Goal: Task Accomplishment & Management: Manage account settings

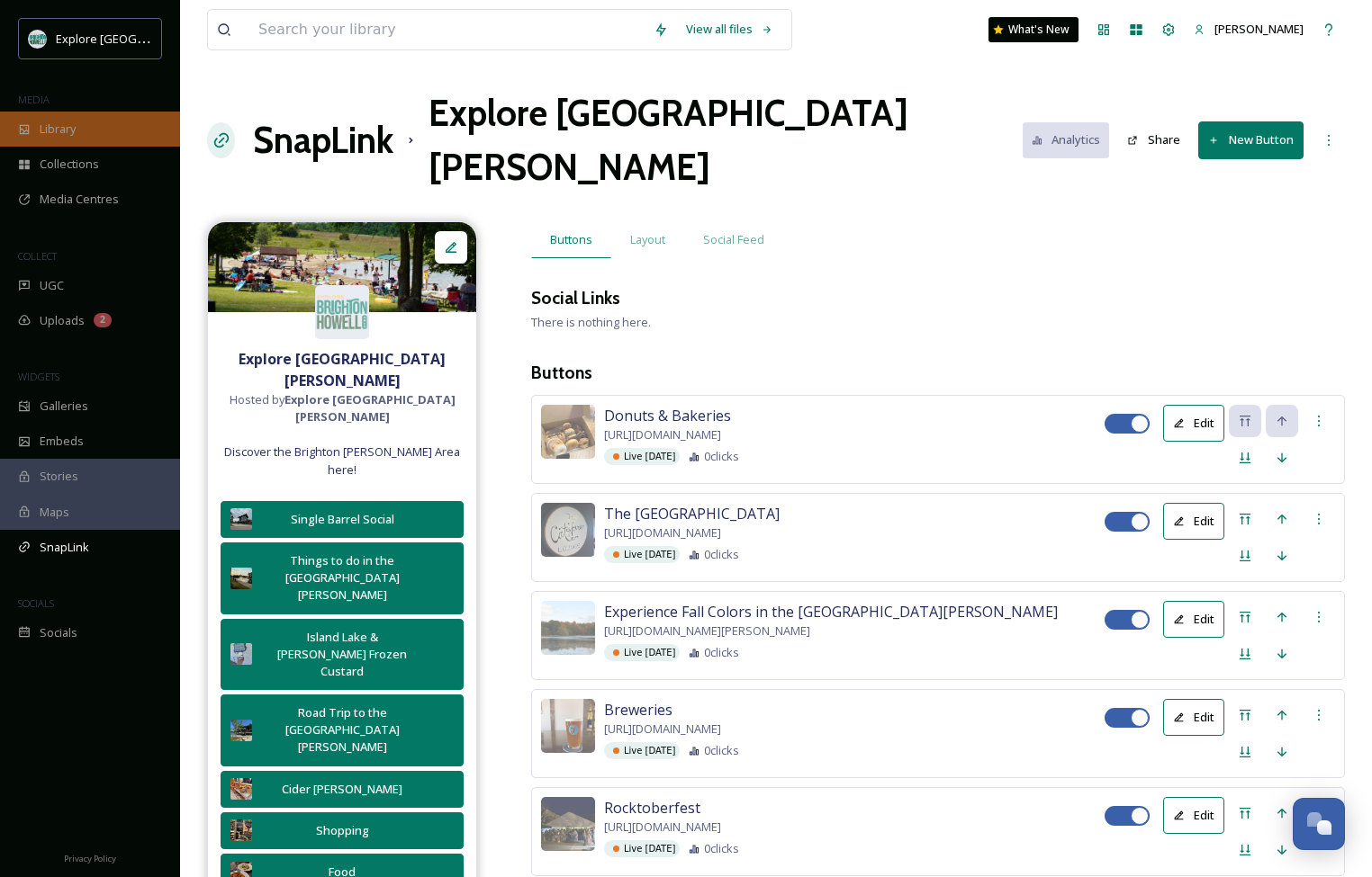
scroll to position [4162, 0]
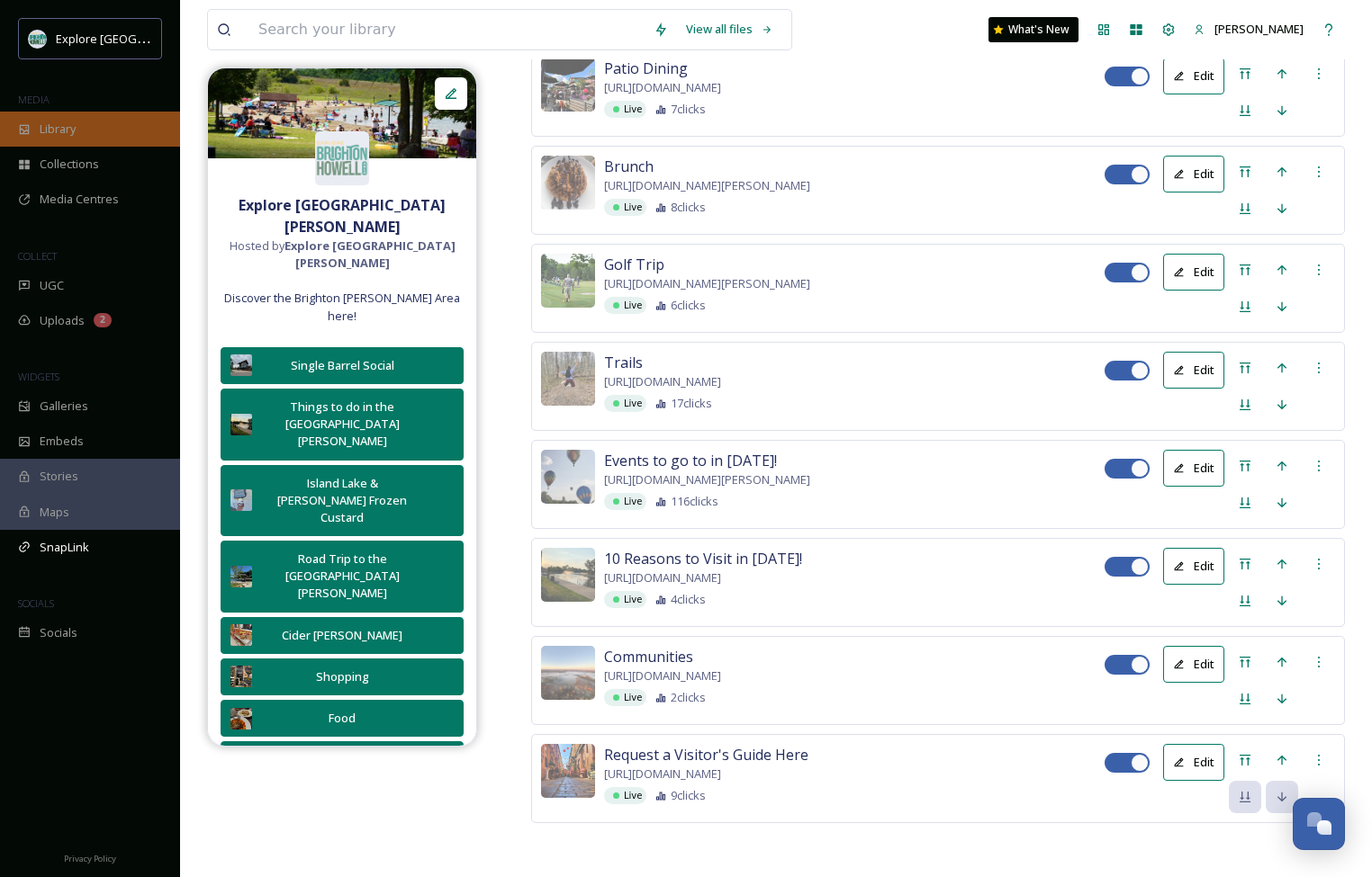
click at [76, 126] on span "Library" at bounding box center [58, 128] width 36 height 17
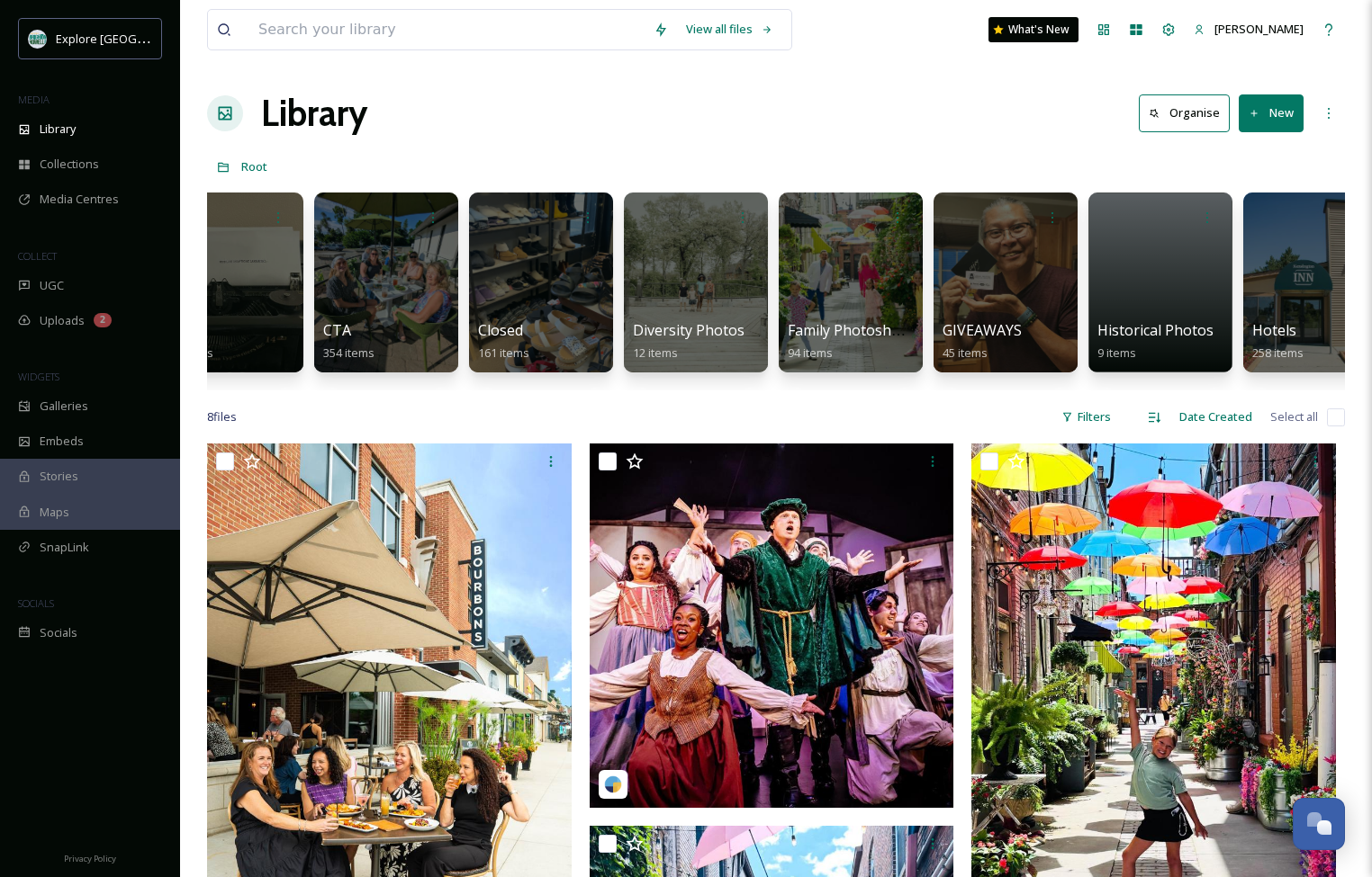
scroll to position [0, 1922]
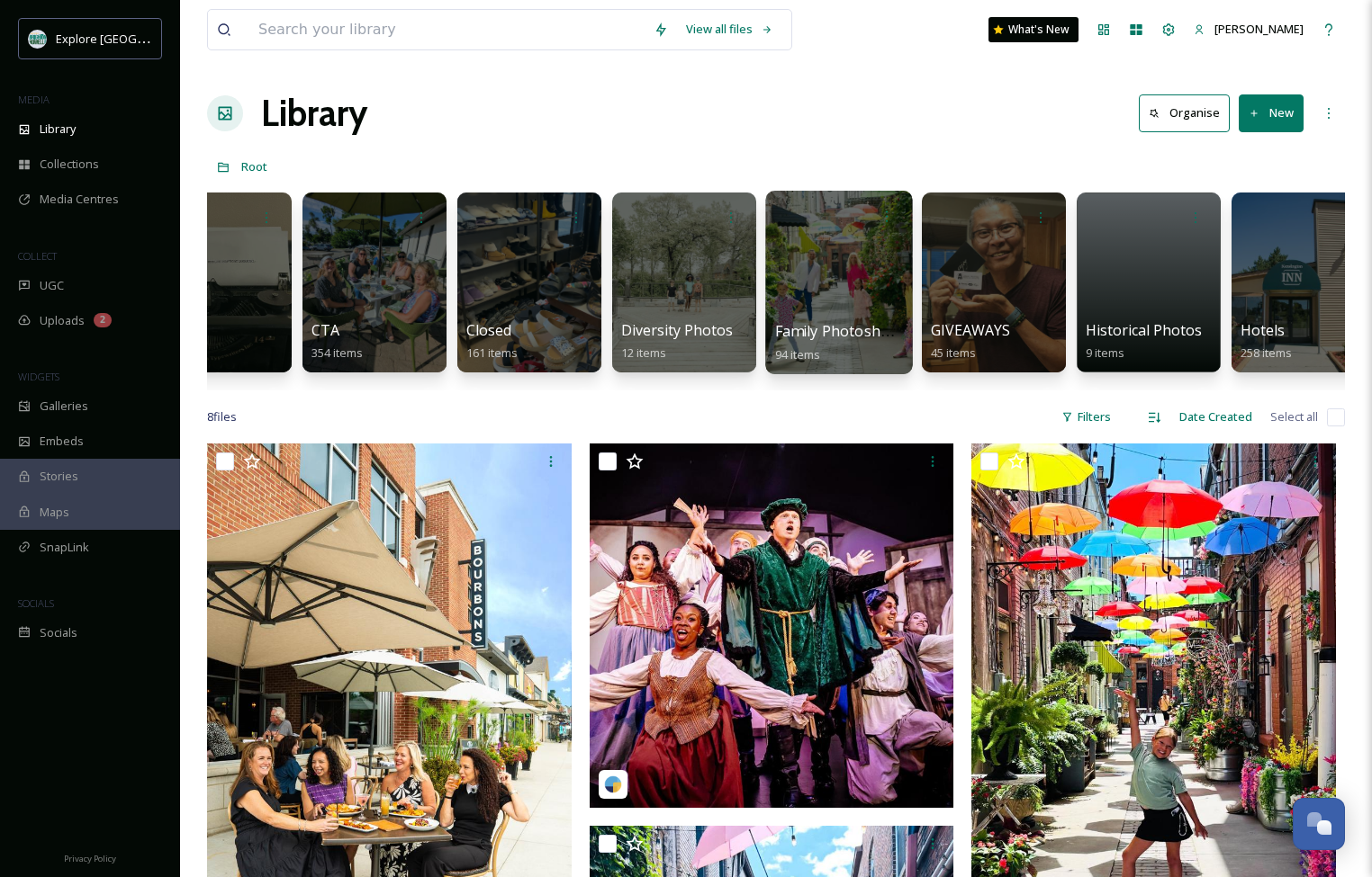
click at [869, 251] on div at bounding box center [838, 282] width 147 height 184
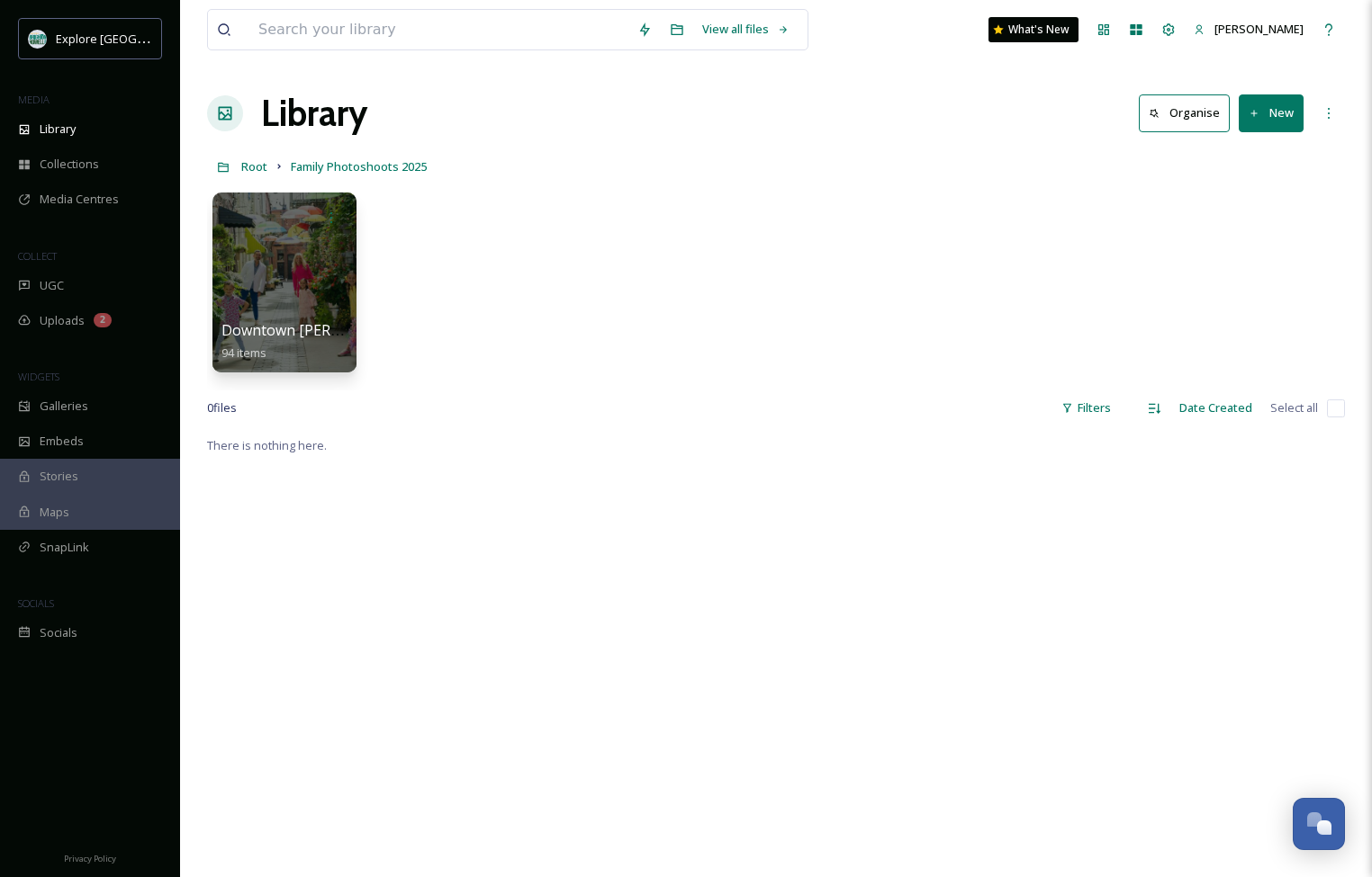
click at [1270, 109] on button "New" at bounding box center [1270, 112] width 65 height 37
click at [1256, 220] on span "Folder" at bounding box center [1250, 224] width 34 height 17
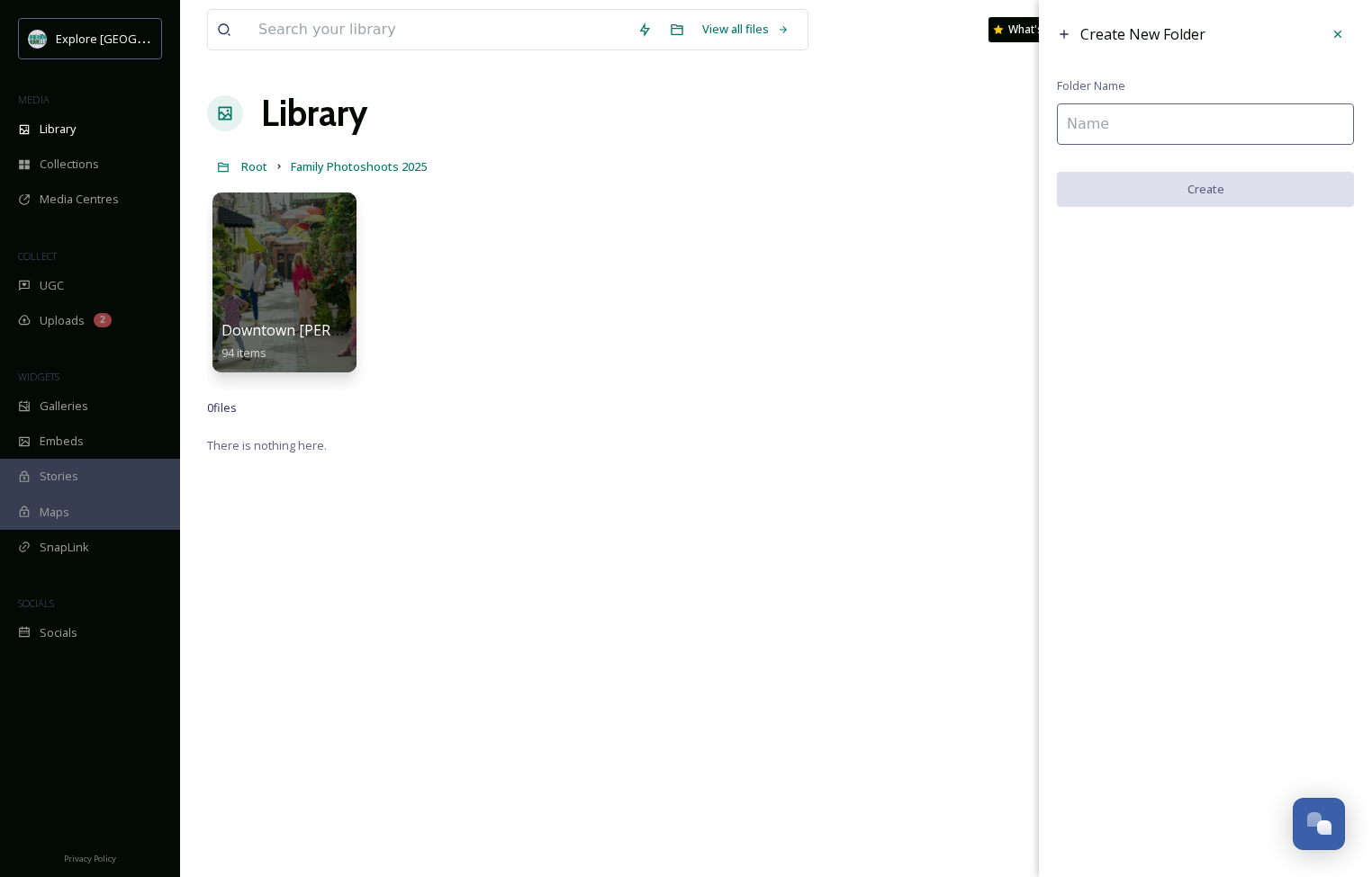
click at [1170, 122] on input at bounding box center [1204, 124] width 297 height 42
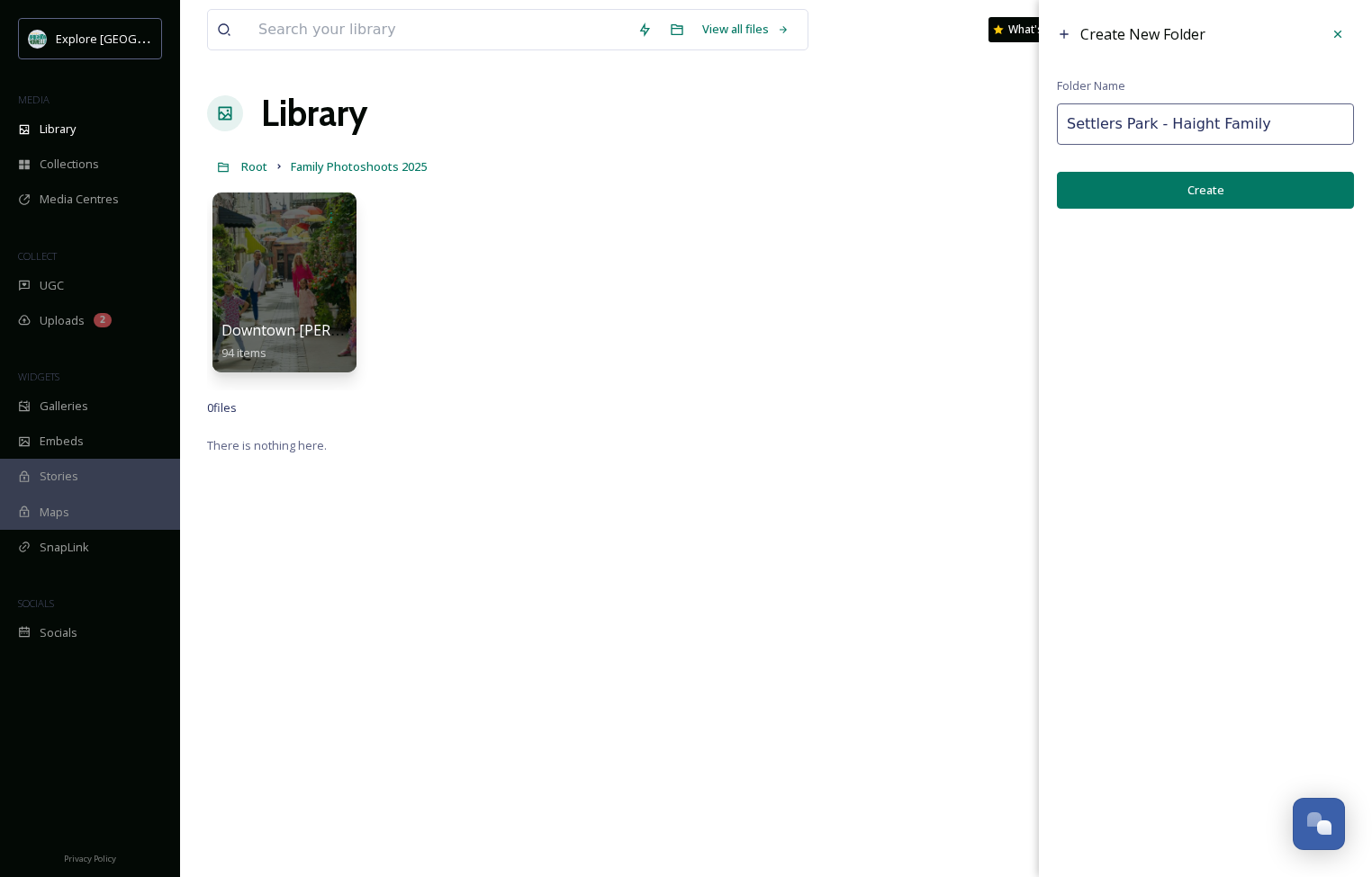
type input "Settlers Park - Haight Family"
click at [1188, 186] on button "Create" at bounding box center [1204, 190] width 297 height 37
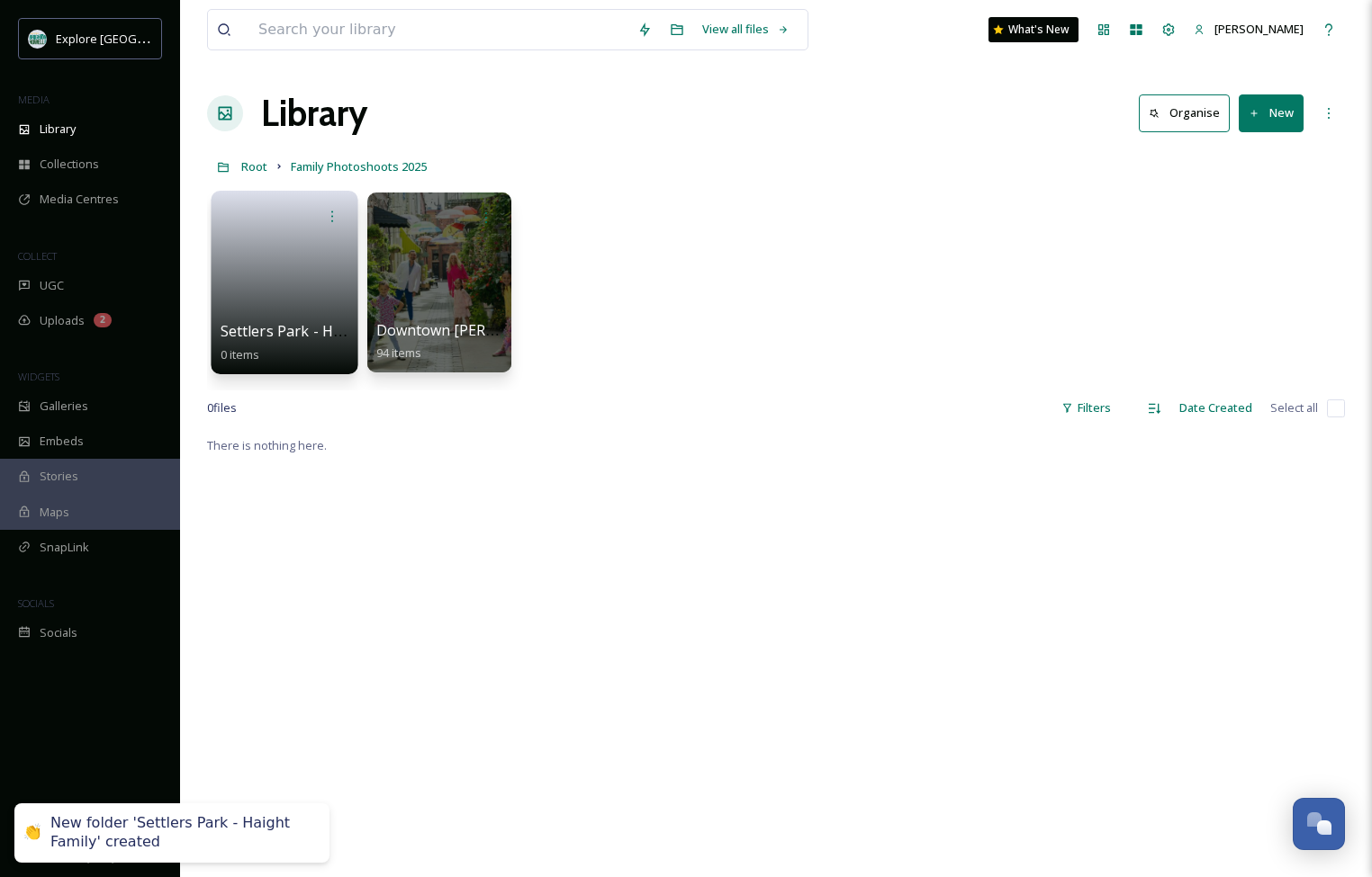
click at [263, 271] on link at bounding box center [285, 277] width 129 height 87
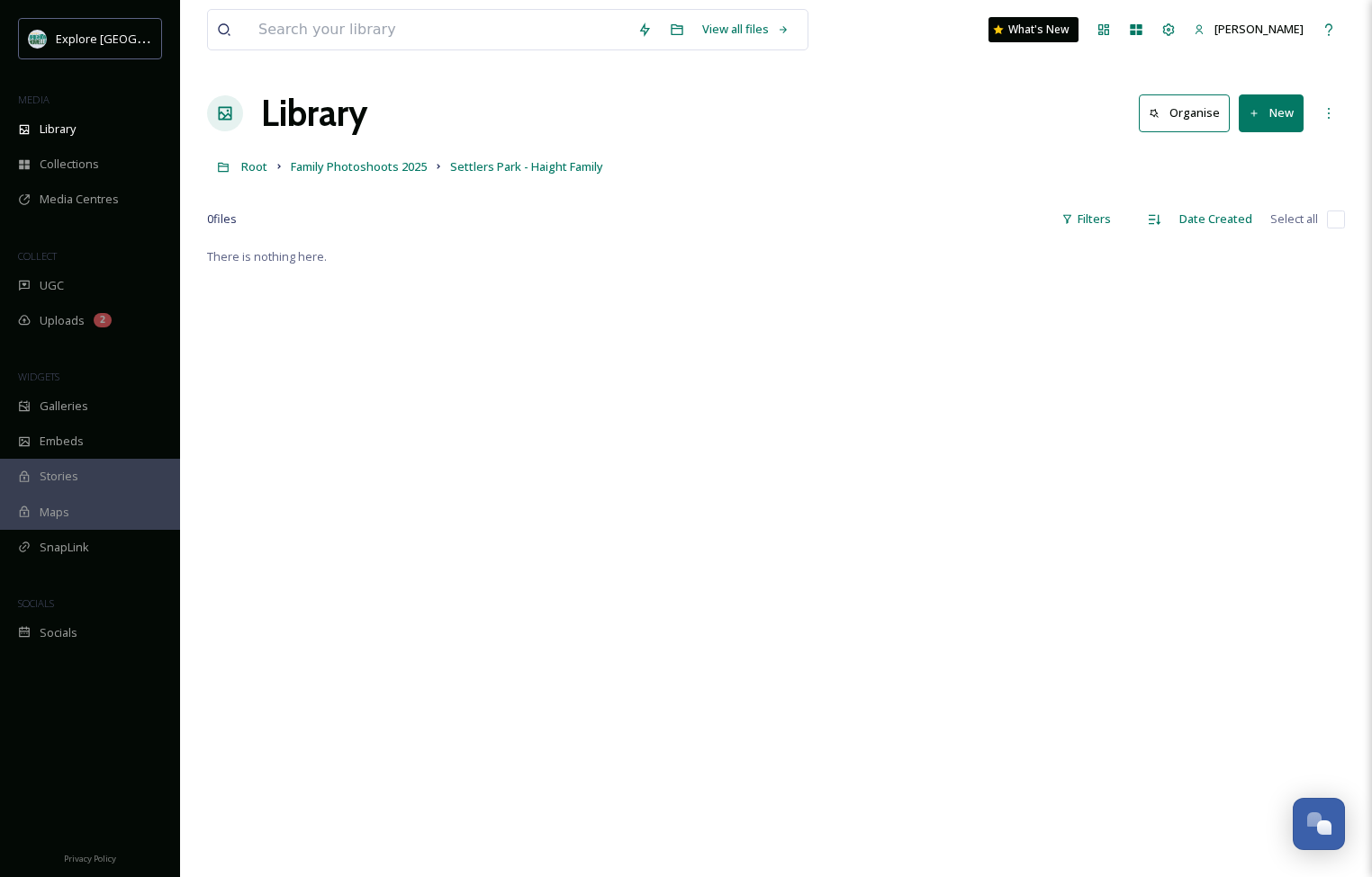
click at [1277, 101] on button "New" at bounding box center [1270, 112] width 65 height 37
click at [1247, 163] on span "File Upload" at bounding box center [1263, 155] width 60 height 17
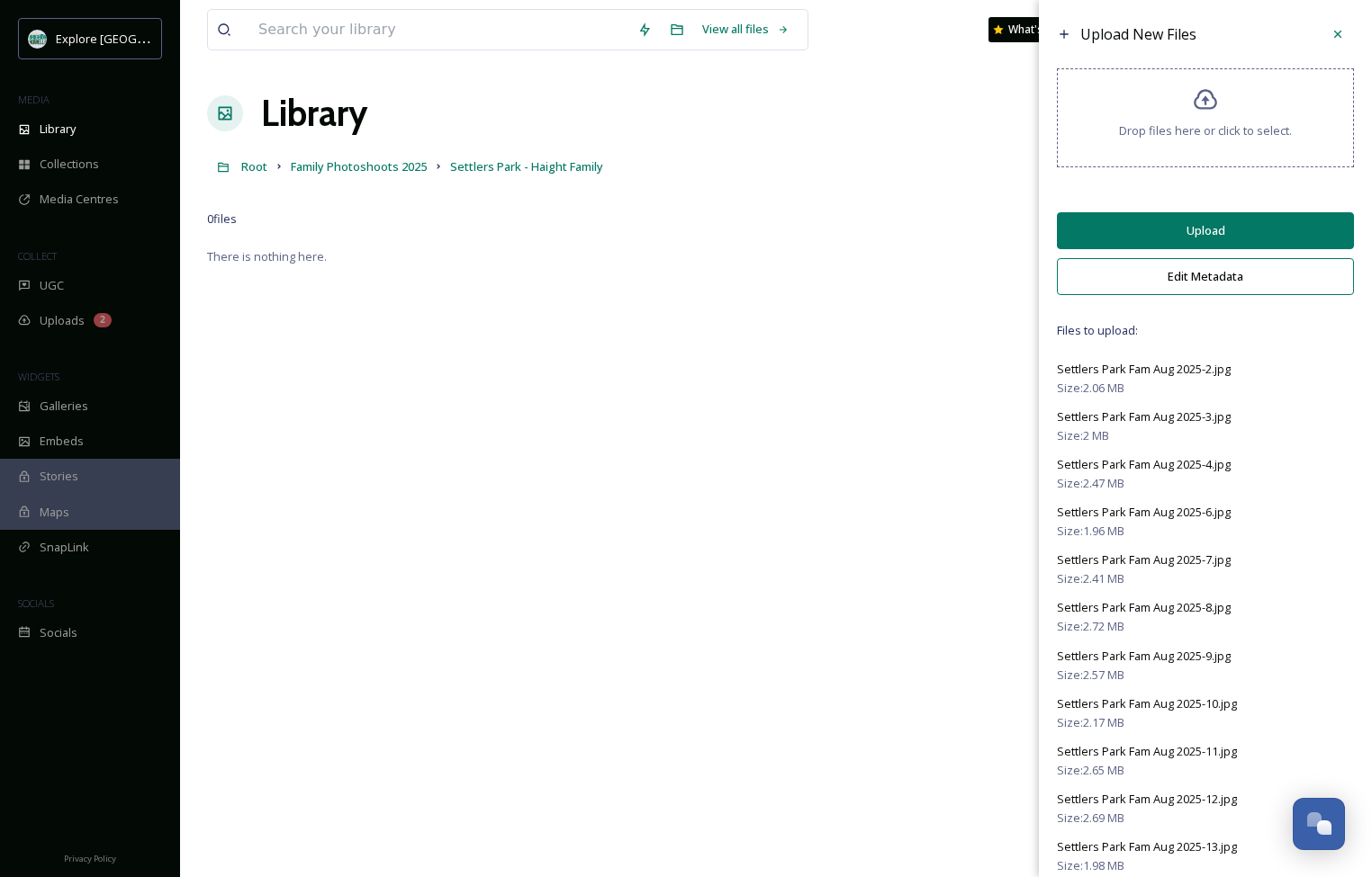
click at [1181, 240] on button "Upload" at bounding box center [1204, 230] width 297 height 37
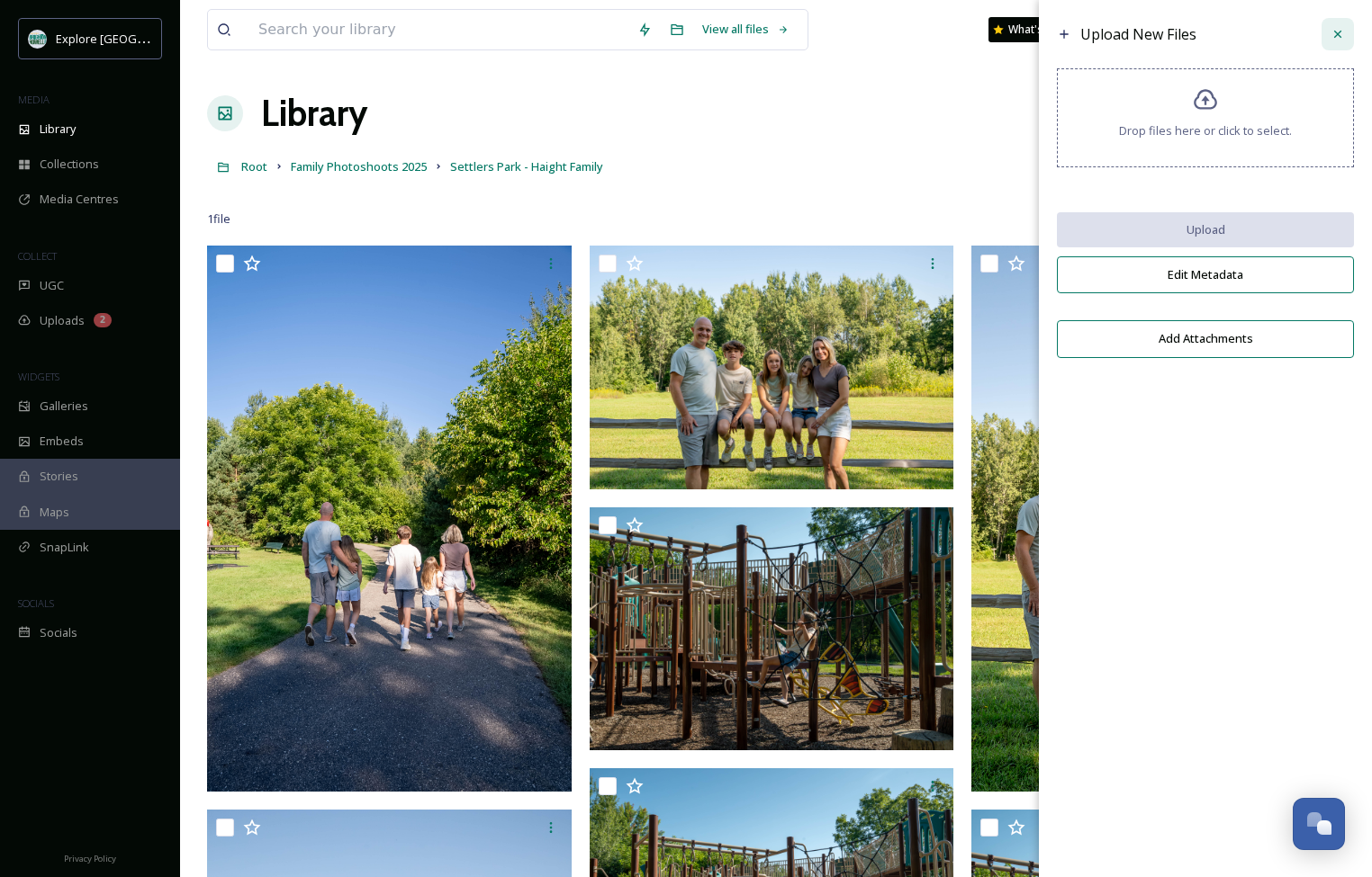
click at [1343, 38] on icon at bounding box center [1337, 34] width 14 height 14
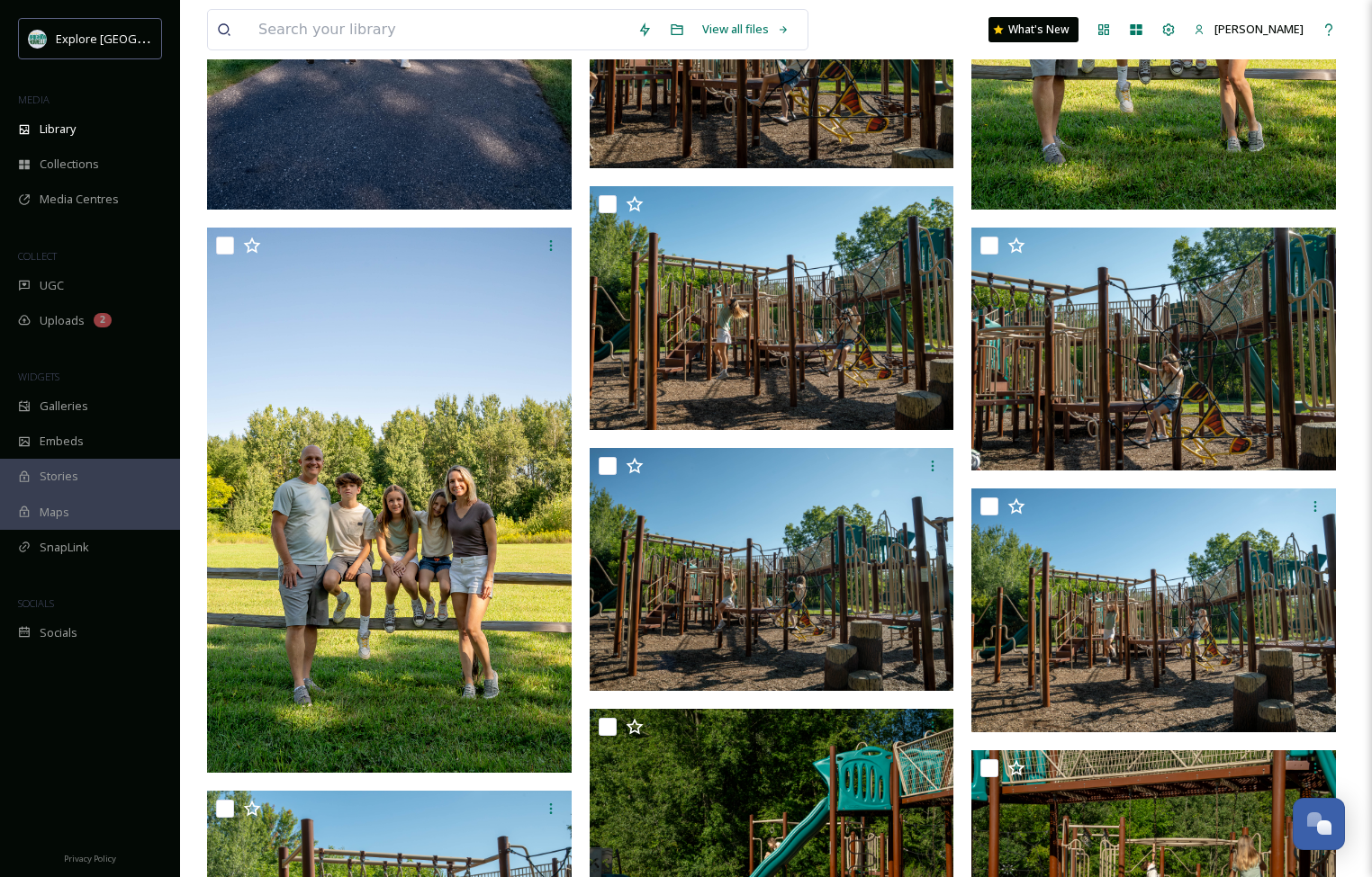
scroll to position [586, 0]
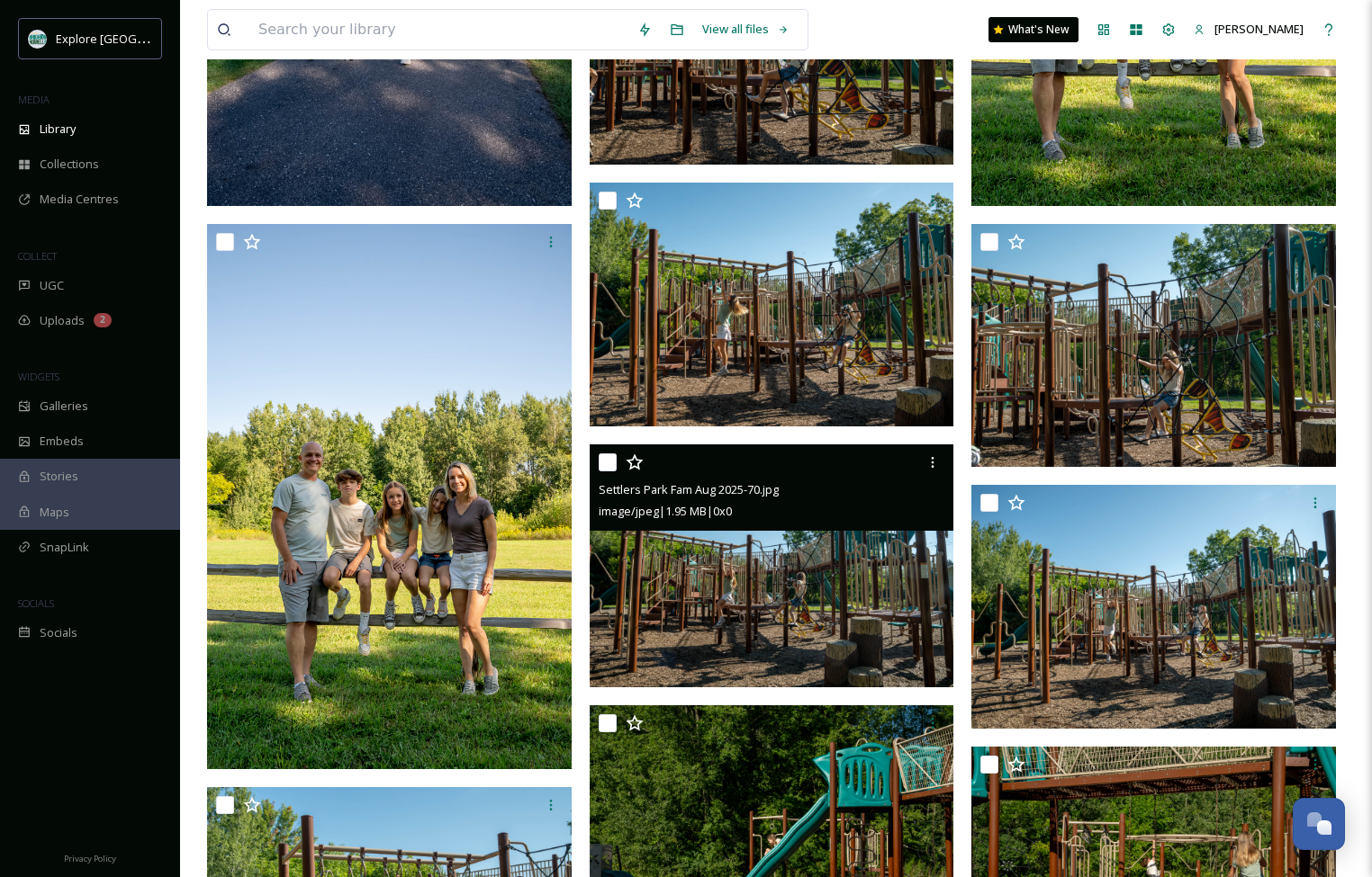
click at [764, 588] on img at bounding box center [771, 566] width 365 height 243
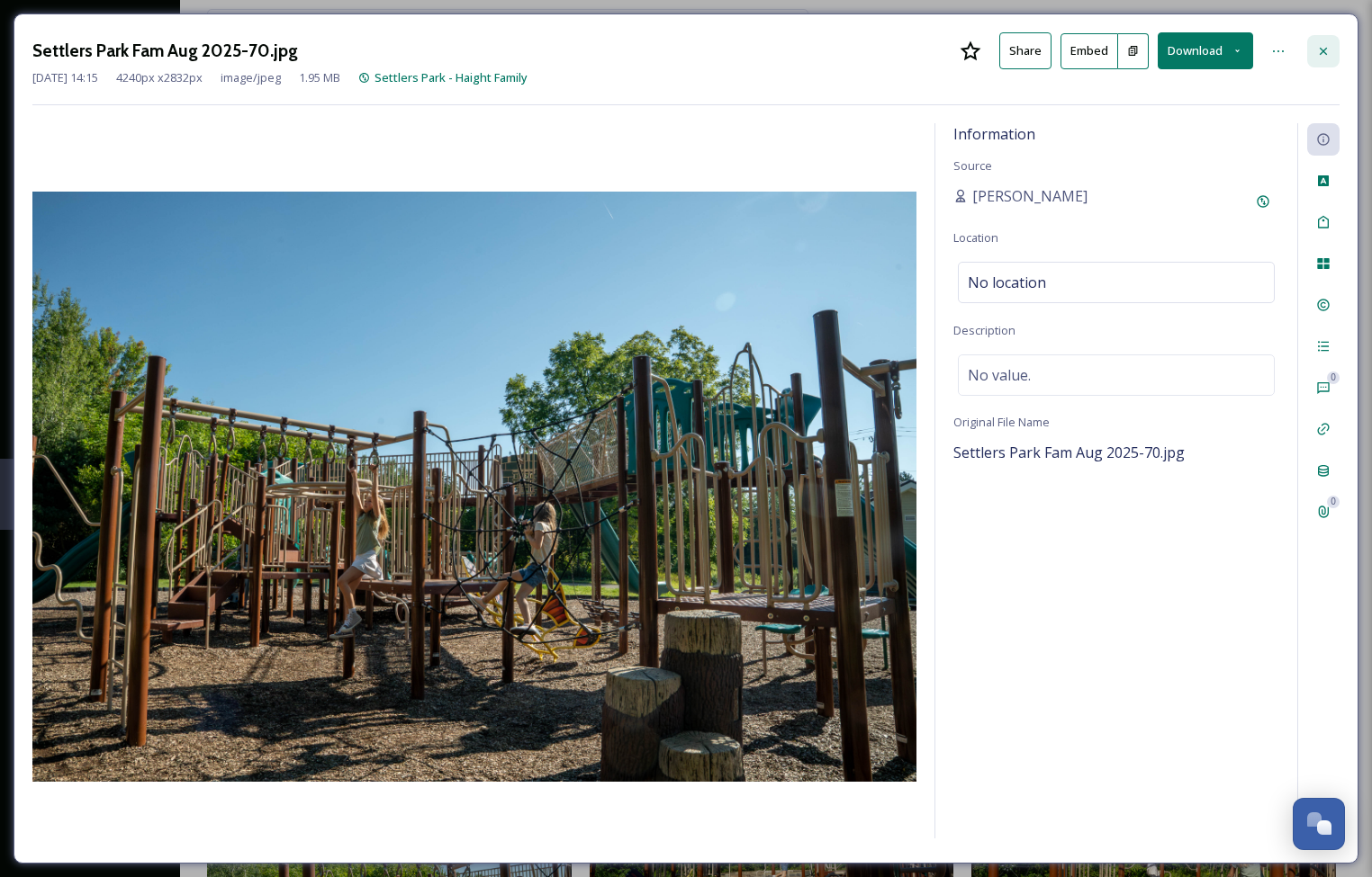
click at [1322, 50] on icon at bounding box center [1322, 50] width 7 height 7
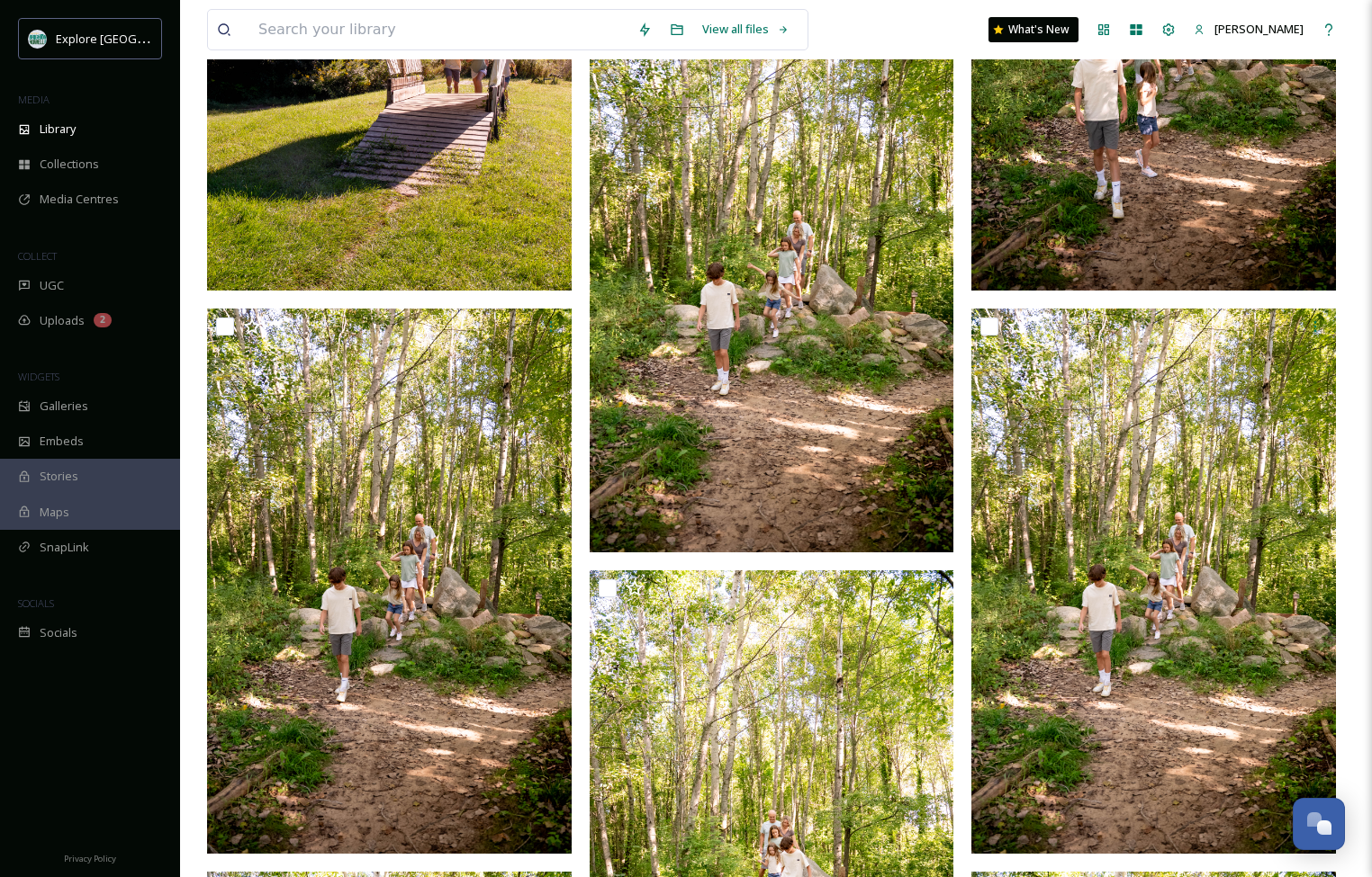
scroll to position [5187, 0]
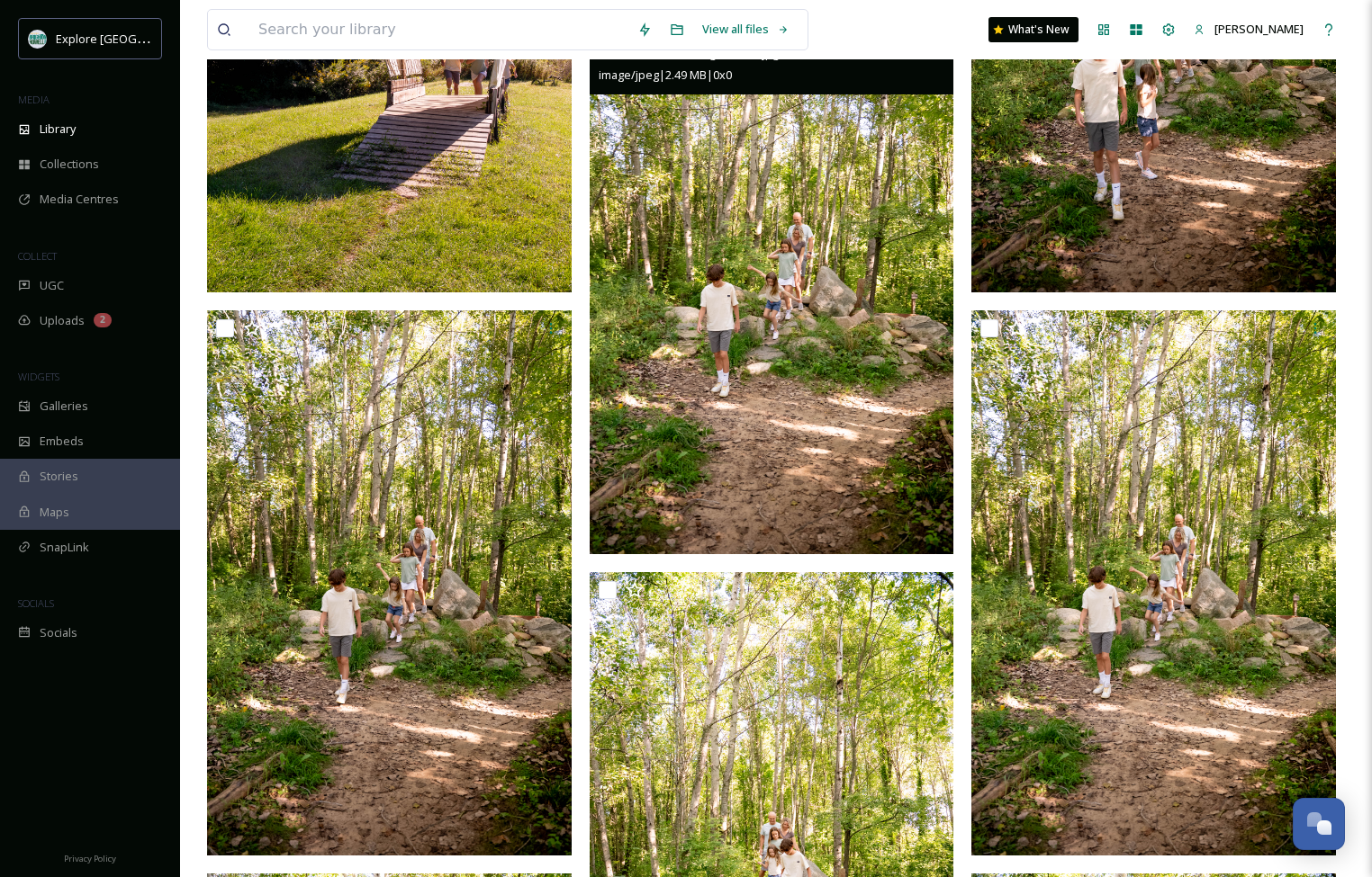
click at [789, 224] on img at bounding box center [771, 280] width 365 height 545
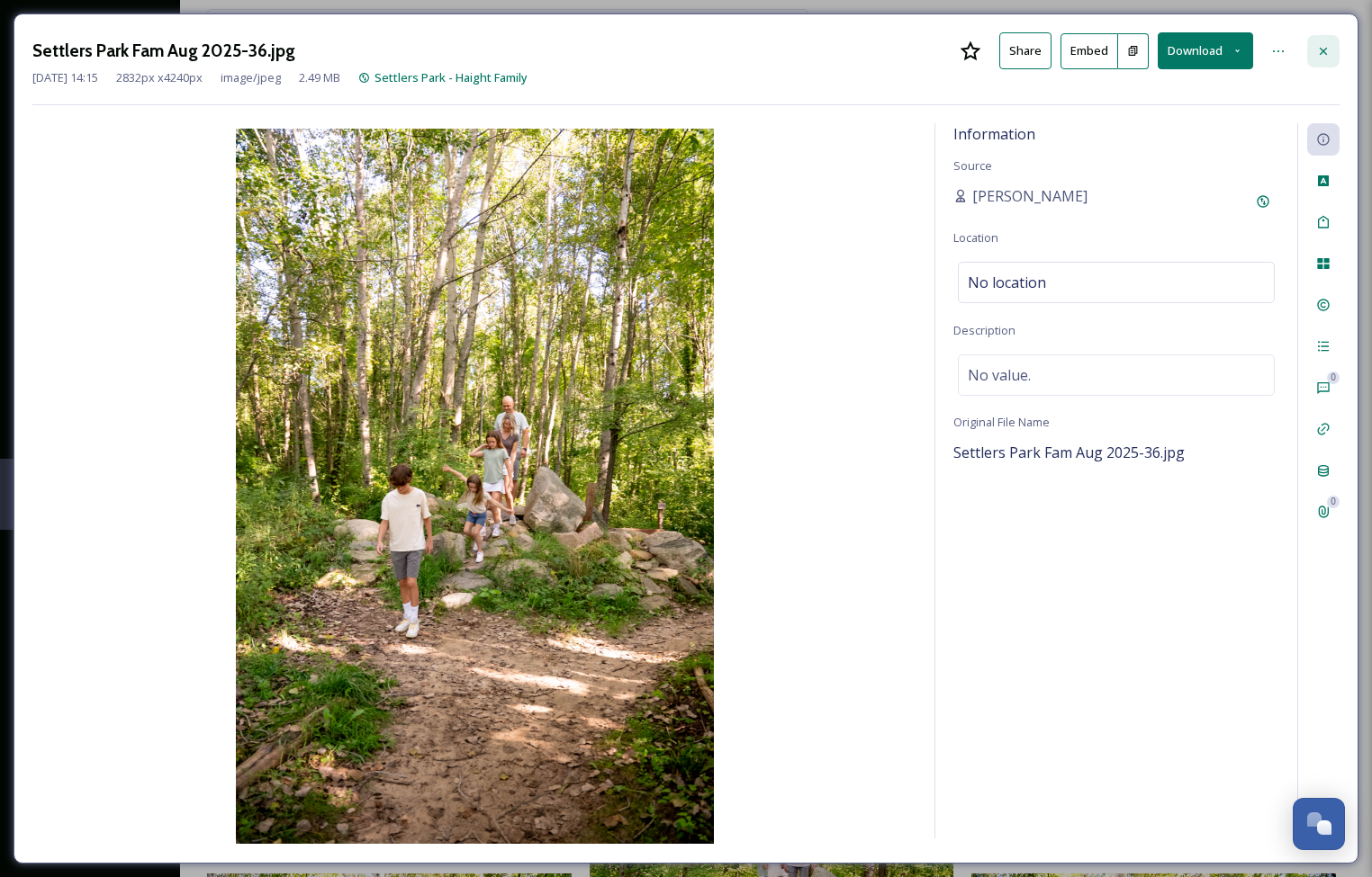
click at [1325, 55] on icon at bounding box center [1322, 51] width 14 height 14
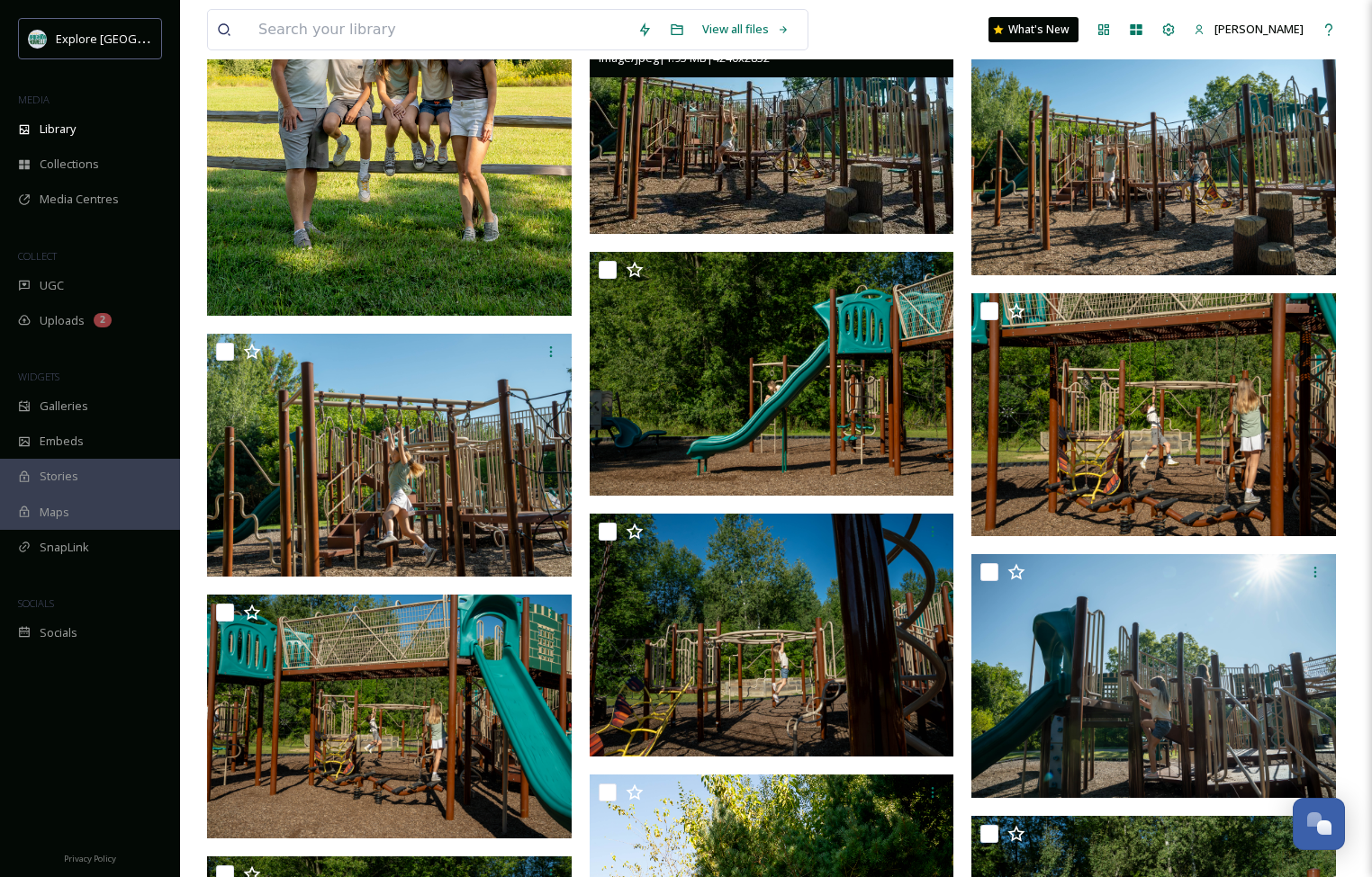
scroll to position [1041, 0]
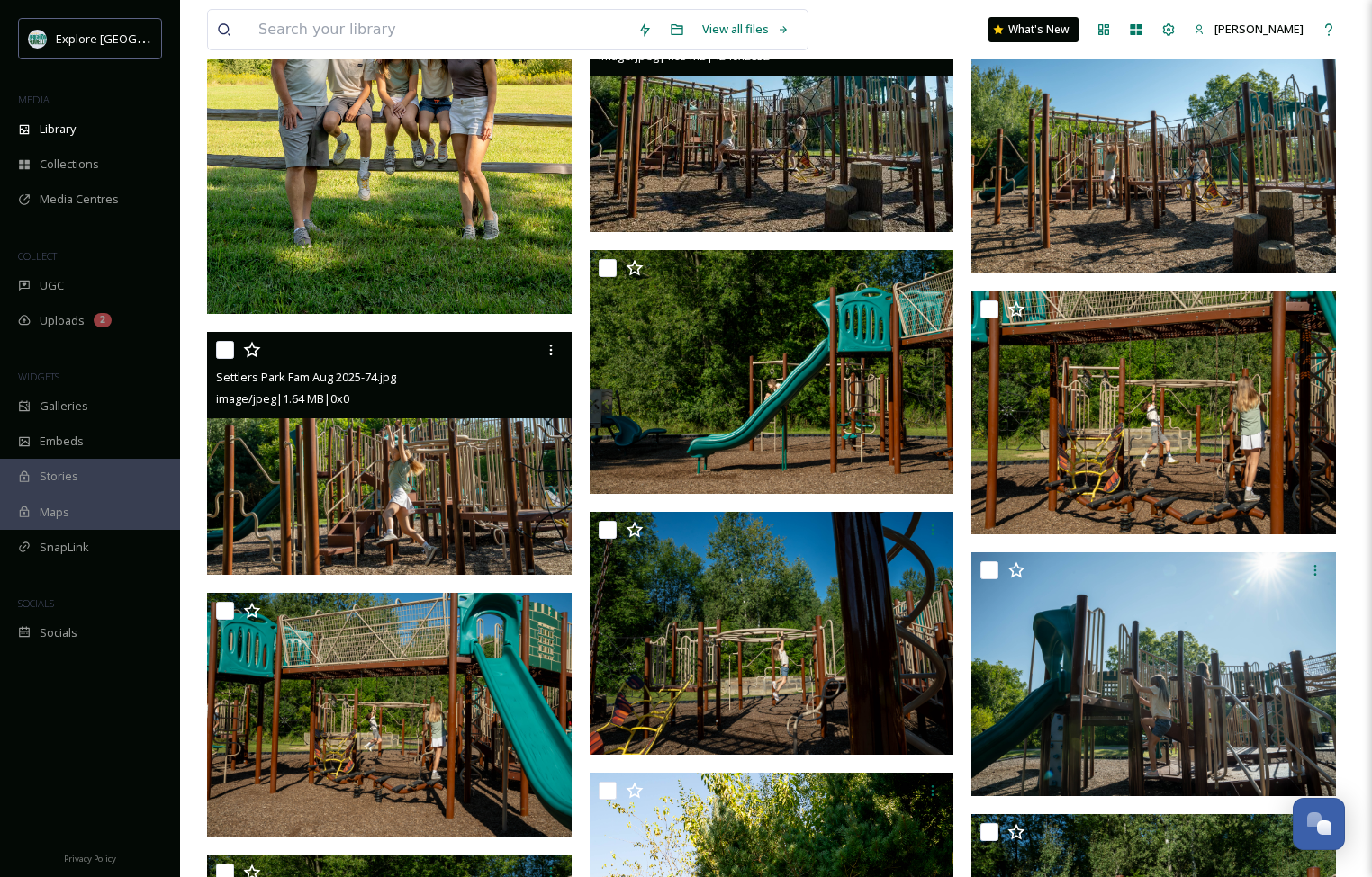
click at [413, 475] on img at bounding box center [388, 453] width 365 height 243
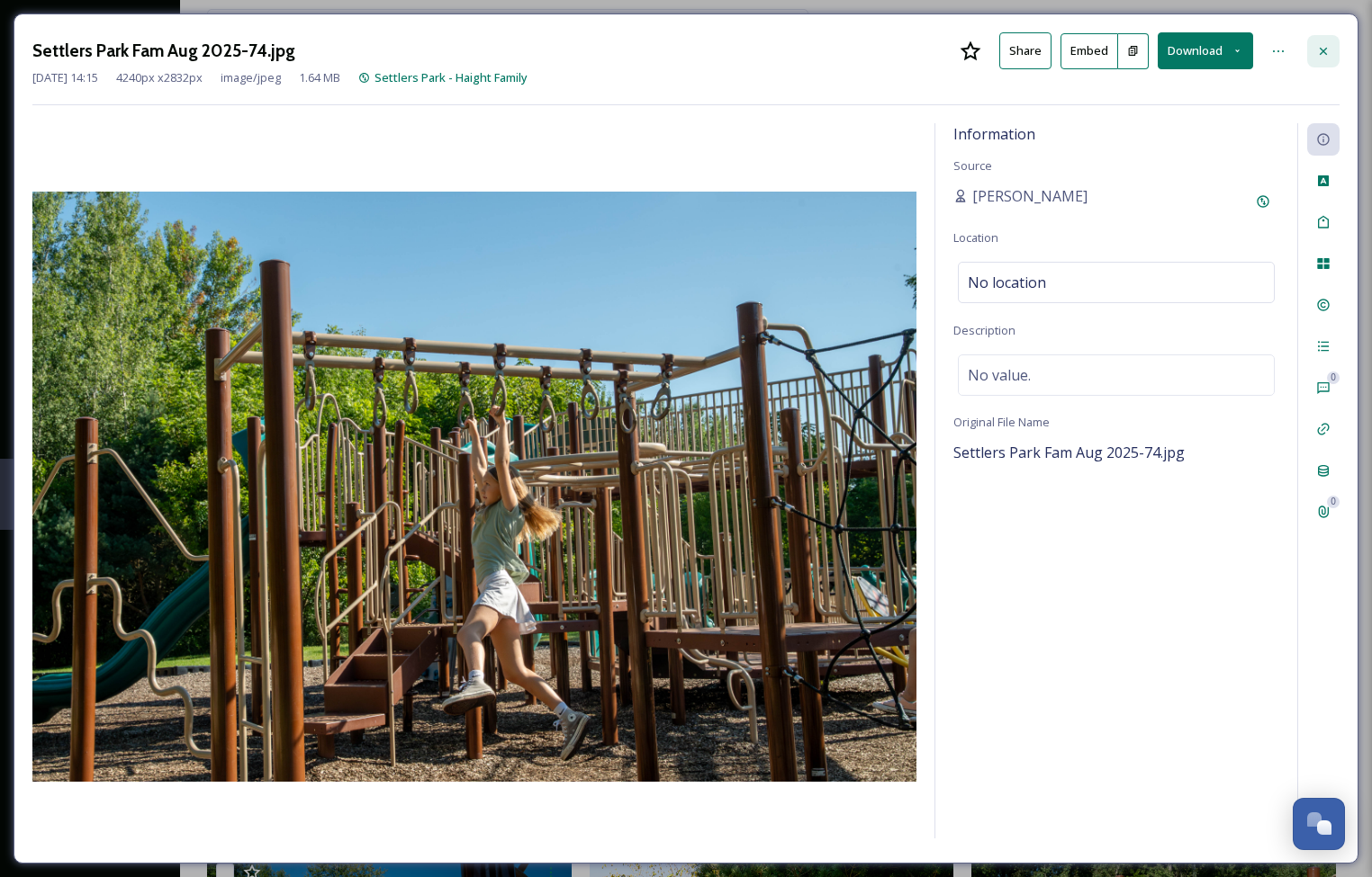
click at [1324, 50] on icon at bounding box center [1322, 50] width 7 height 7
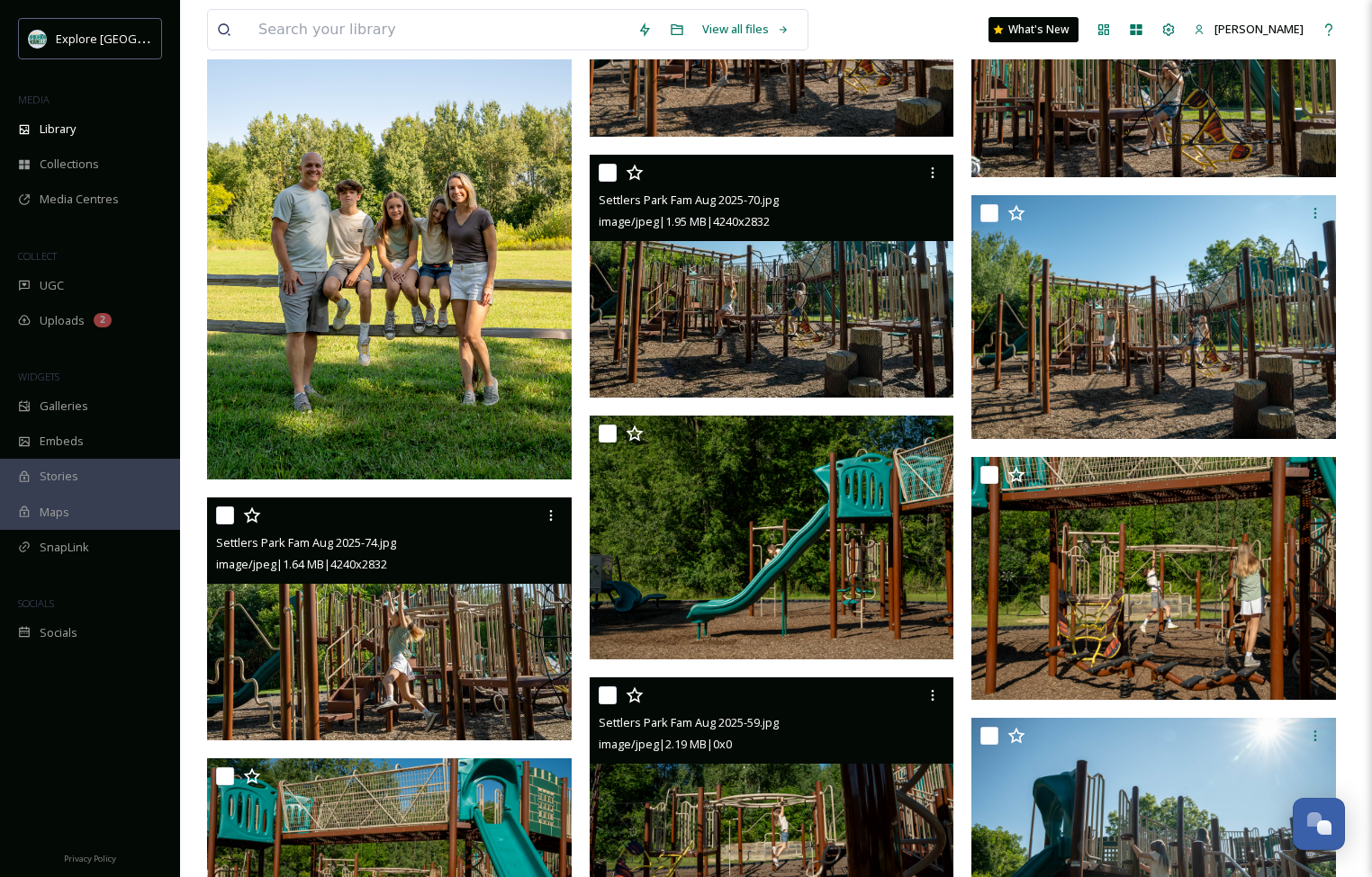
scroll to position [563, 0]
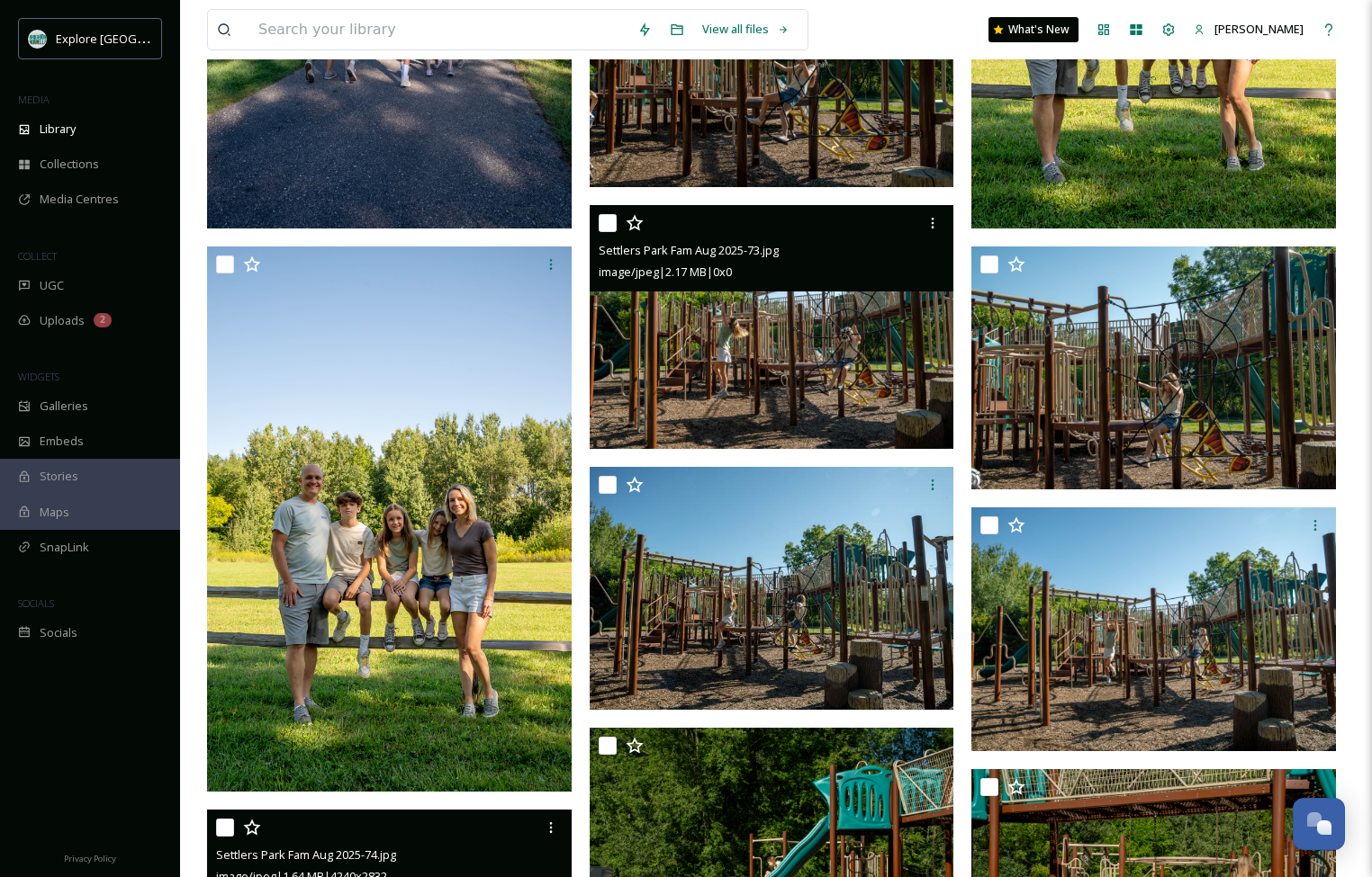
click at [851, 382] on img at bounding box center [771, 327] width 365 height 243
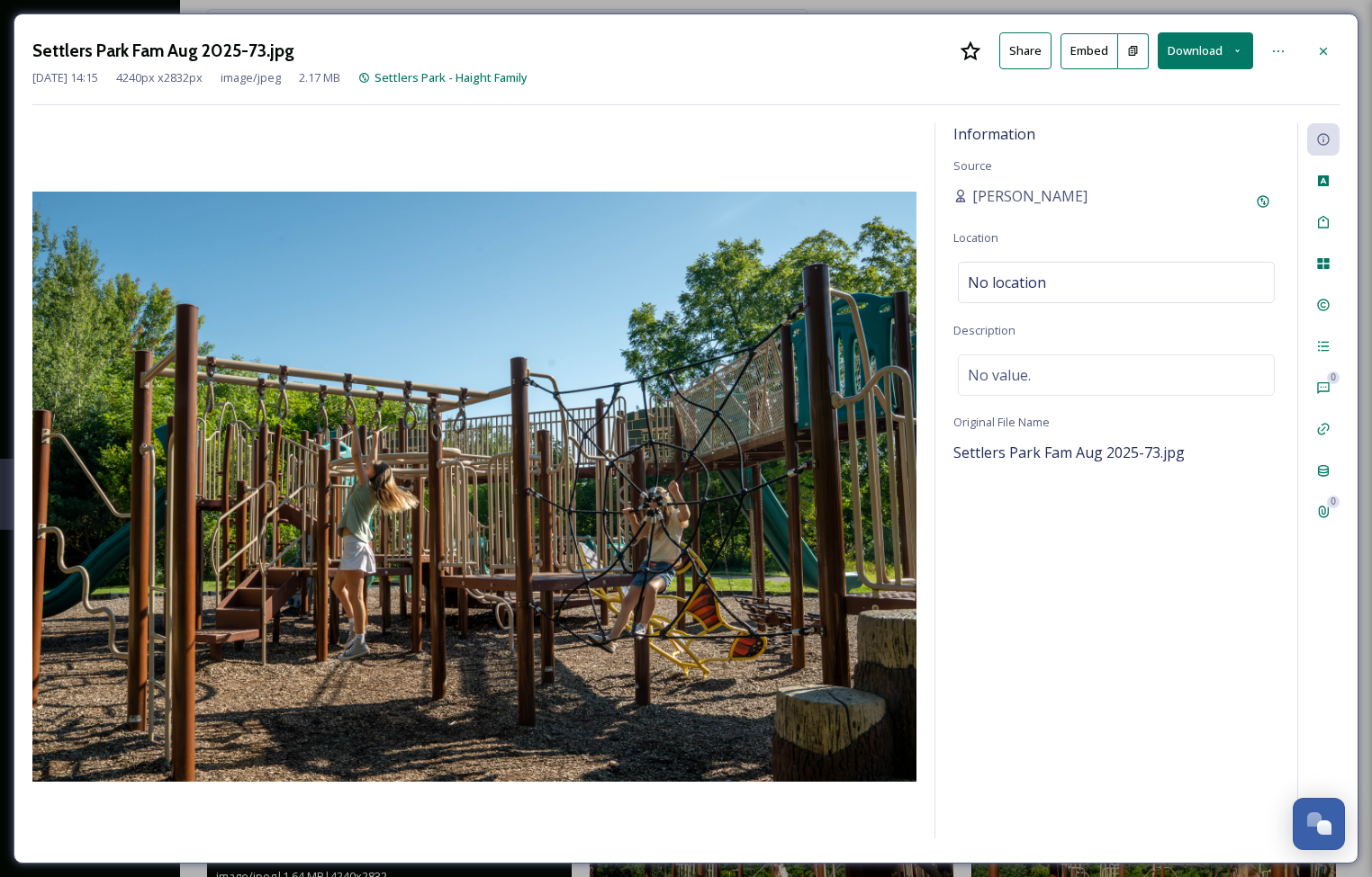
click at [1088, 50] on button "Embed" at bounding box center [1089, 52] width 58 height 36
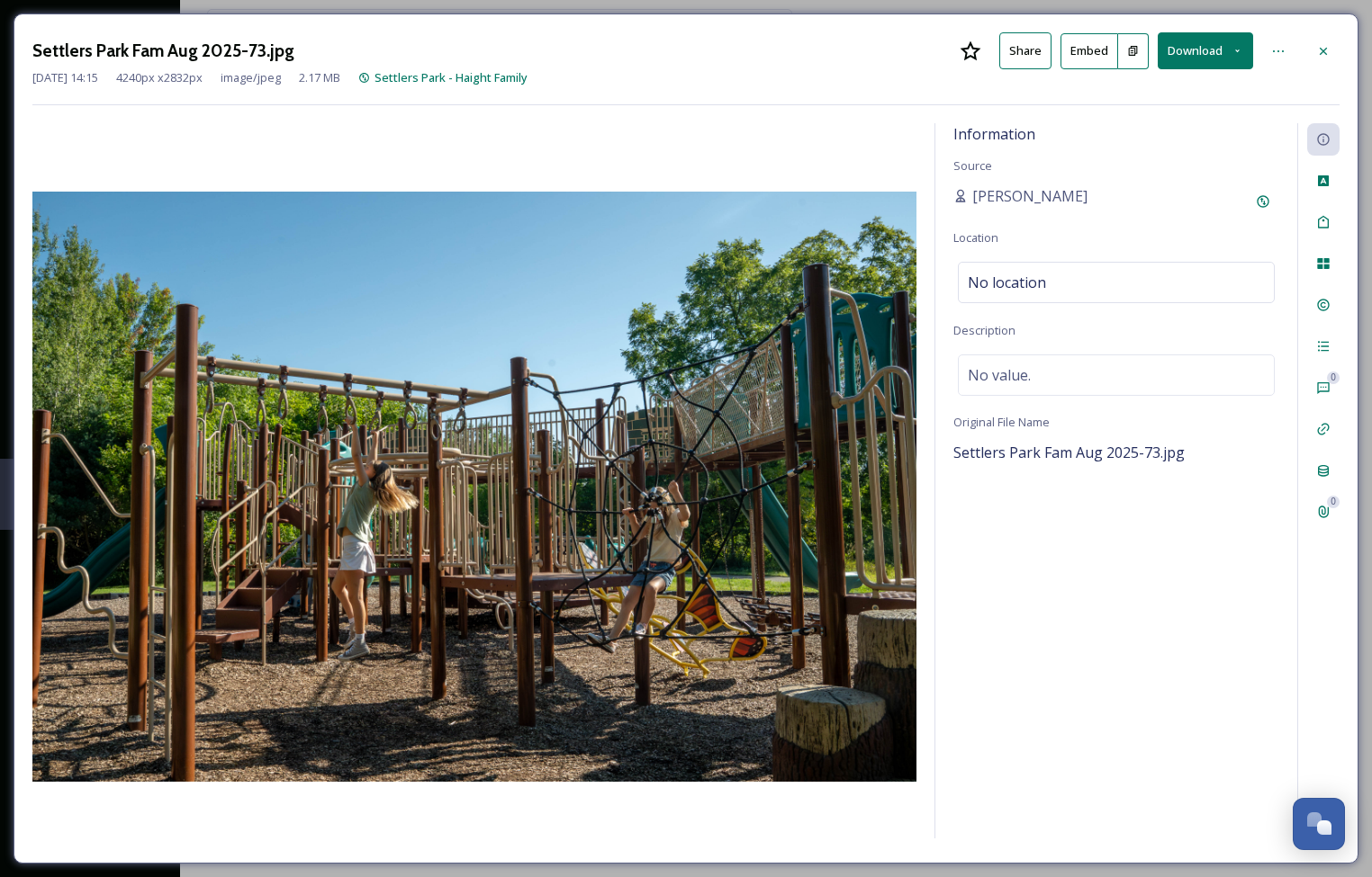
click at [1134, 50] on icon at bounding box center [1133, 51] width 9 height 10
click at [1093, 62] on button "Embed" at bounding box center [1089, 52] width 58 height 36
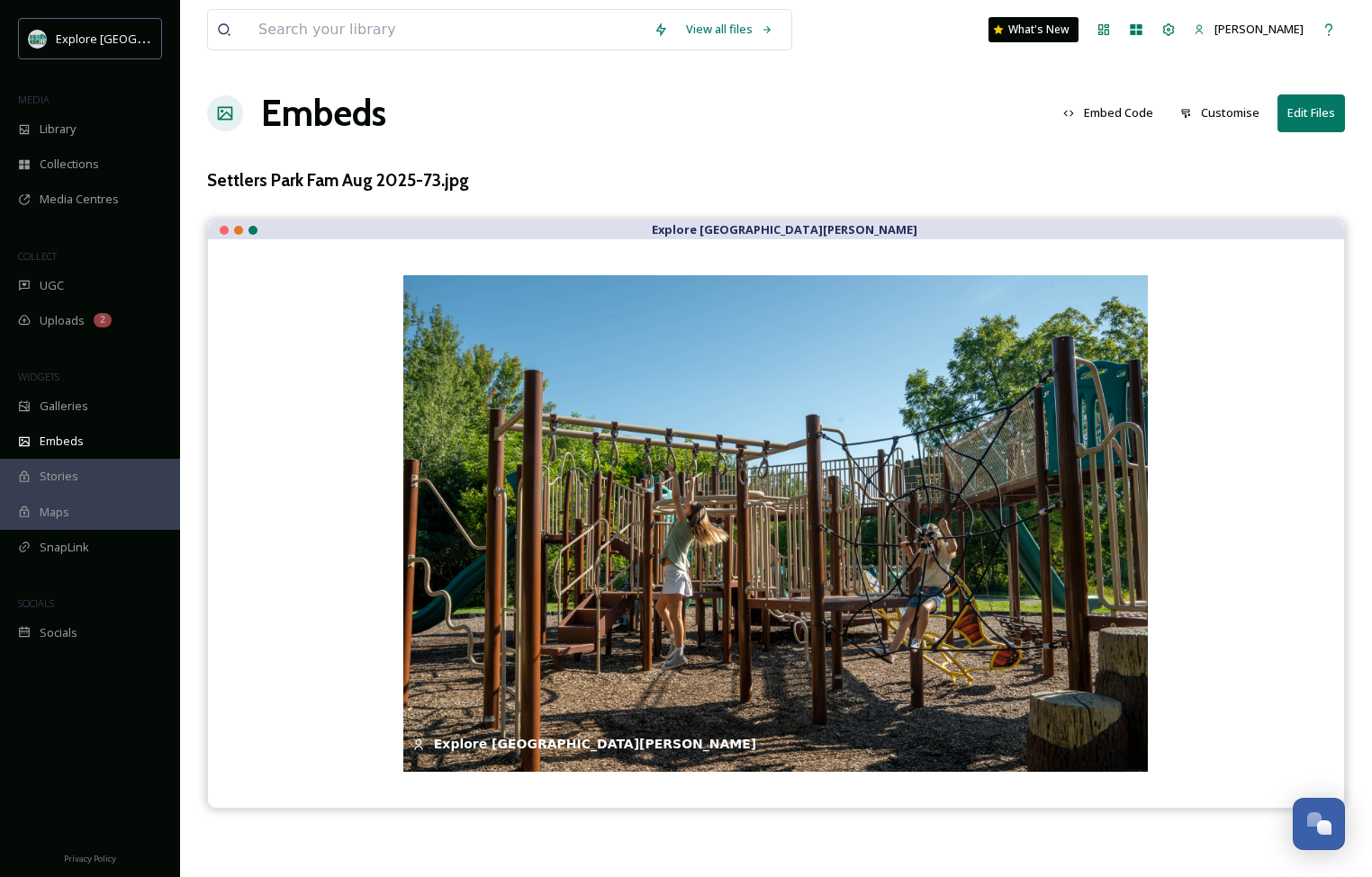
click at [1121, 109] on button "Embed Code" at bounding box center [1108, 112] width 108 height 35
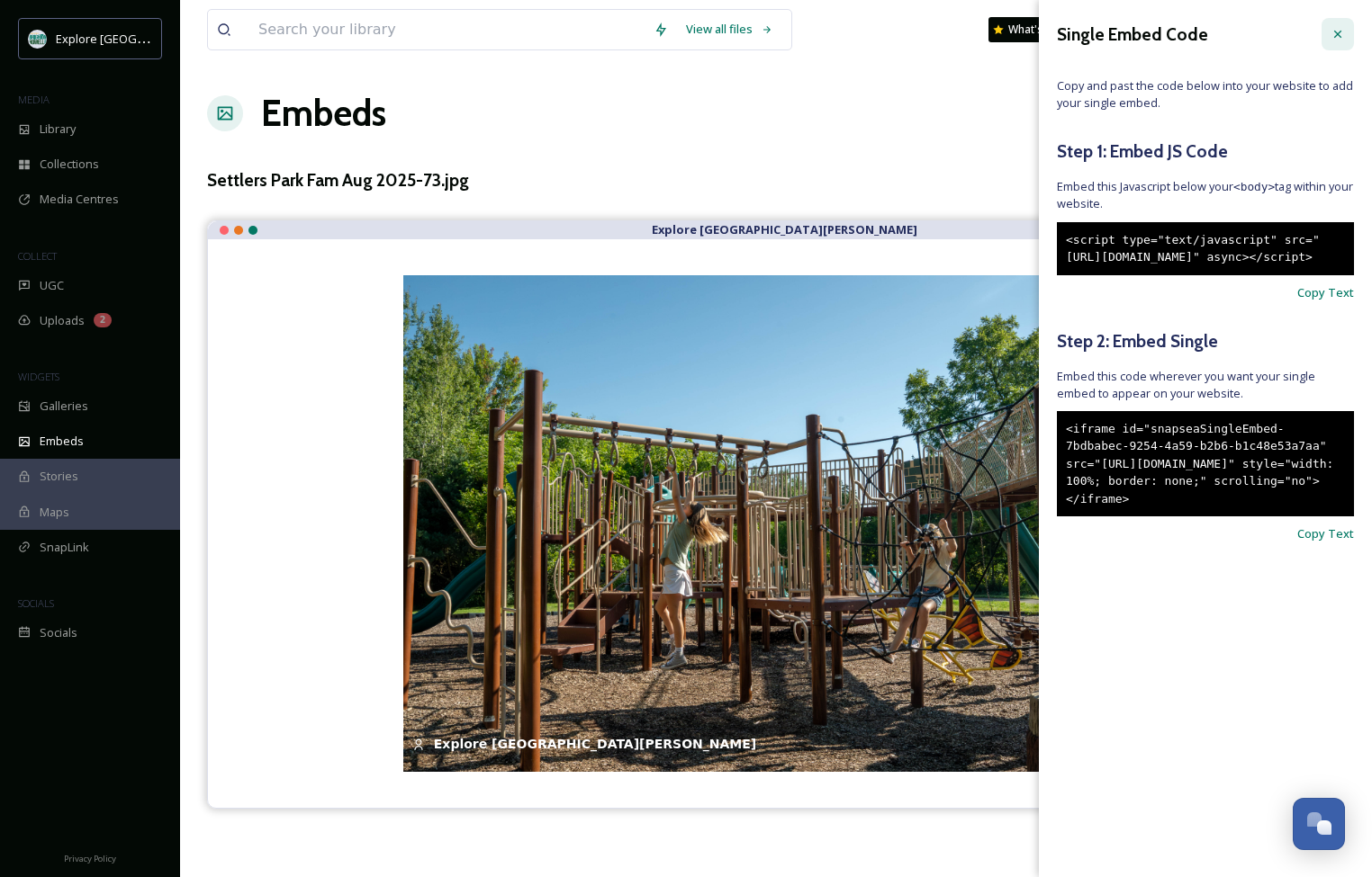
click at [1331, 28] on icon at bounding box center [1337, 34] width 14 height 14
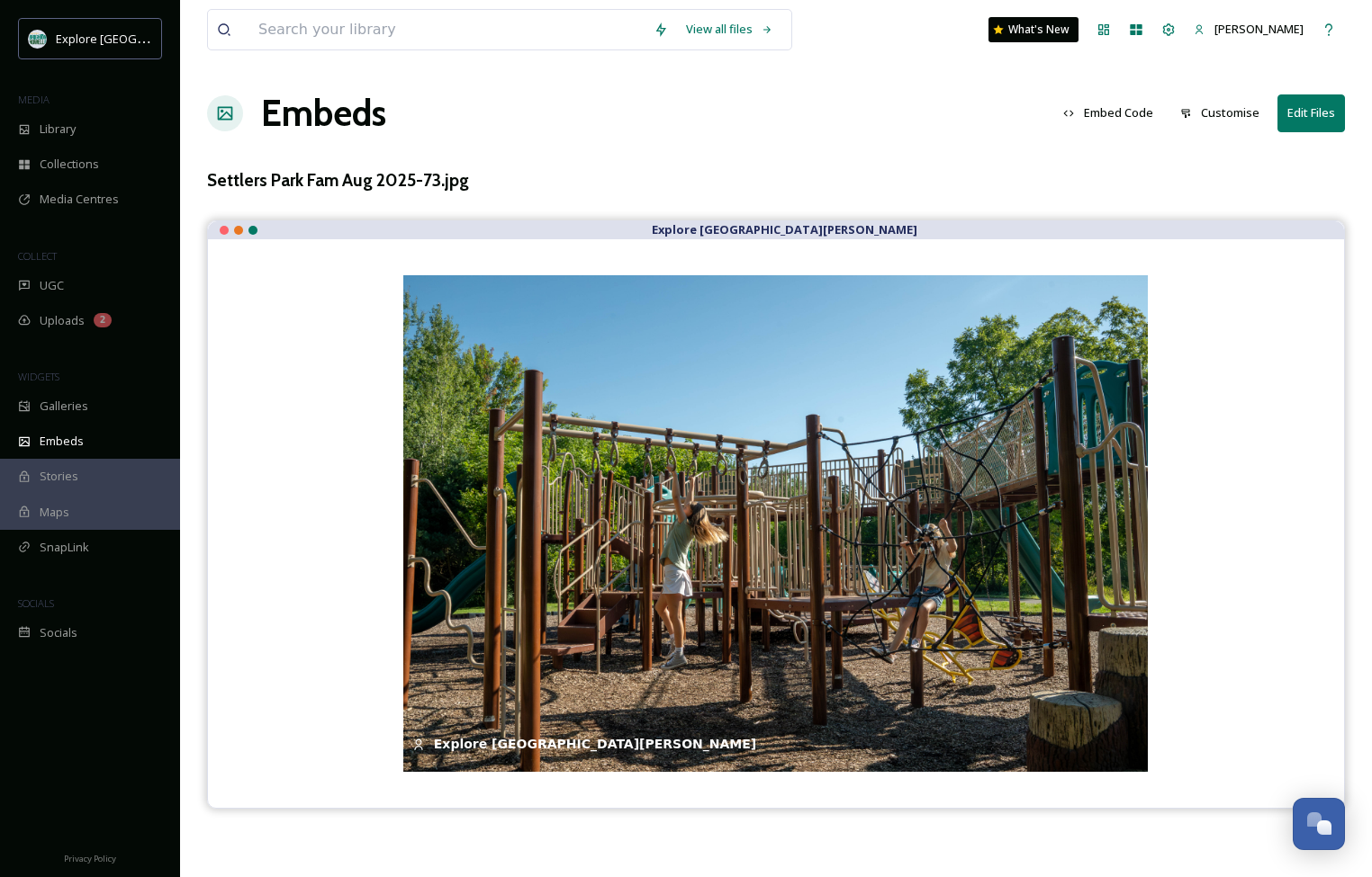
click at [1099, 115] on button "Embed Code" at bounding box center [1108, 112] width 108 height 35
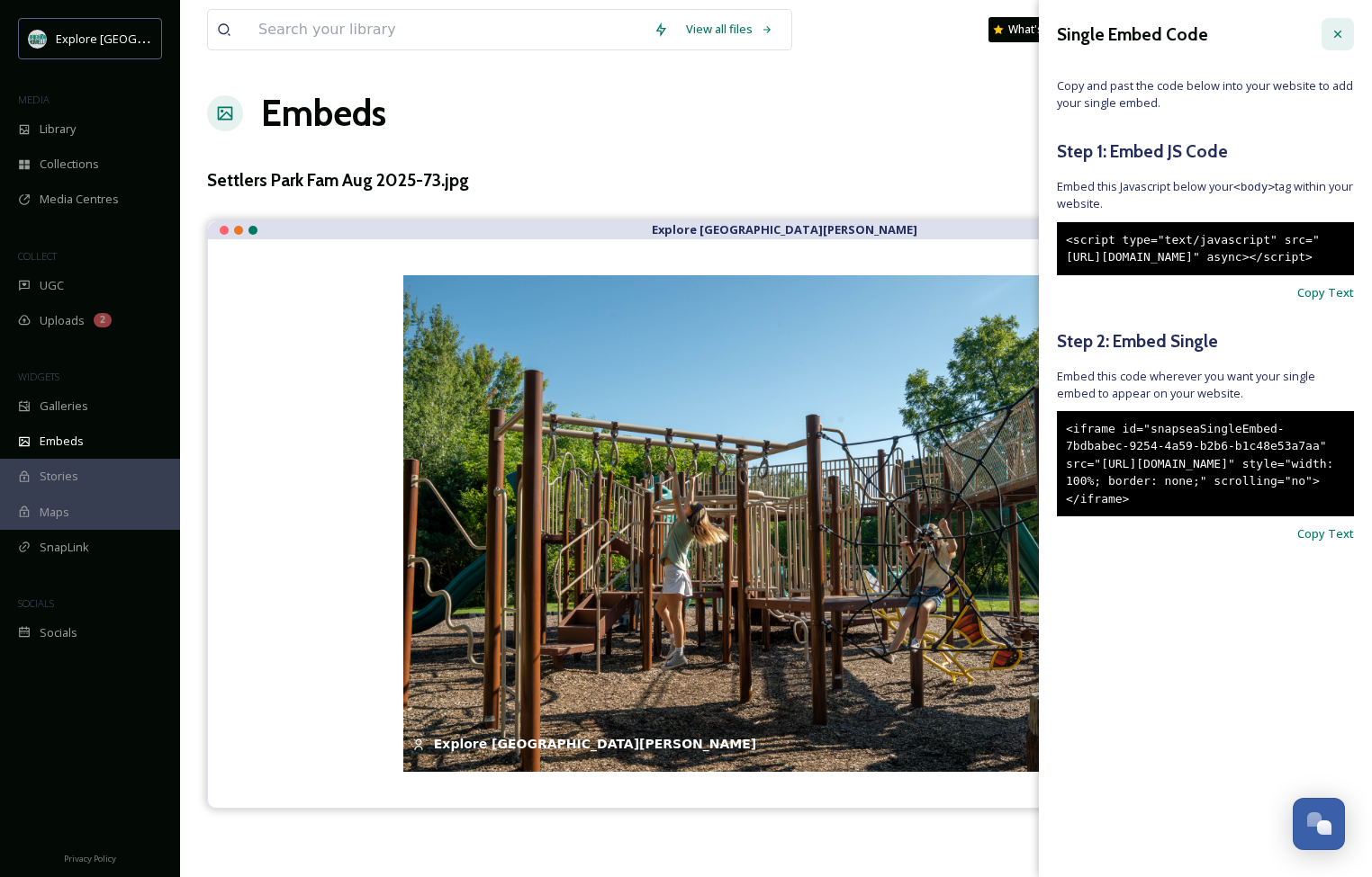
click at [1334, 37] on icon at bounding box center [1337, 34] width 14 height 14
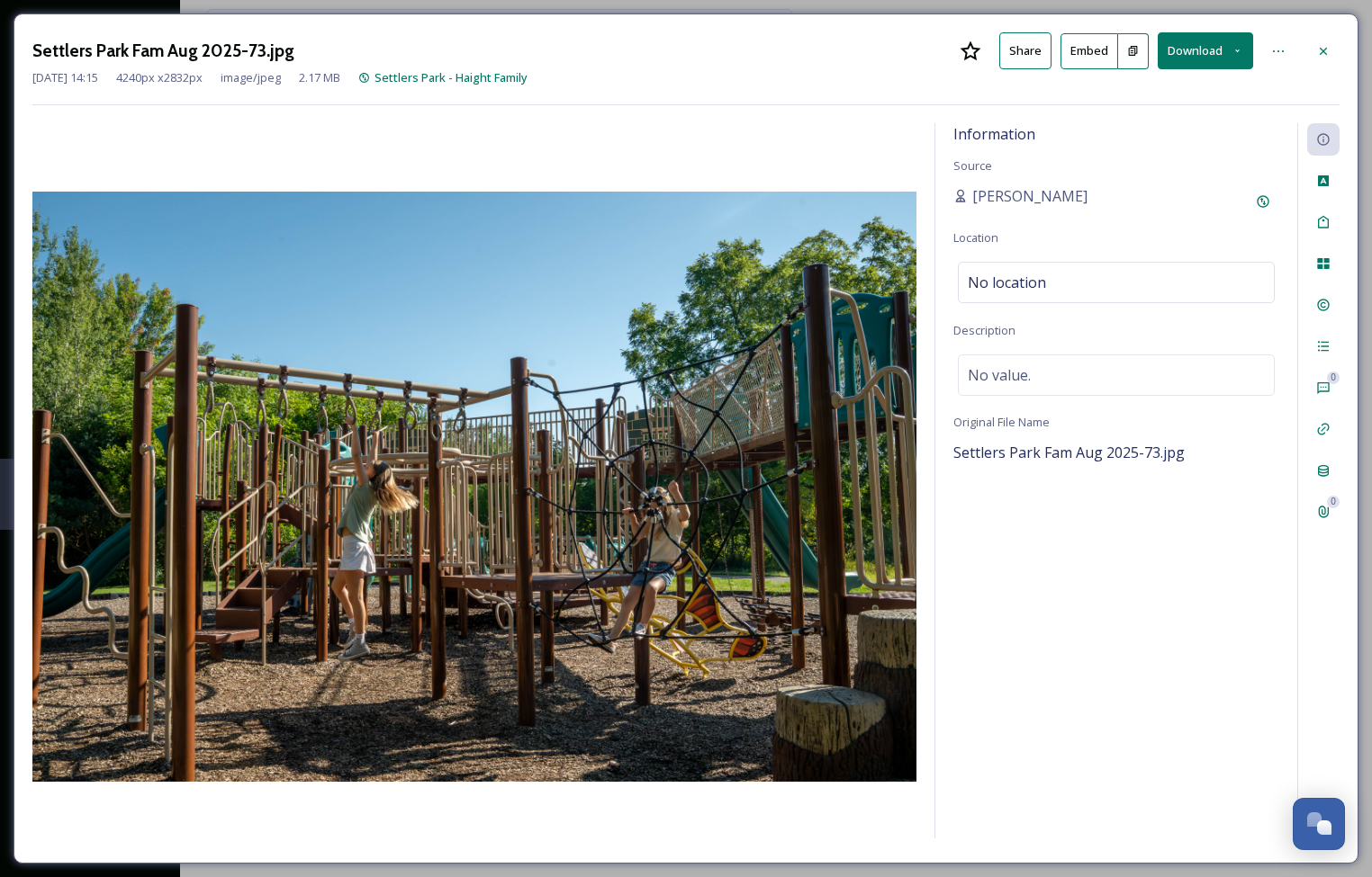
click at [1136, 53] on icon at bounding box center [1133, 51] width 12 height 12
click at [1131, 58] on button at bounding box center [1133, 52] width 31 height 36
click at [1129, 58] on button at bounding box center [1133, 52] width 31 height 36
click at [1096, 55] on button "Embed" at bounding box center [1089, 52] width 58 height 36
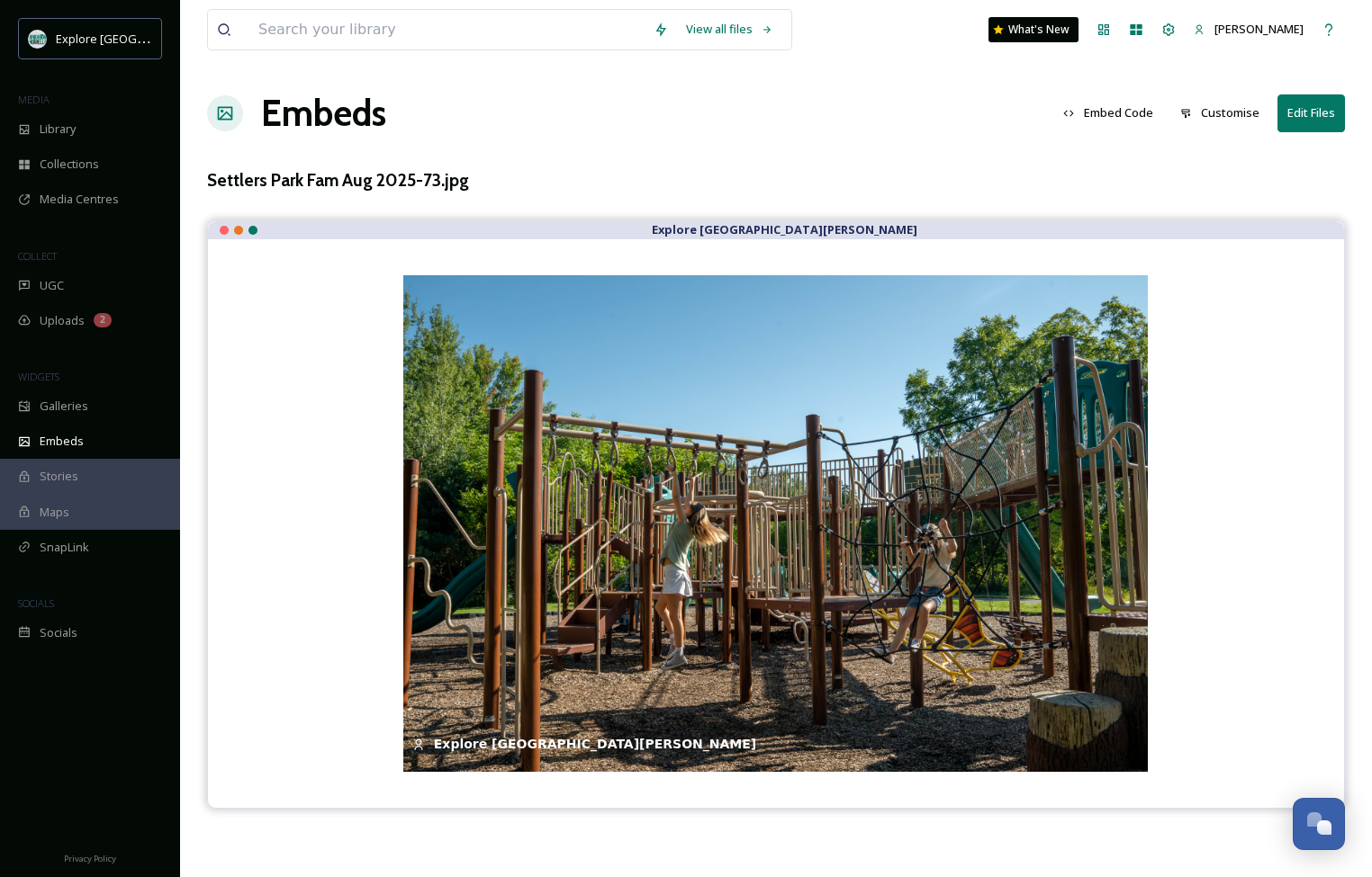
click at [1120, 113] on button "Embed Code" at bounding box center [1108, 112] width 108 height 35
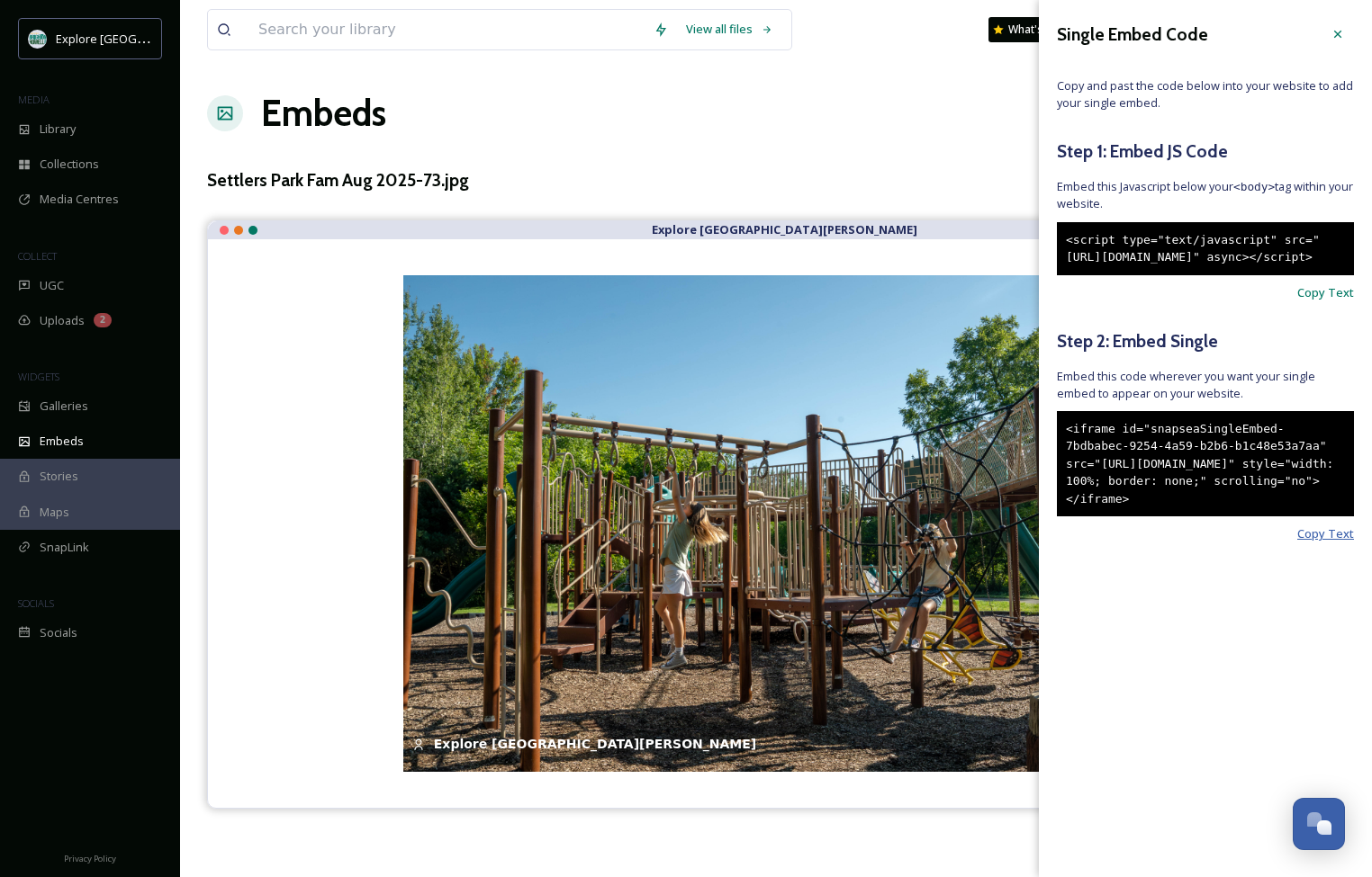
click at [1313, 542] on span "Copy Text" at bounding box center [1324, 533] width 57 height 17
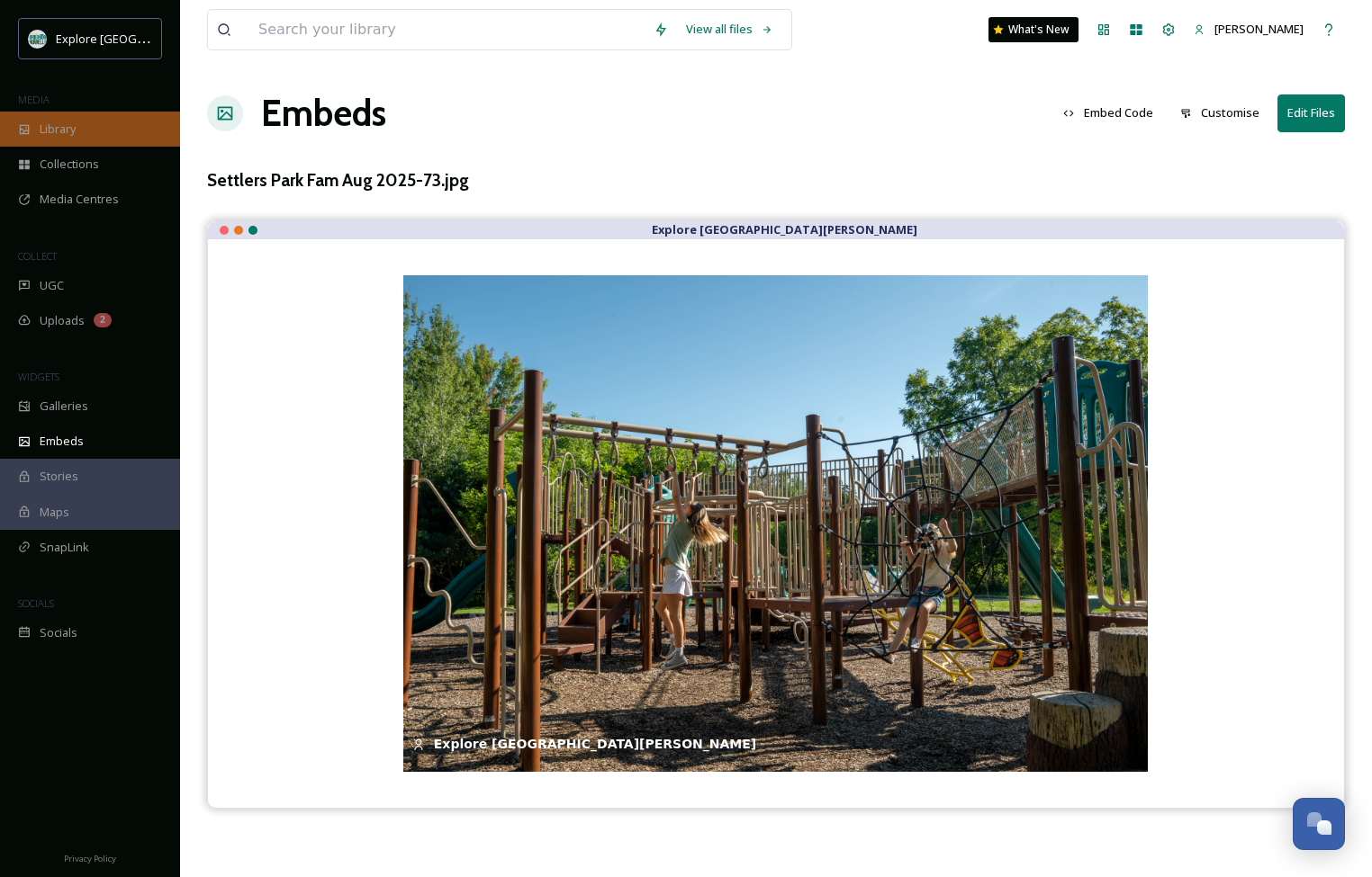
click at [47, 129] on span "Library" at bounding box center [58, 128] width 36 height 17
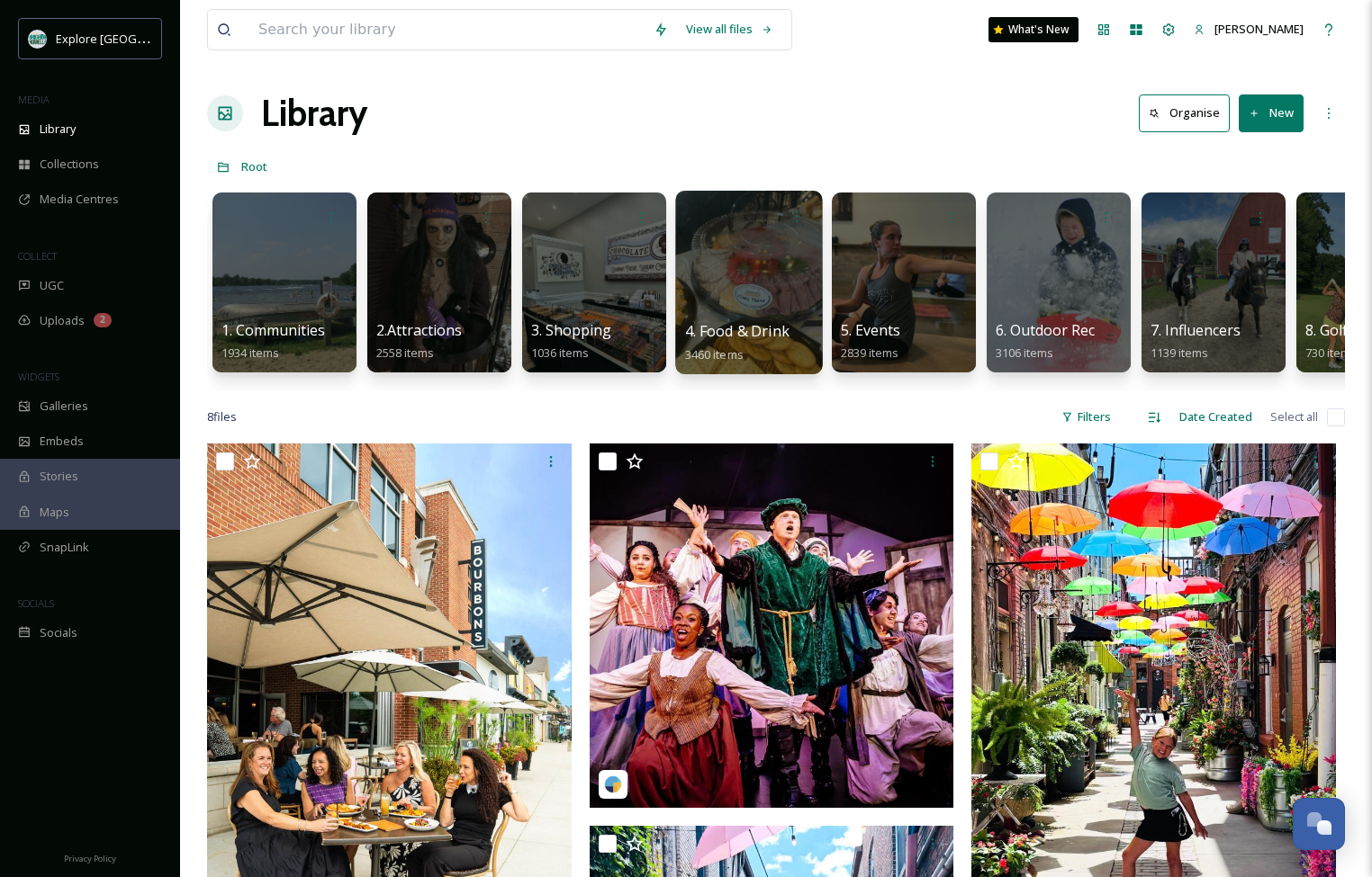
click at [751, 275] on div at bounding box center [748, 282] width 147 height 184
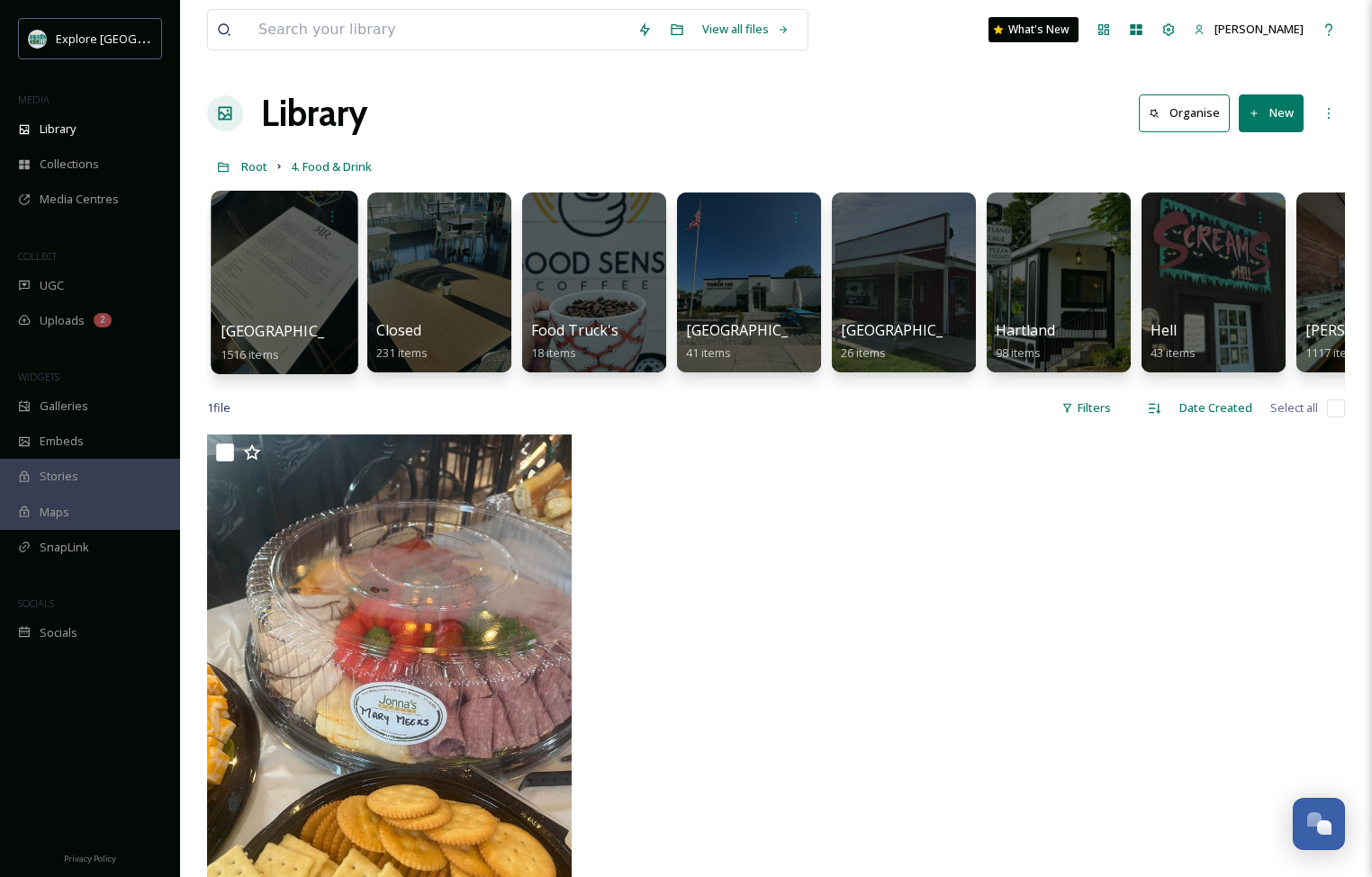
click at [278, 311] on div at bounding box center [284, 282] width 147 height 184
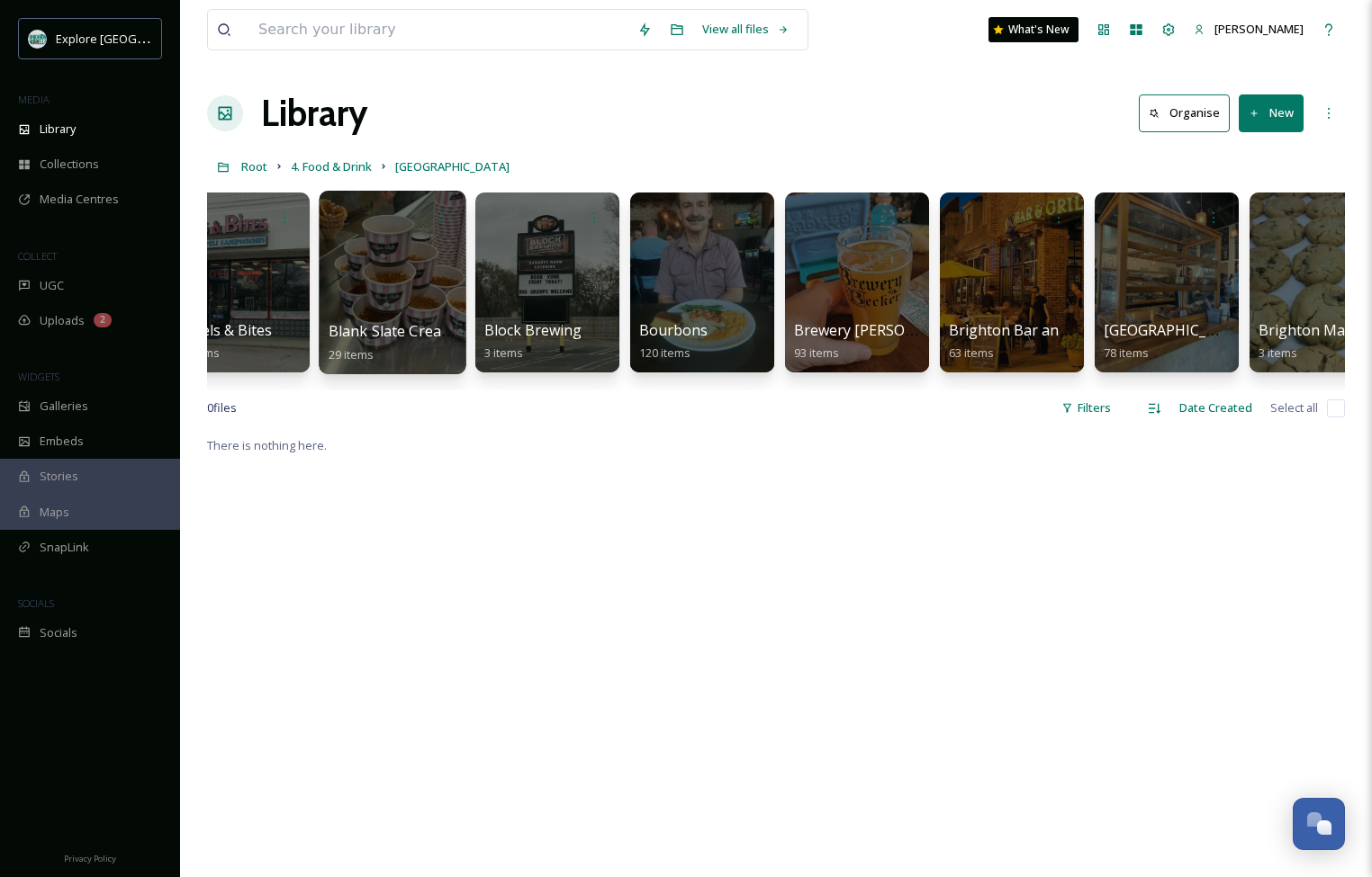
scroll to position [0, 516]
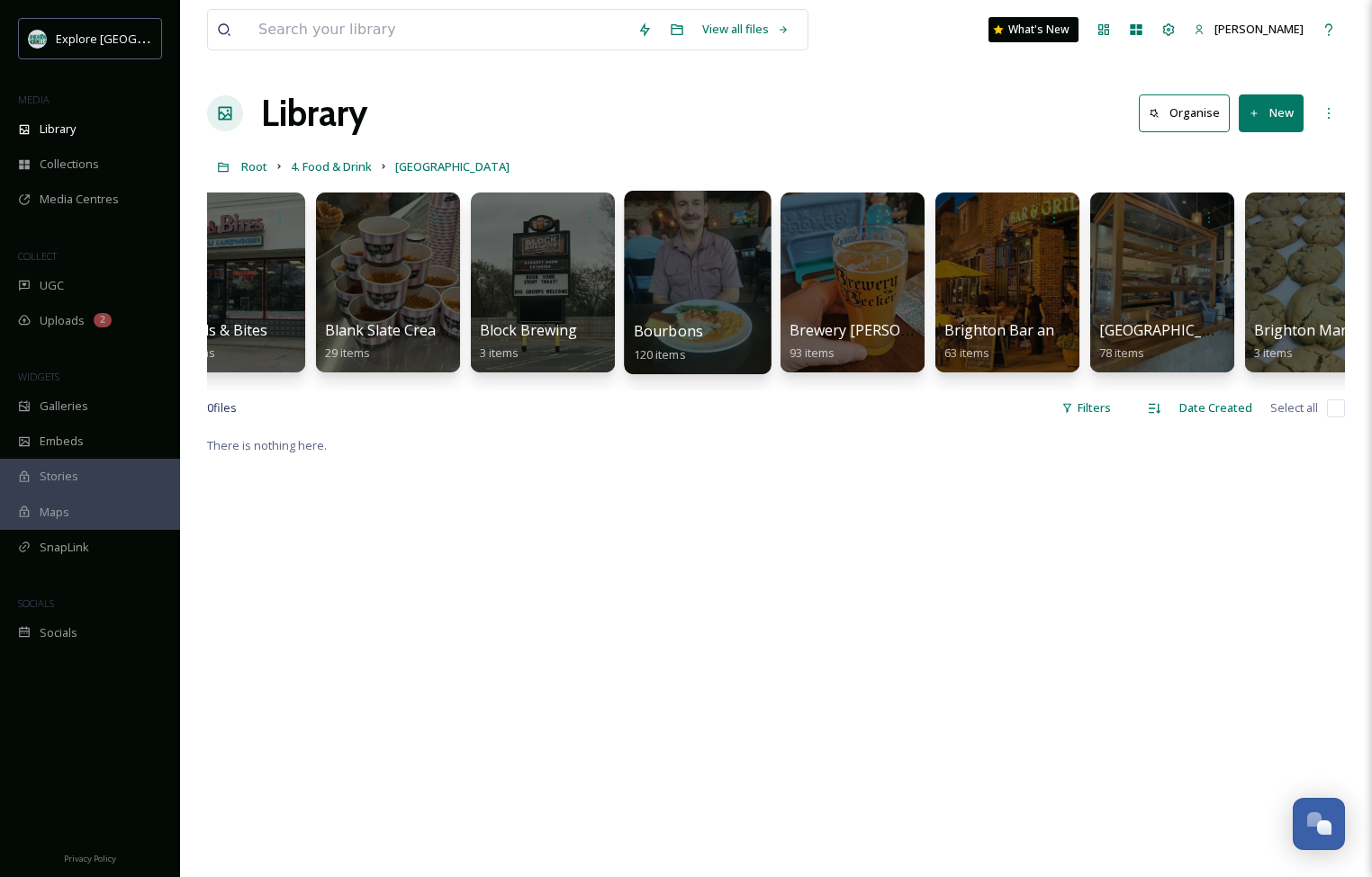
click at [687, 285] on div at bounding box center [697, 282] width 147 height 184
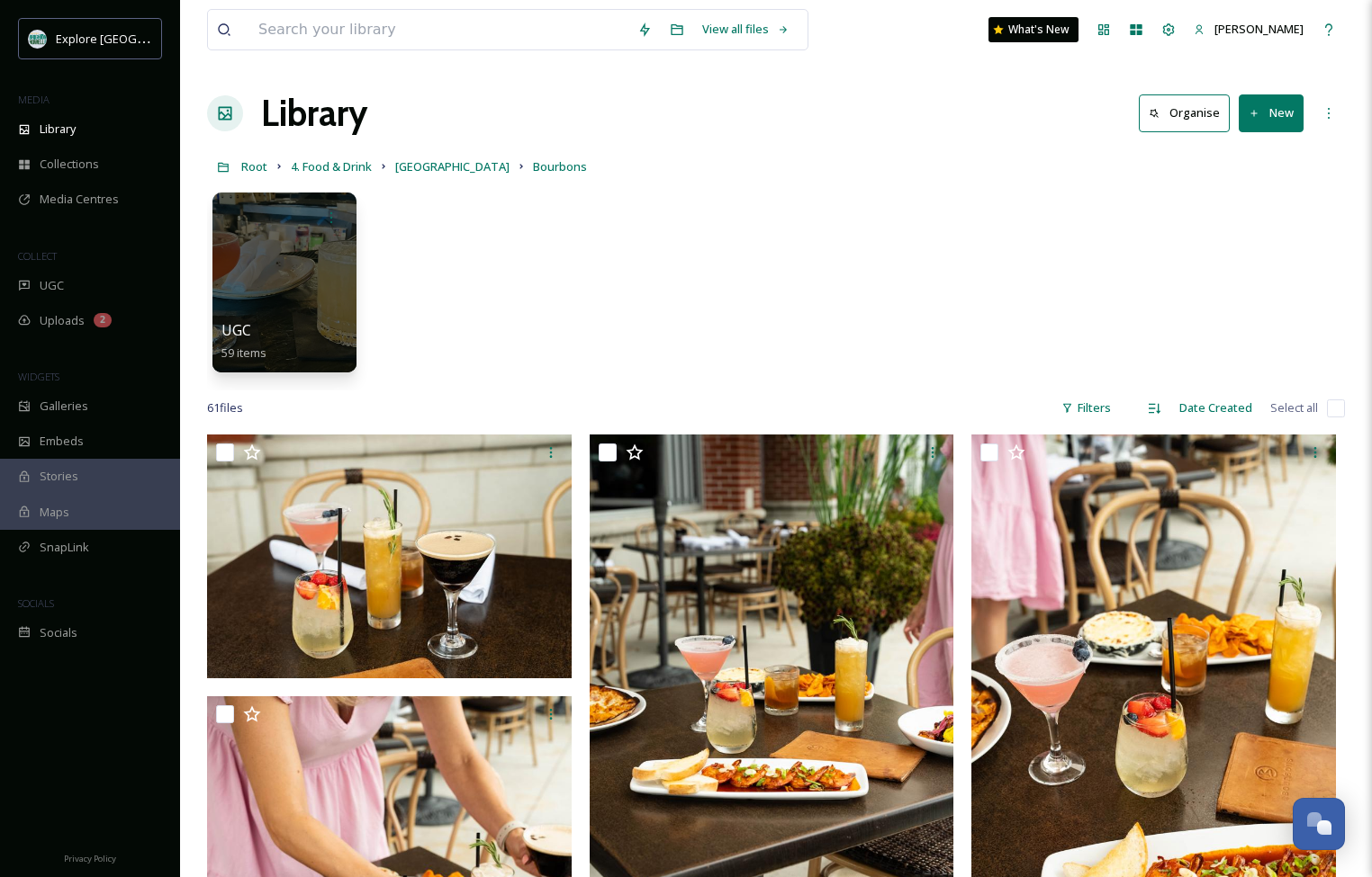
click at [1261, 117] on button "New" at bounding box center [1270, 112] width 65 height 37
click at [1250, 155] on span "File Upload" at bounding box center [1263, 155] width 60 height 17
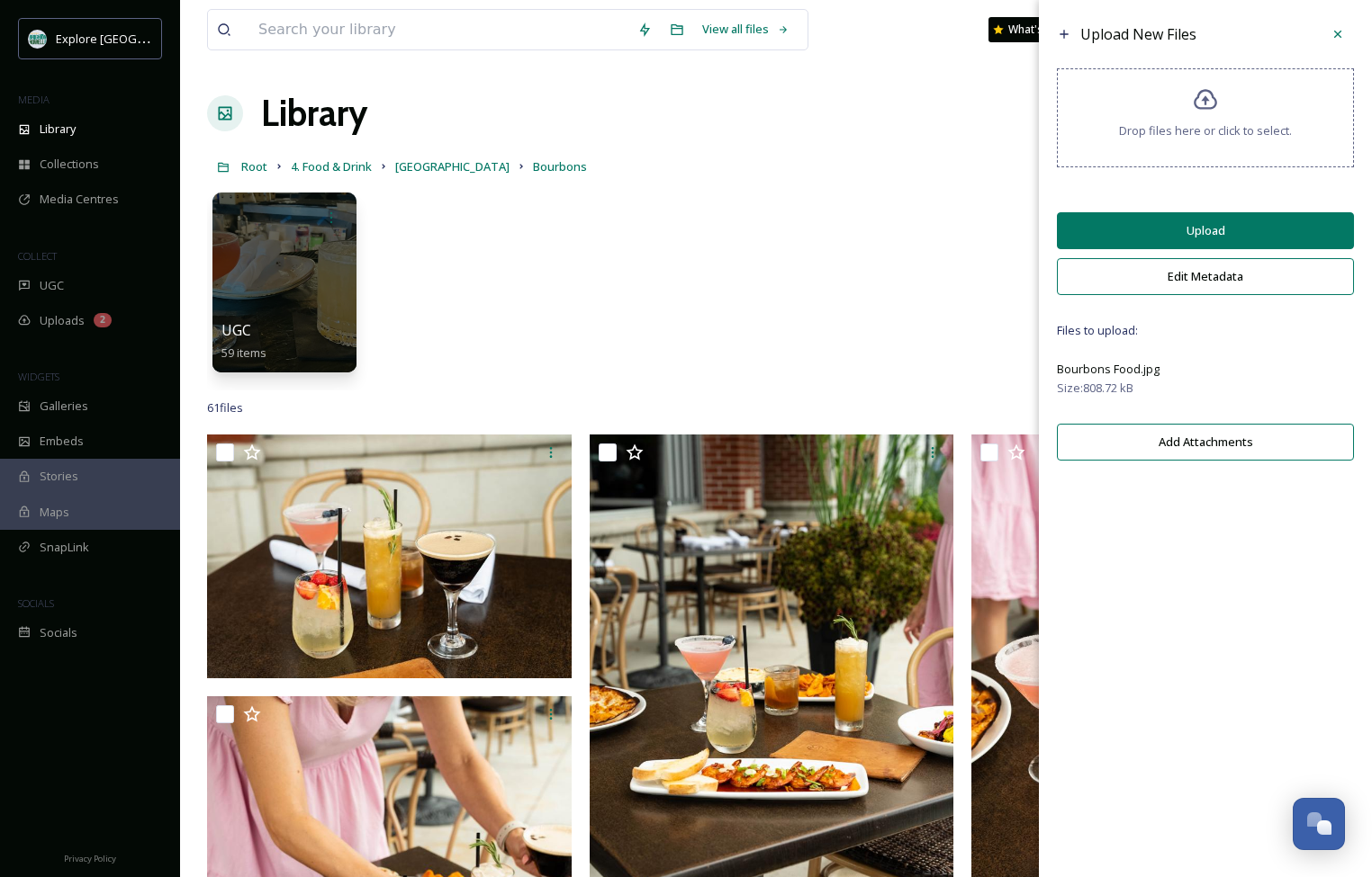
click at [1200, 236] on button "Upload" at bounding box center [1204, 230] width 297 height 37
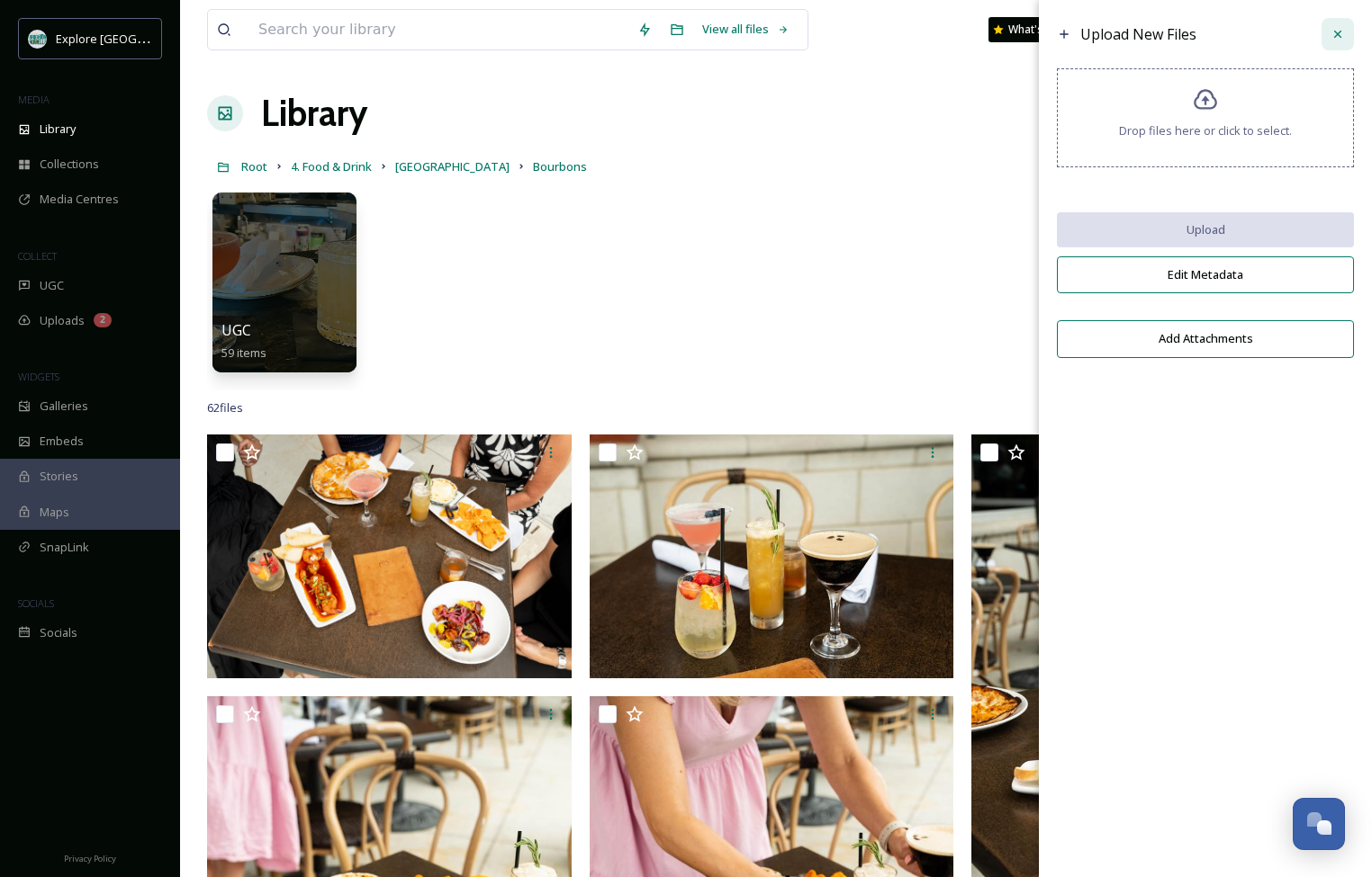
click at [1334, 41] on icon at bounding box center [1337, 34] width 14 height 14
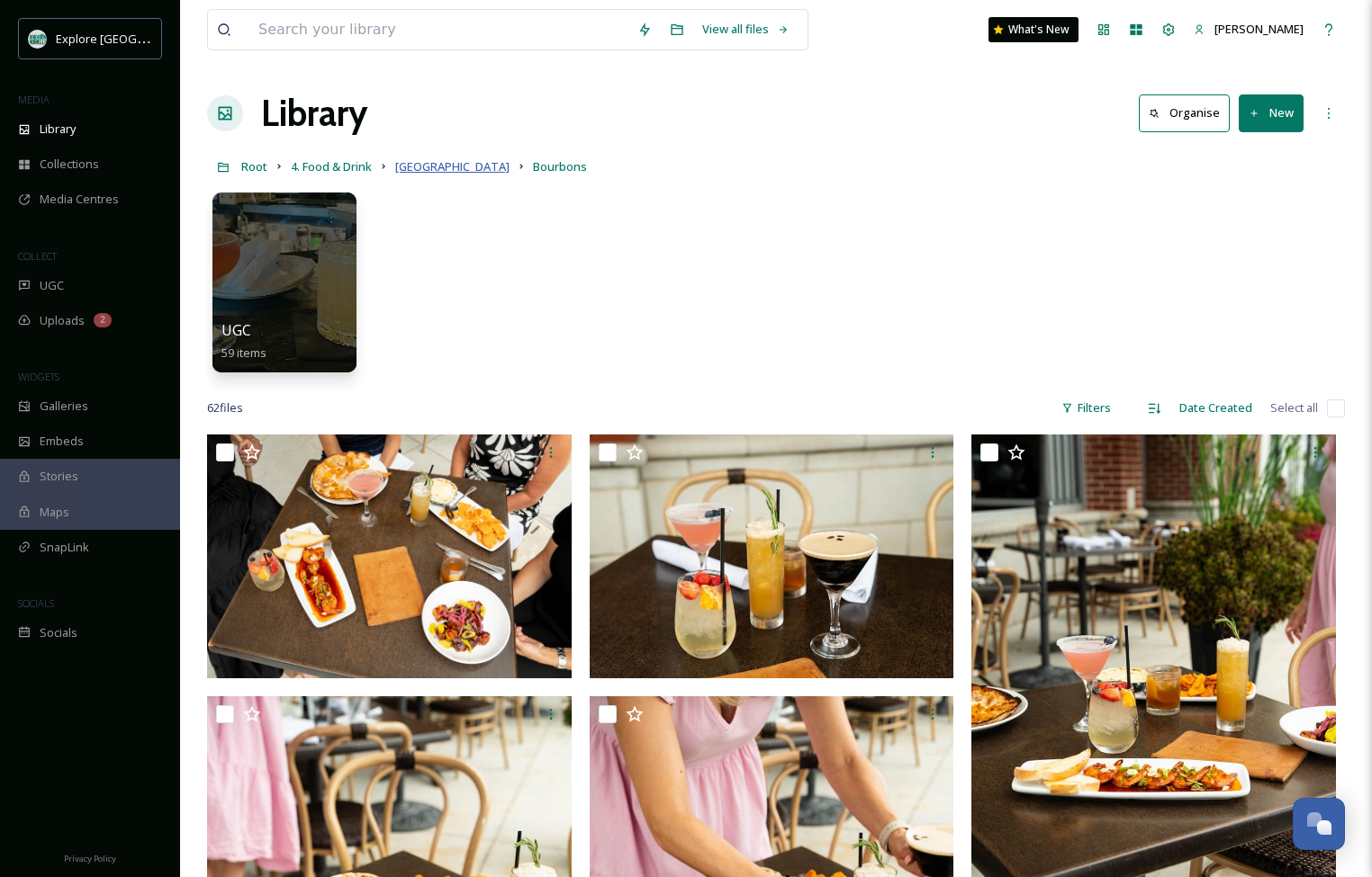
click at [422, 166] on span "[GEOGRAPHIC_DATA]" at bounding box center [452, 166] width 114 height 16
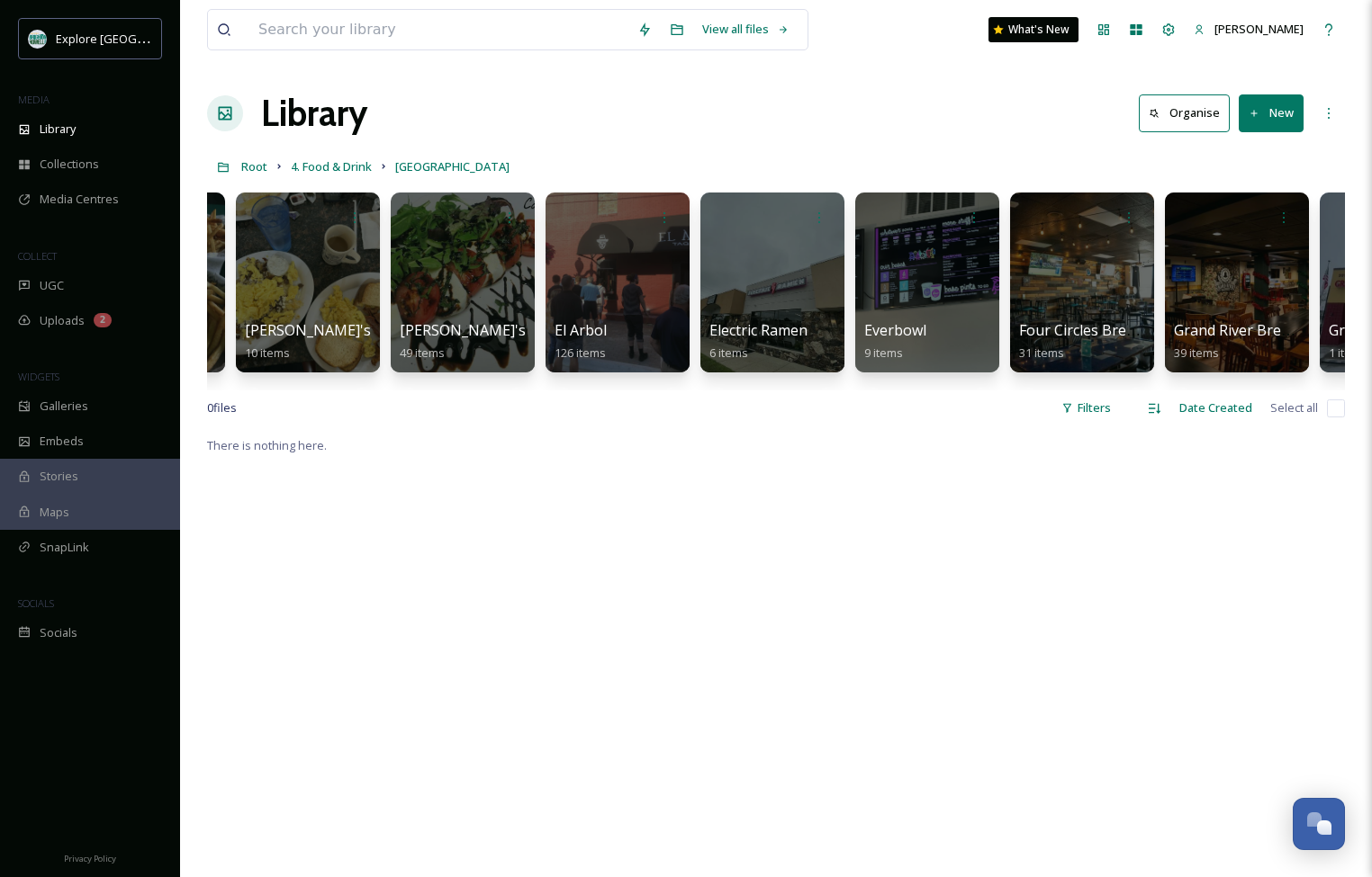
scroll to position [0, 2319]
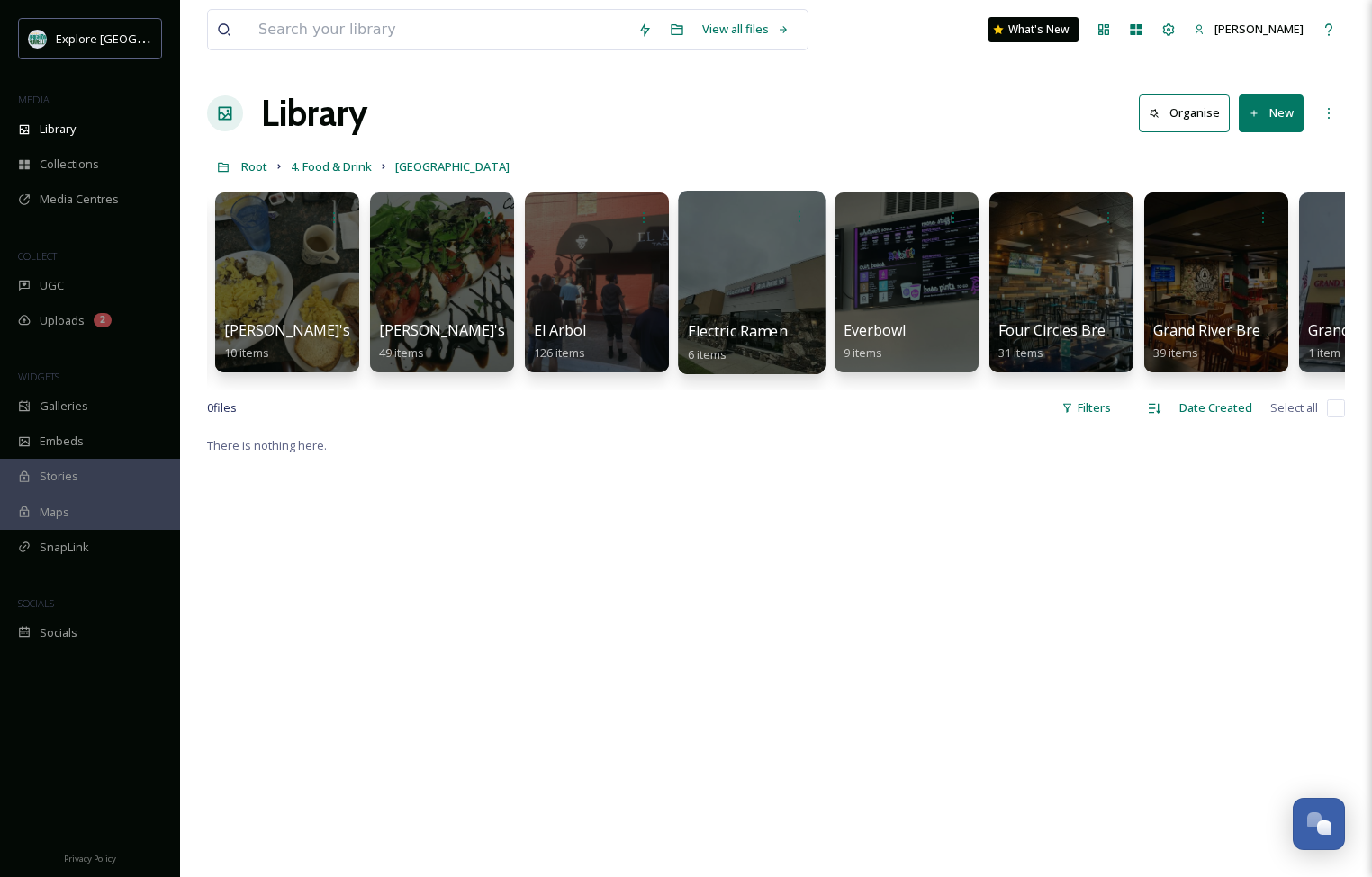
click at [757, 282] on div at bounding box center [751, 282] width 147 height 184
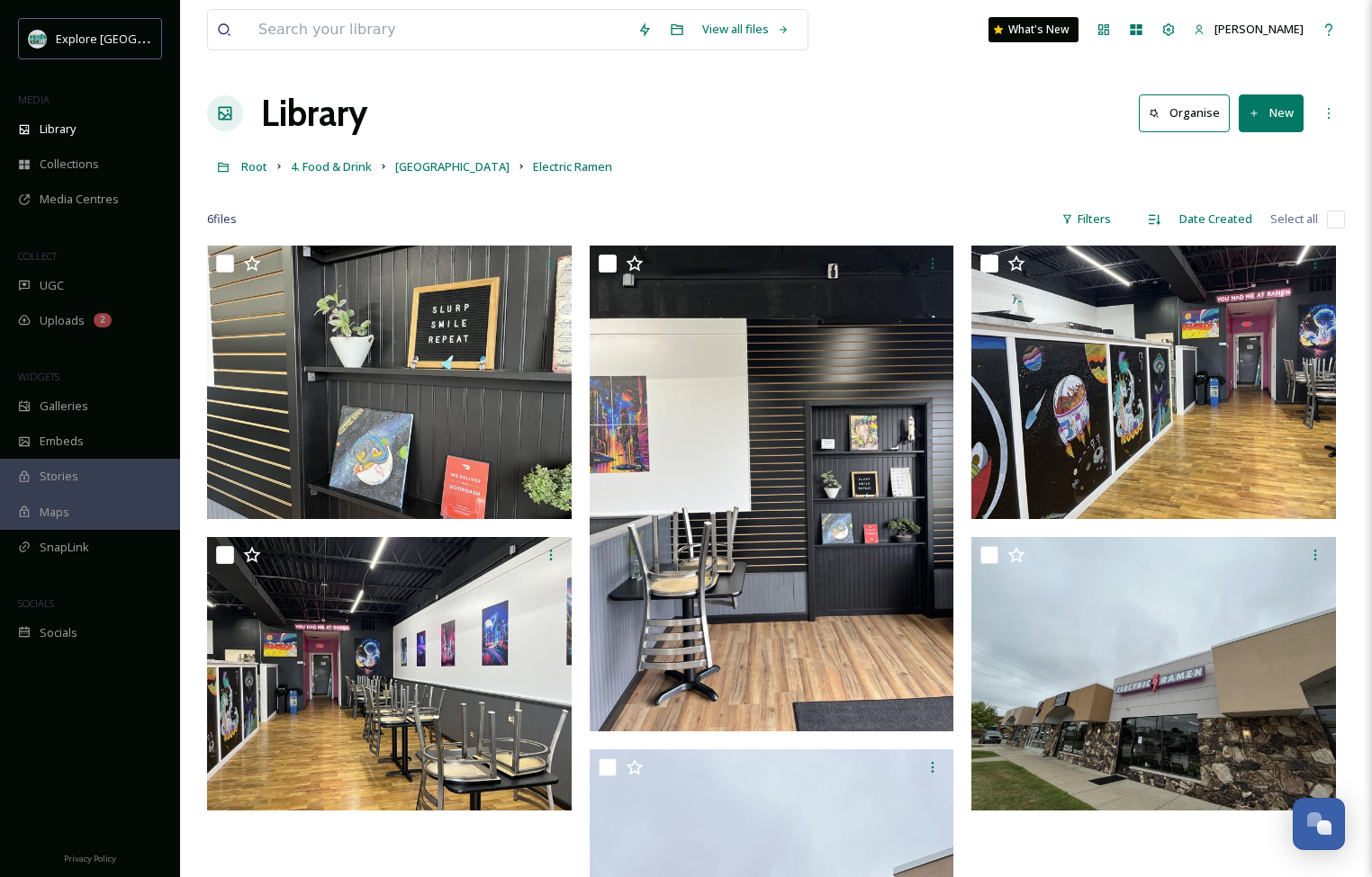
click at [1272, 118] on button "New" at bounding box center [1270, 112] width 65 height 37
click at [1253, 226] on span "Folder" at bounding box center [1250, 224] width 34 height 17
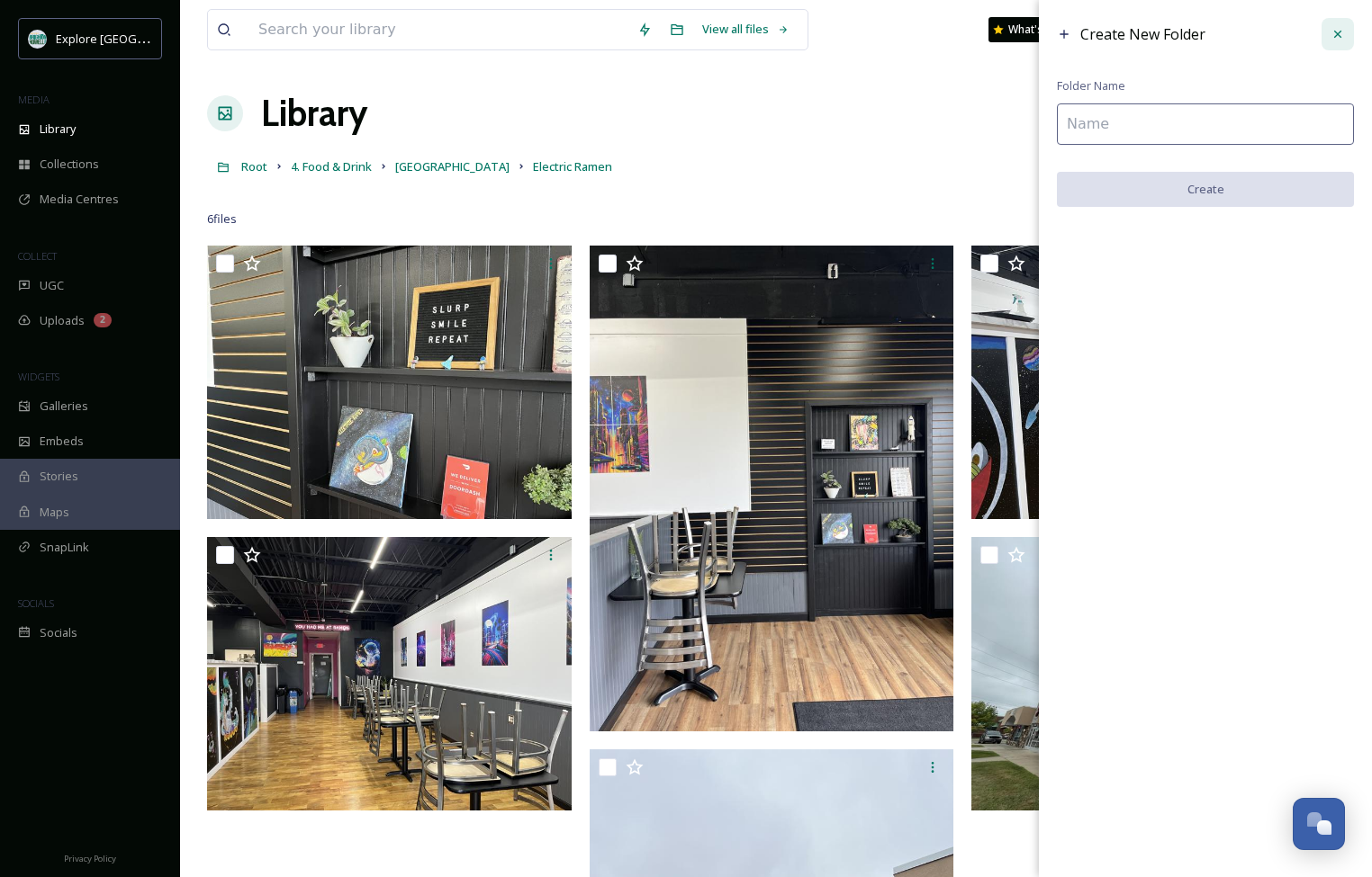
click at [1339, 34] on icon at bounding box center [1337, 34] width 14 height 14
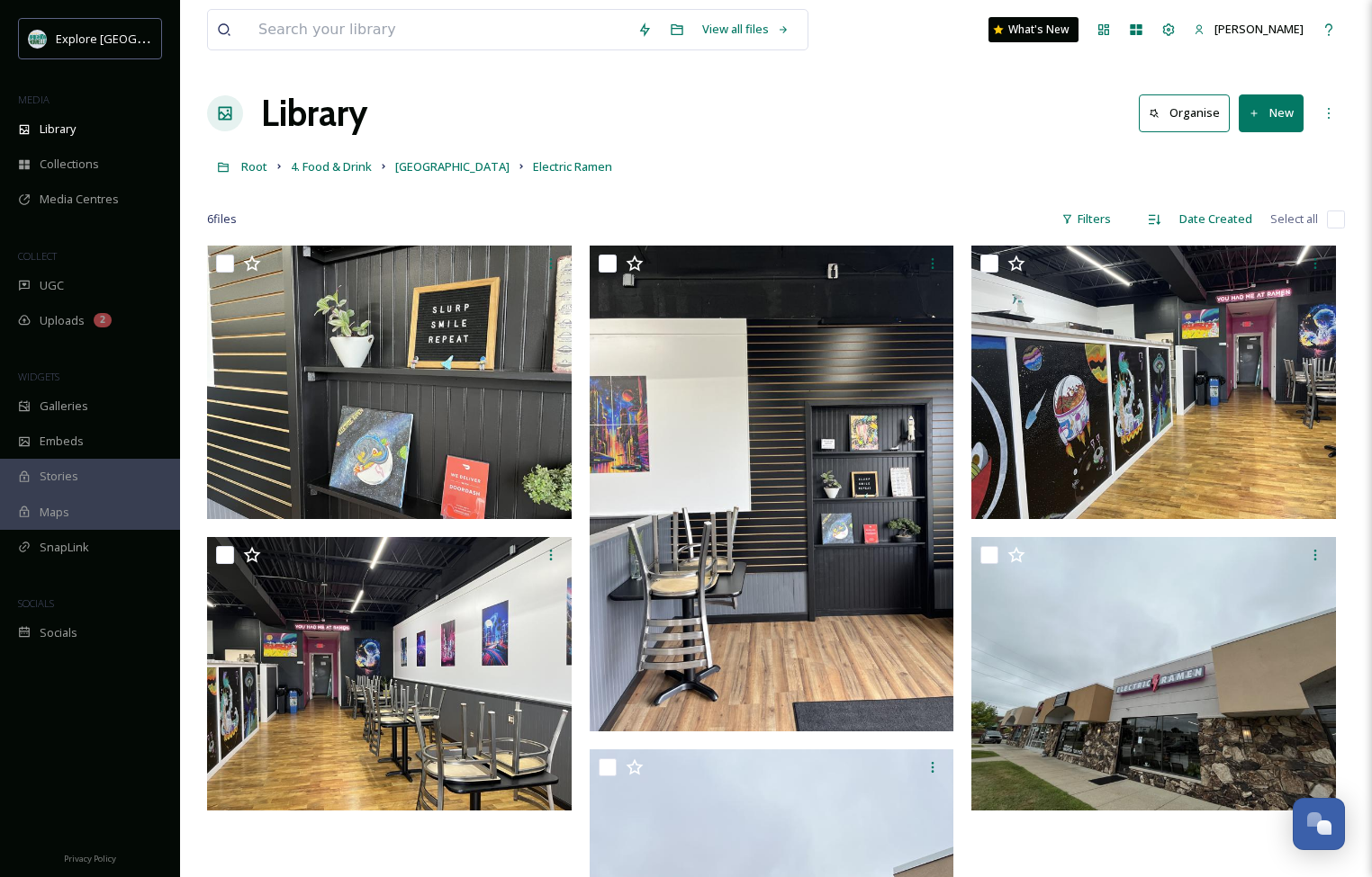
click at [1270, 125] on button "New" at bounding box center [1270, 112] width 65 height 37
click at [1267, 152] on span "File Upload" at bounding box center [1263, 155] width 60 height 17
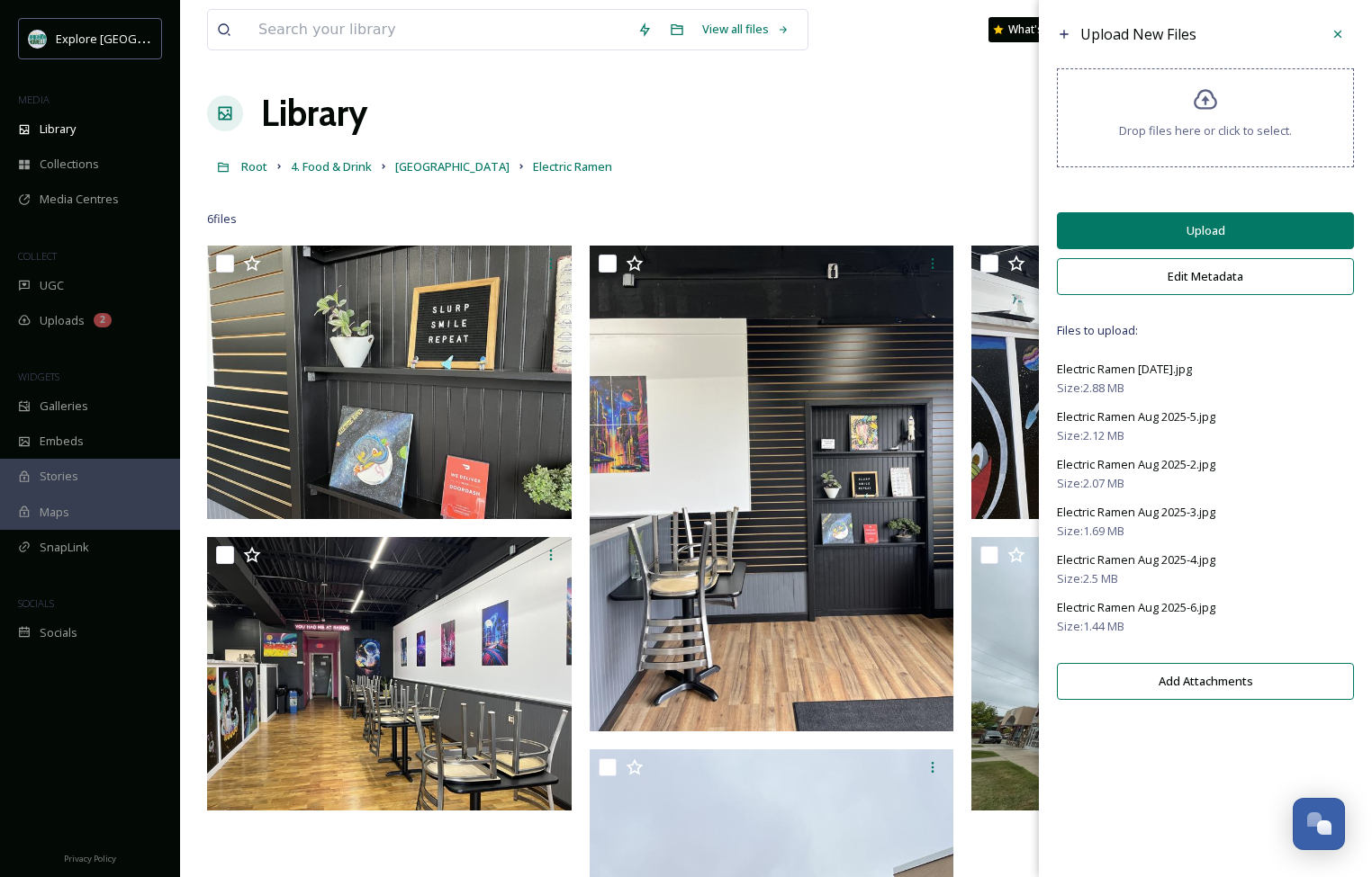
click at [1238, 241] on button "Upload" at bounding box center [1204, 230] width 297 height 37
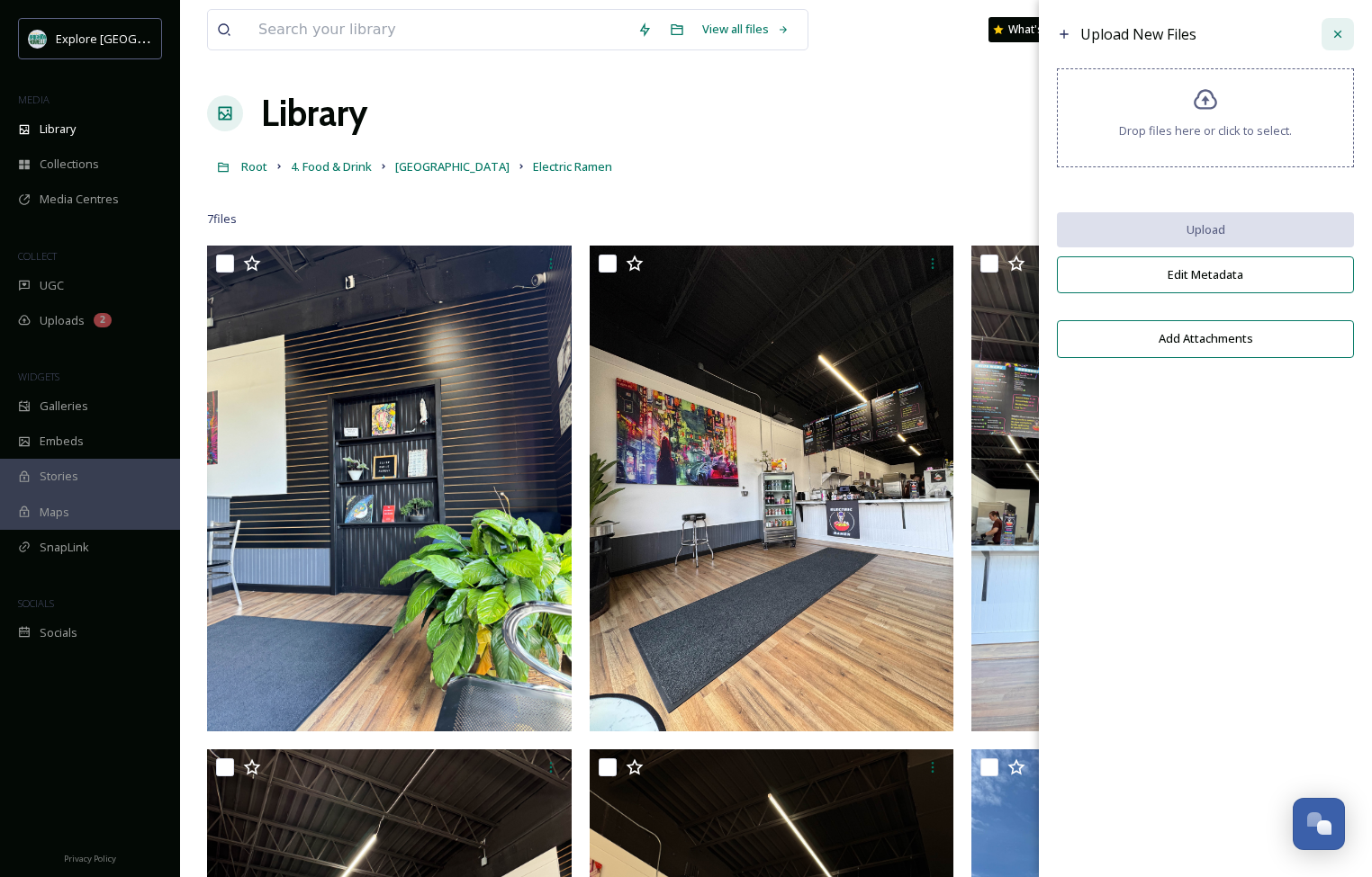
click at [1341, 34] on icon at bounding box center [1337, 34] width 14 height 14
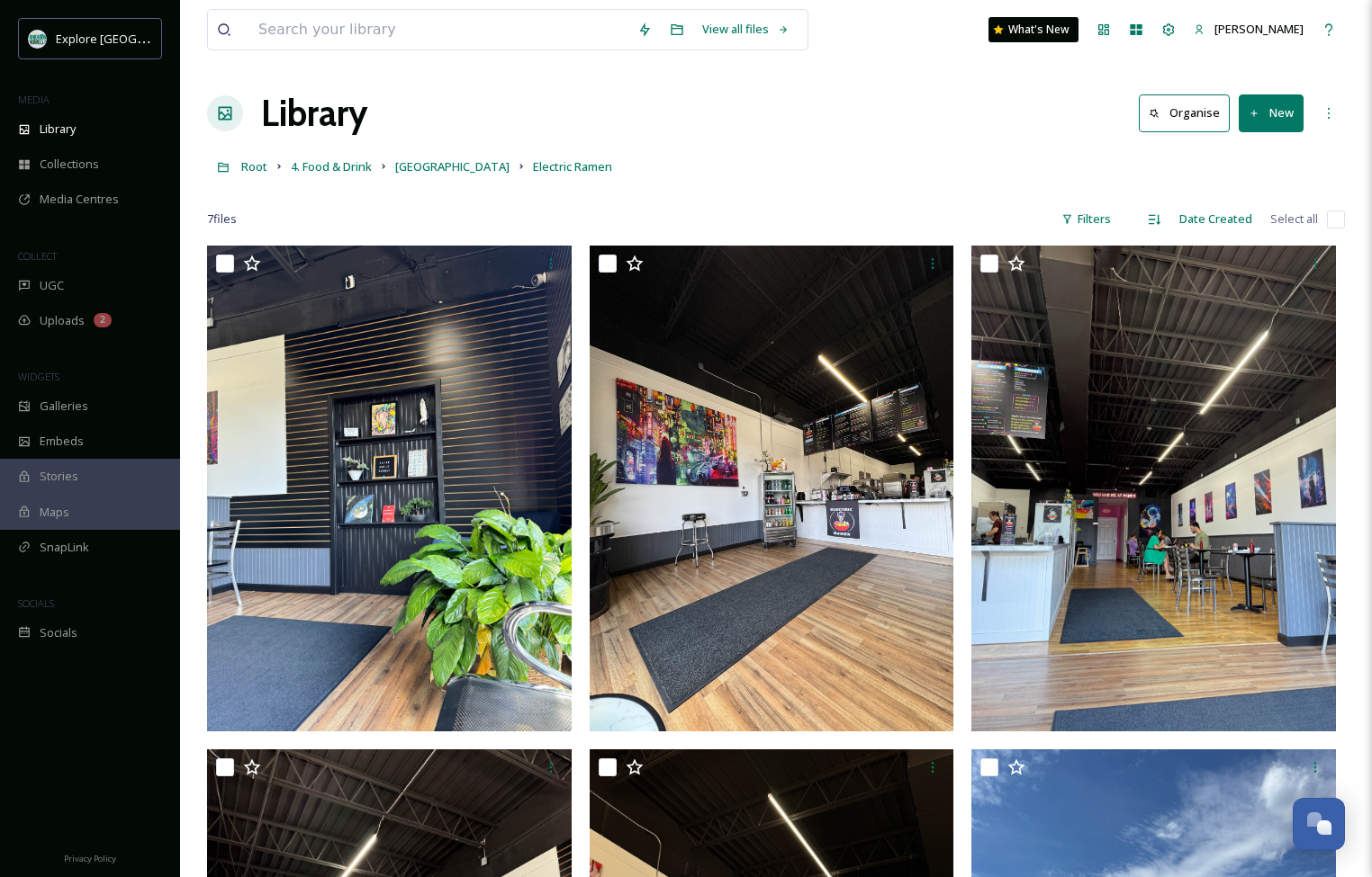
click at [1267, 127] on button "New" at bounding box center [1270, 112] width 65 height 37
click at [1259, 150] on span "File Upload" at bounding box center [1263, 155] width 60 height 17
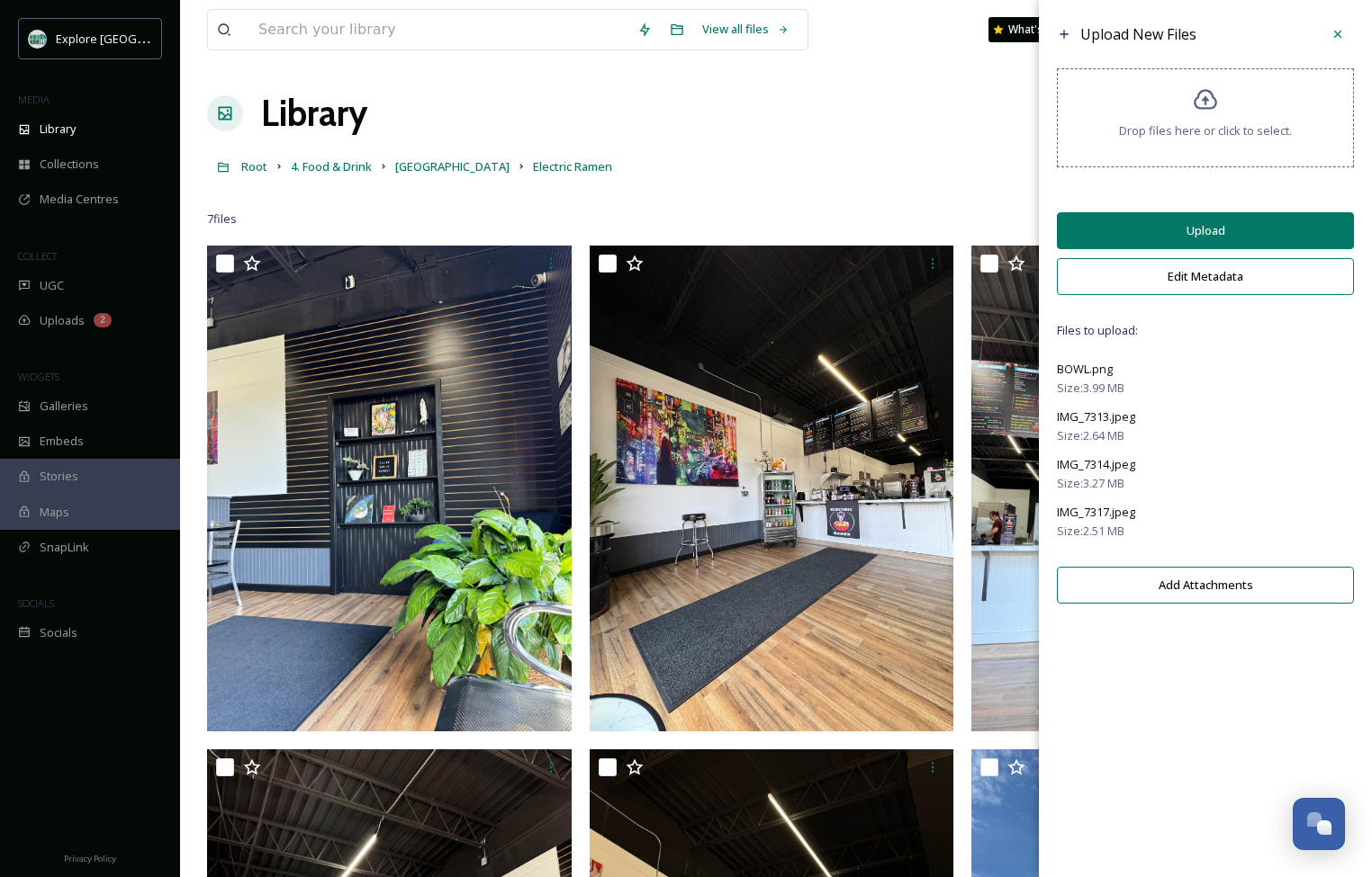
click at [1189, 243] on button "Upload" at bounding box center [1204, 230] width 297 height 37
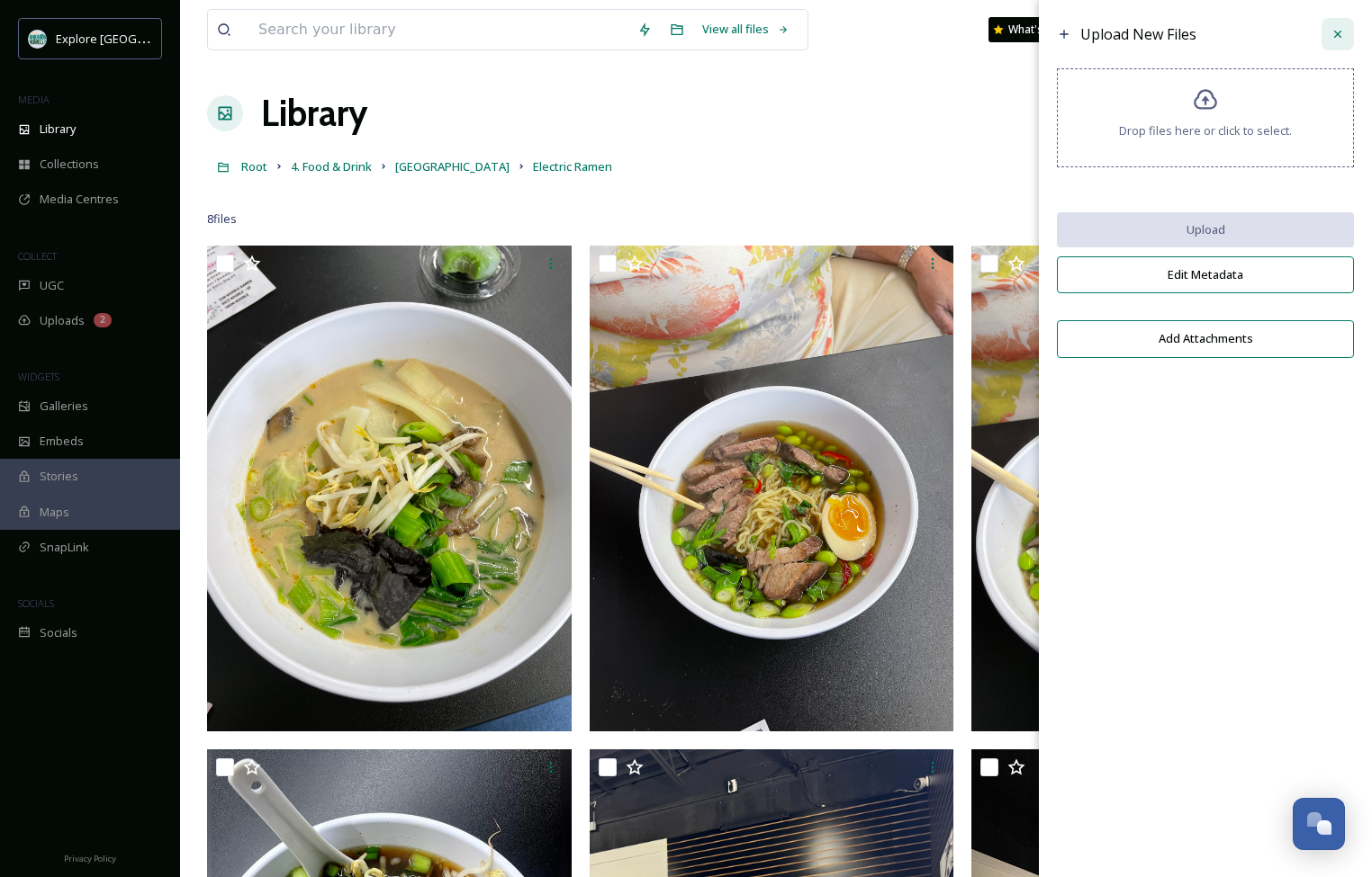
click at [1333, 41] on icon at bounding box center [1337, 34] width 14 height 14
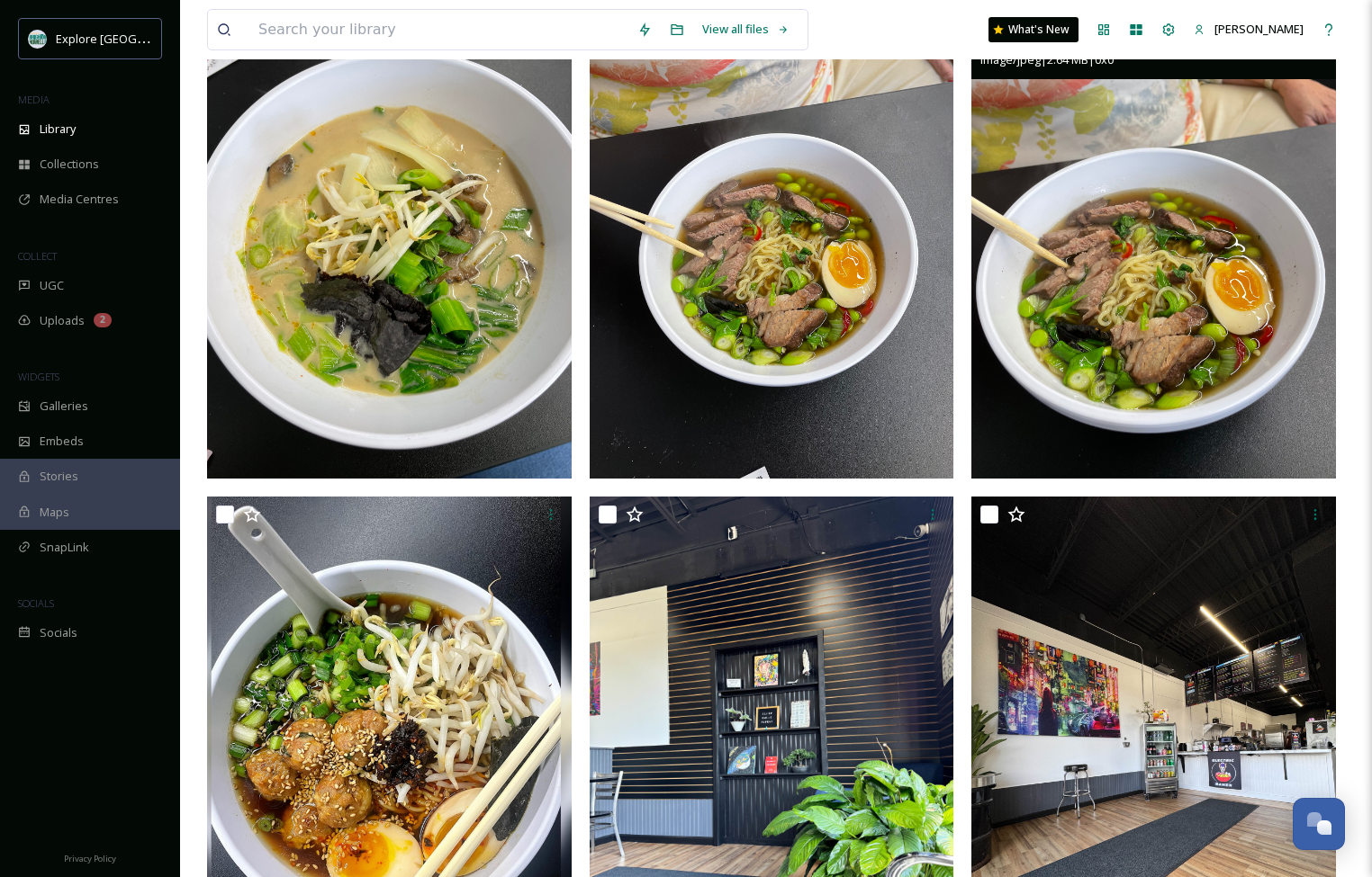
scroll to position [261, 0]
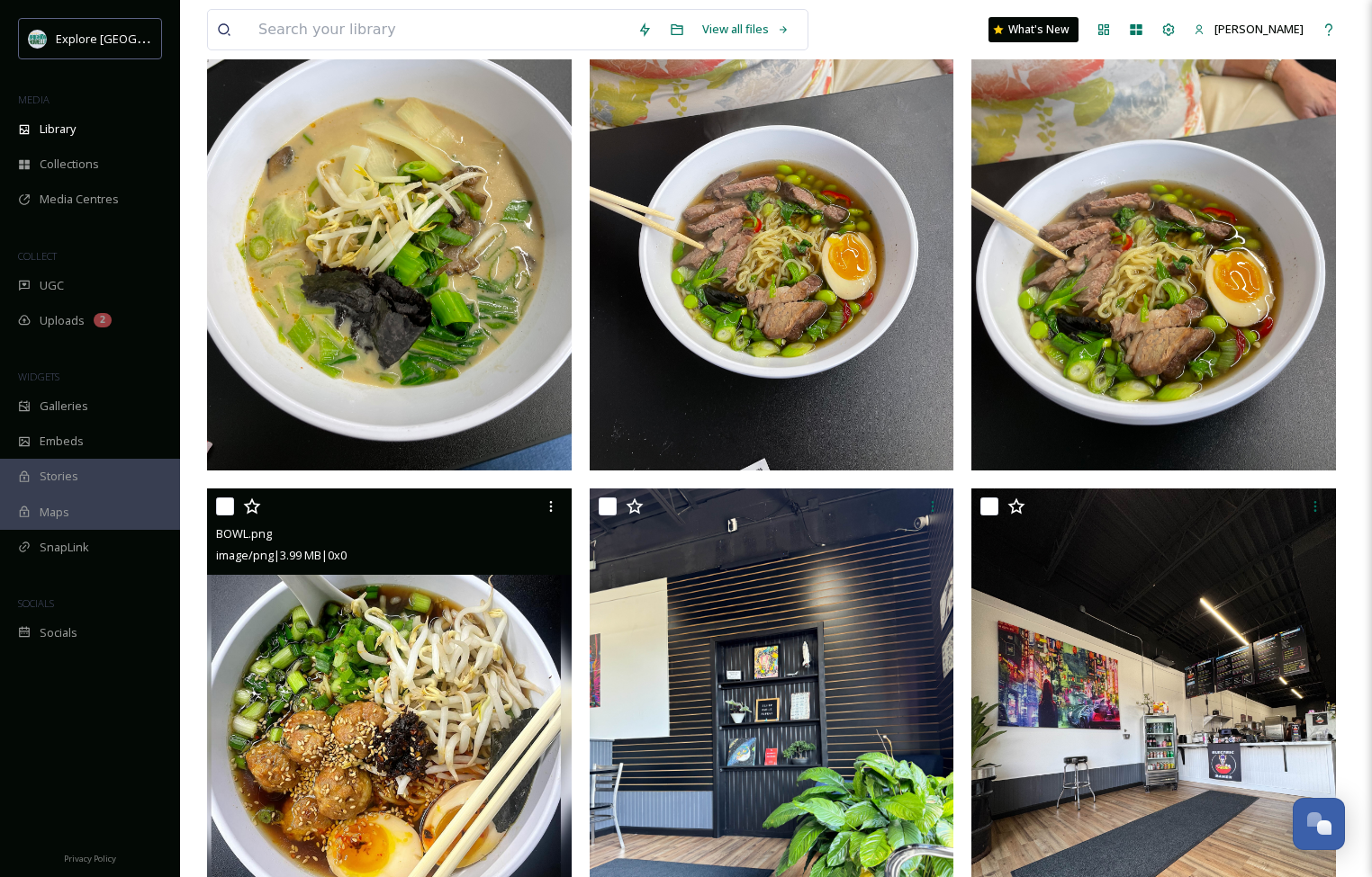
click at [219, 514] on input "checkbox" at bounding box center [225, 507] width 18 height 18
checkbox input "true"
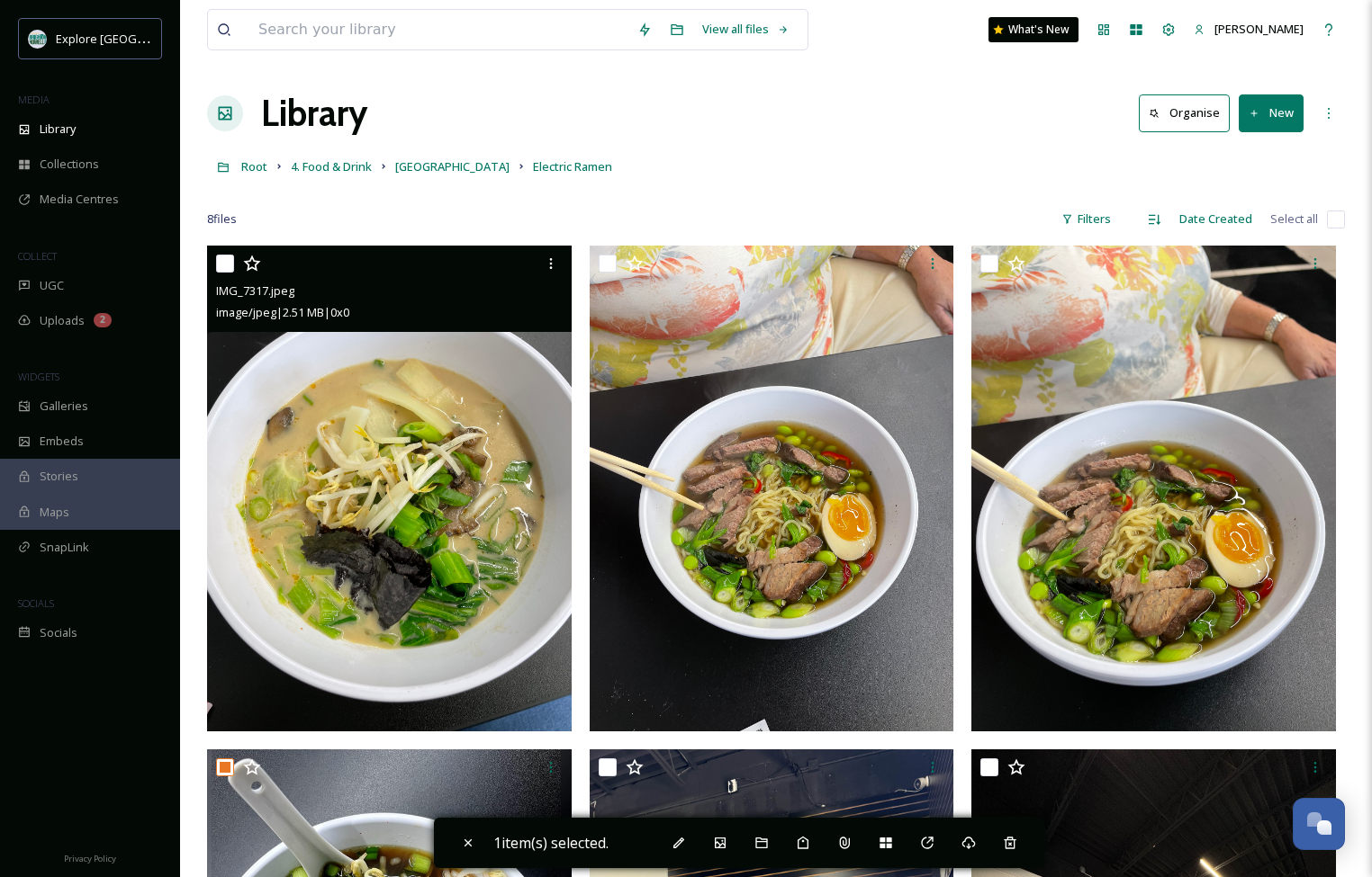
scroll to position [0, 0]
click at [224, 256] on input "checkbox" at bounding box center [225, 263] width 18 height 18
checkbox input "true"
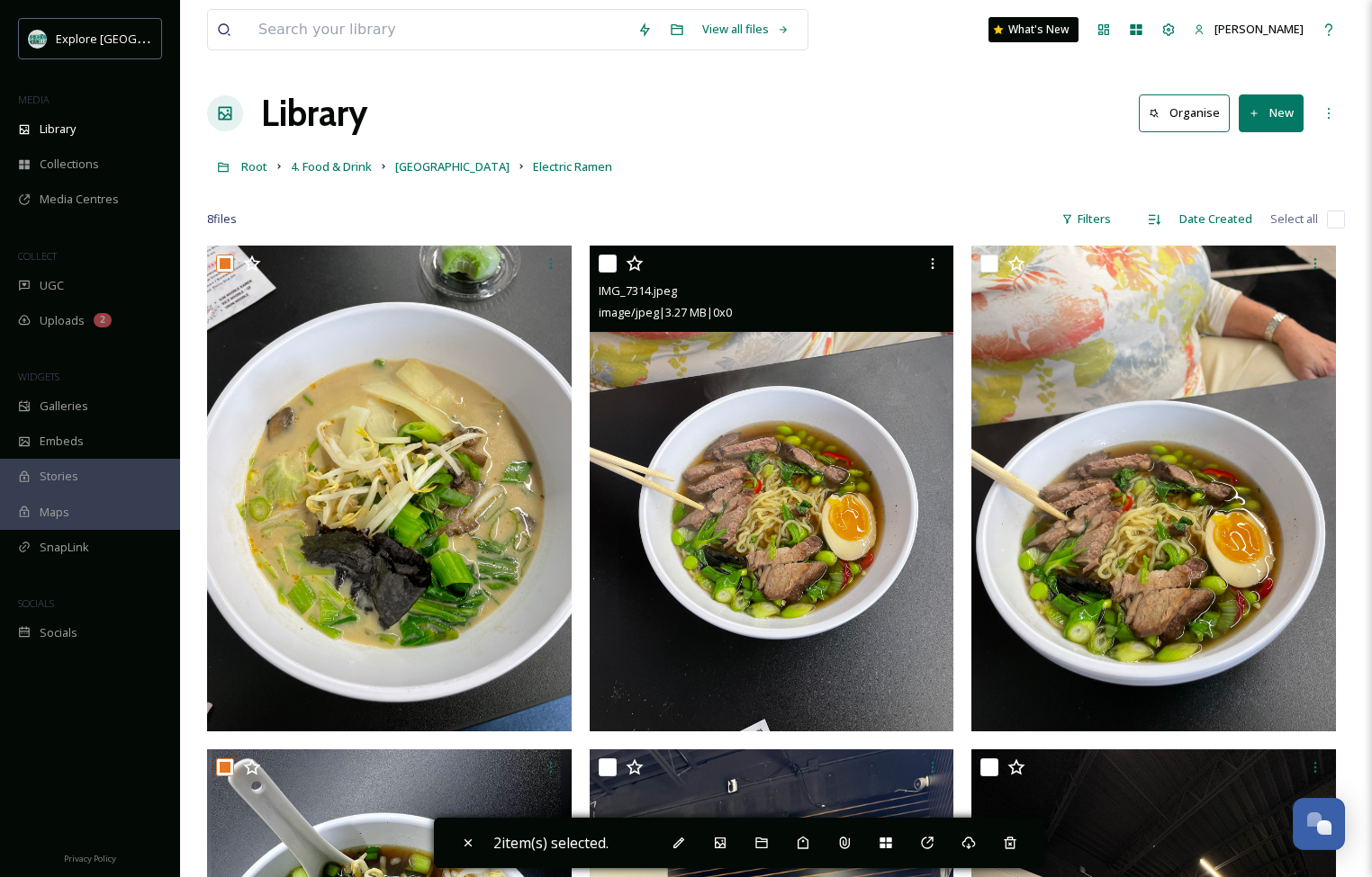
click at [612, 263] on input "checkbox" at bounding box center [607, 263] width 18 height 18
checkbox input "true"
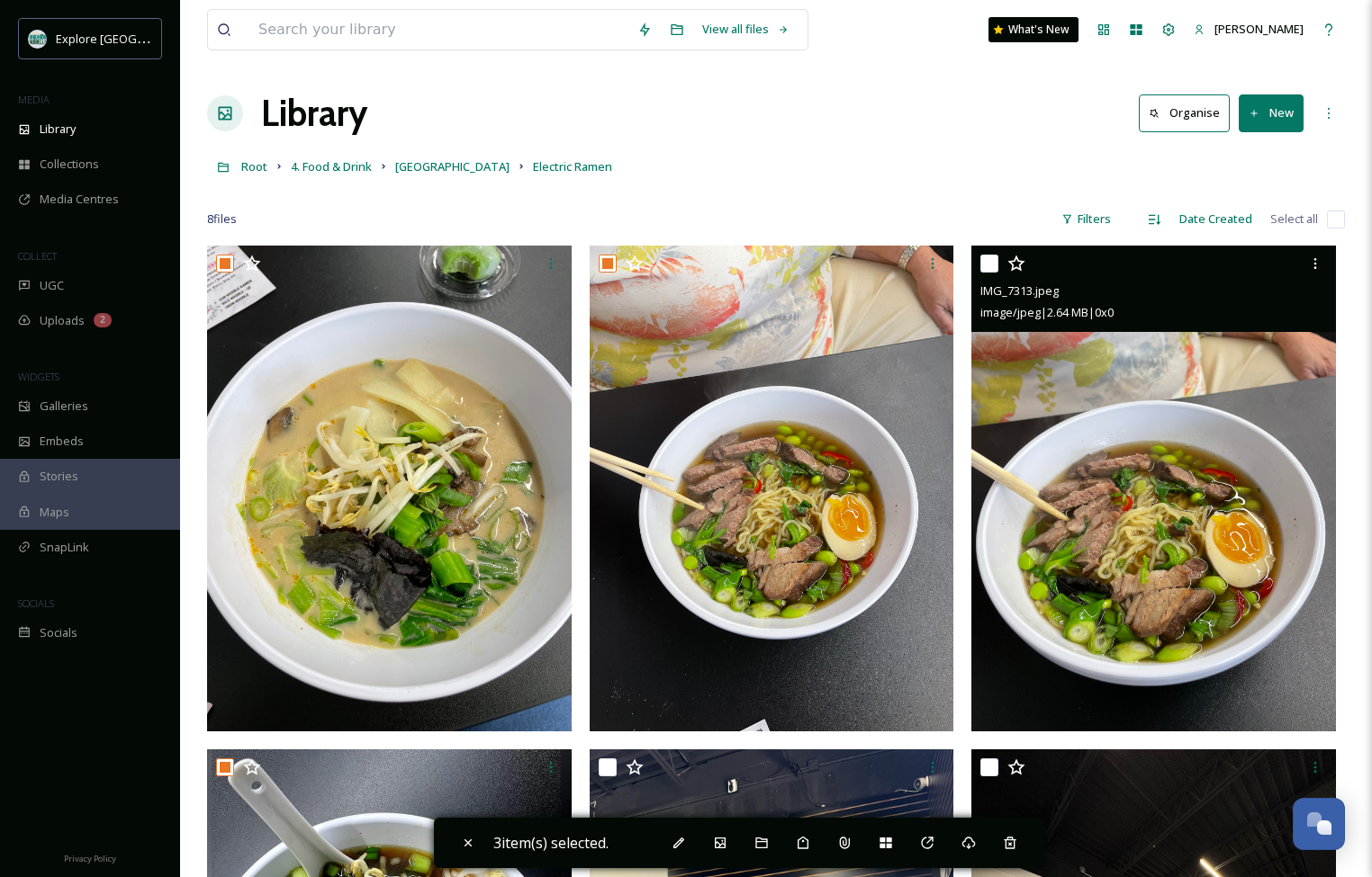
click at [990, 266] on input "checkbox" at bounding box center [990, 263] width 18 height 18
checkbox input "true"
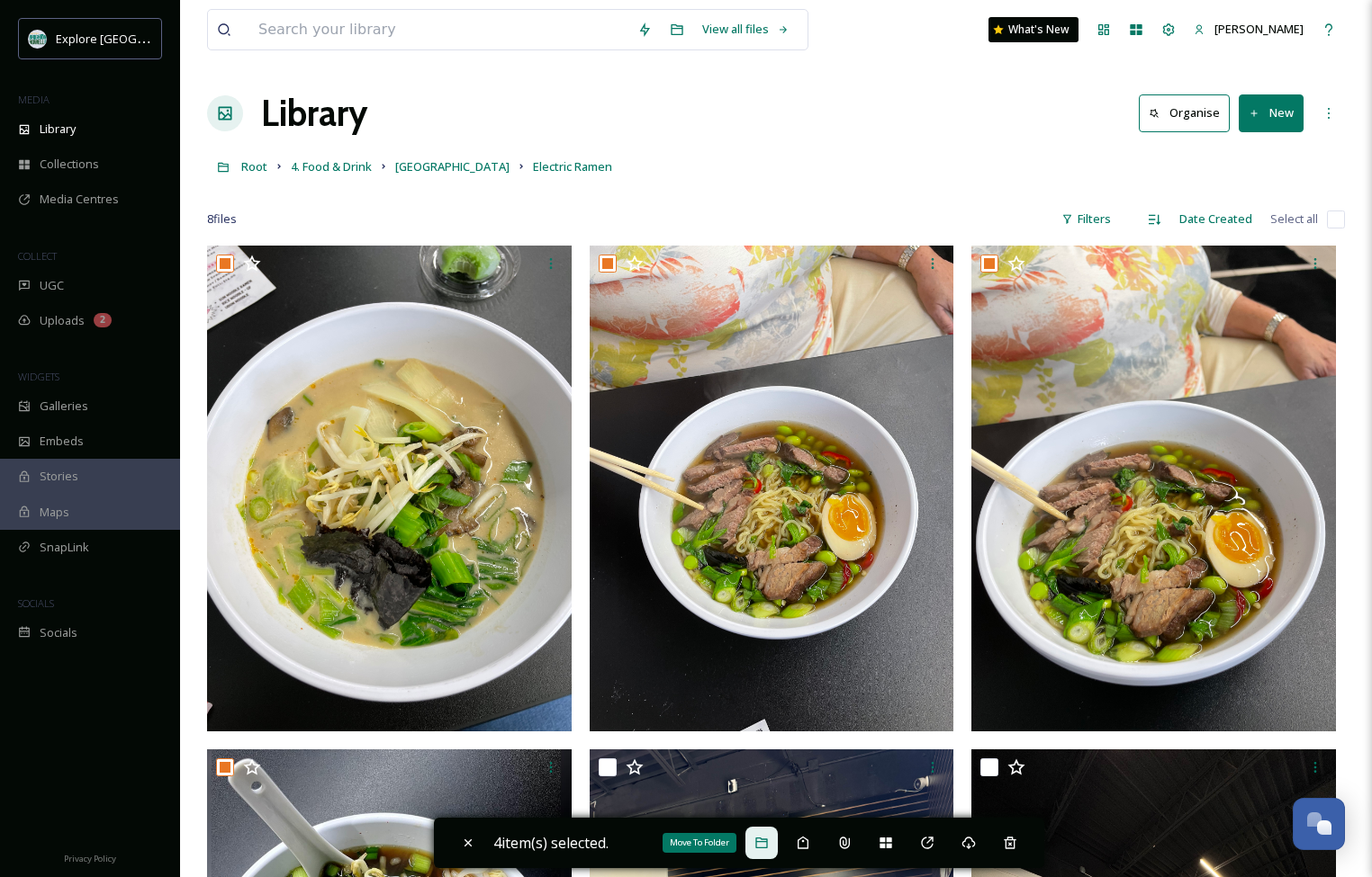
click at [770, 851] on div "Move To Folder" at bounding box center [761, 843] width 33 height 33
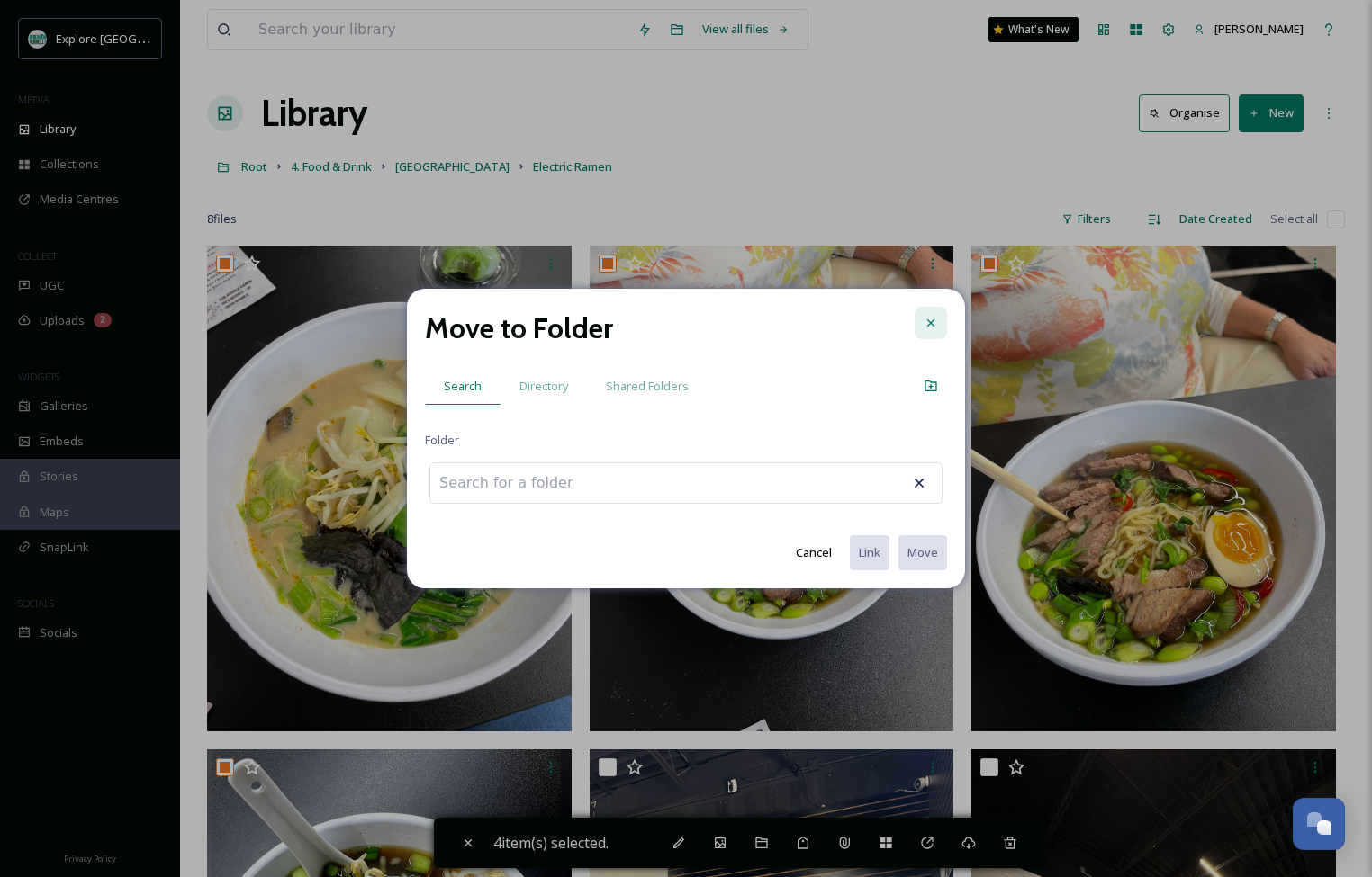
click at [932, 316] on icon at bounding box center [930, 323] width 14 height 14
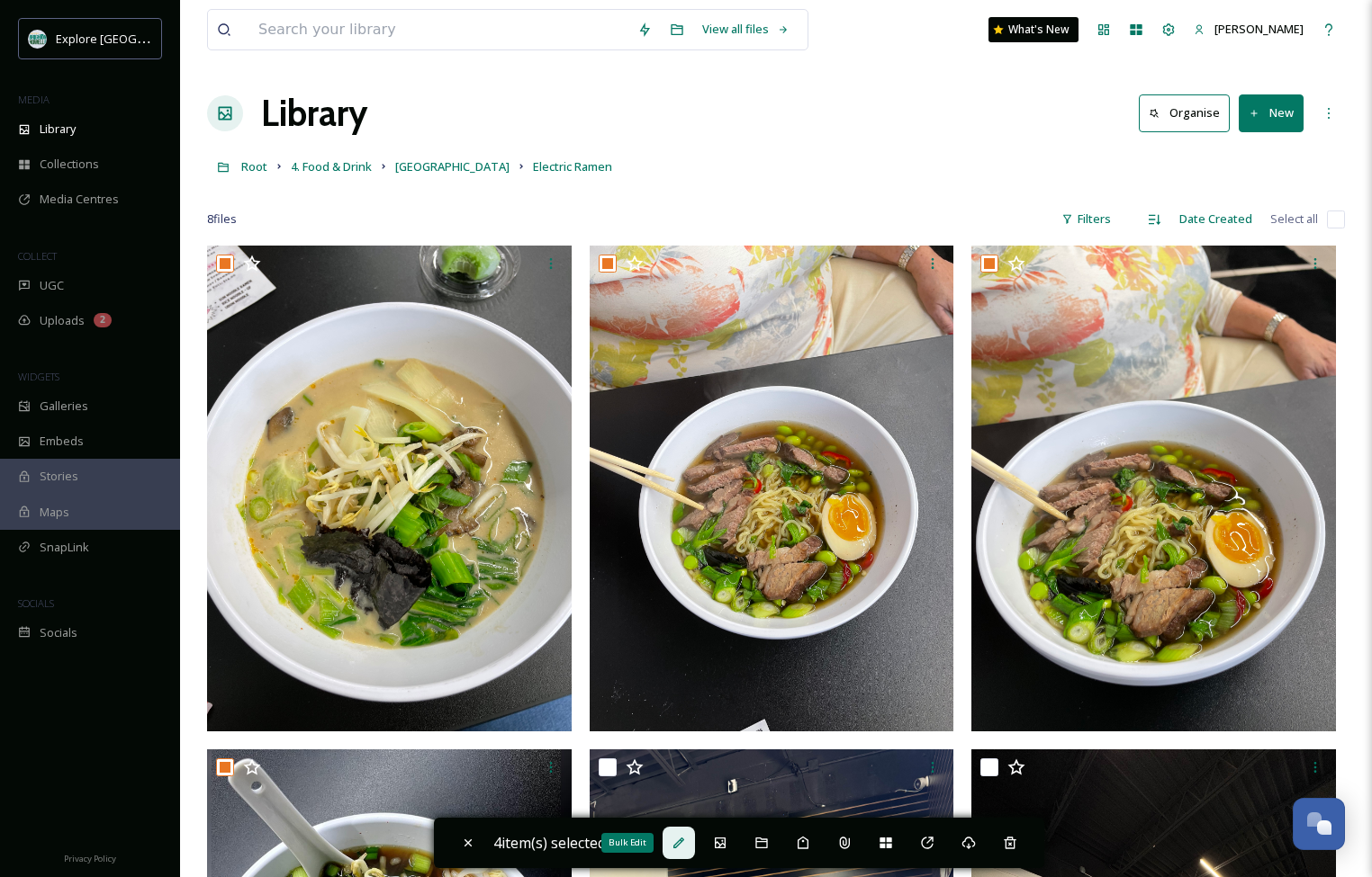
click at [686, 836] on icon at bounding box center [679, 843] width 14 height 14
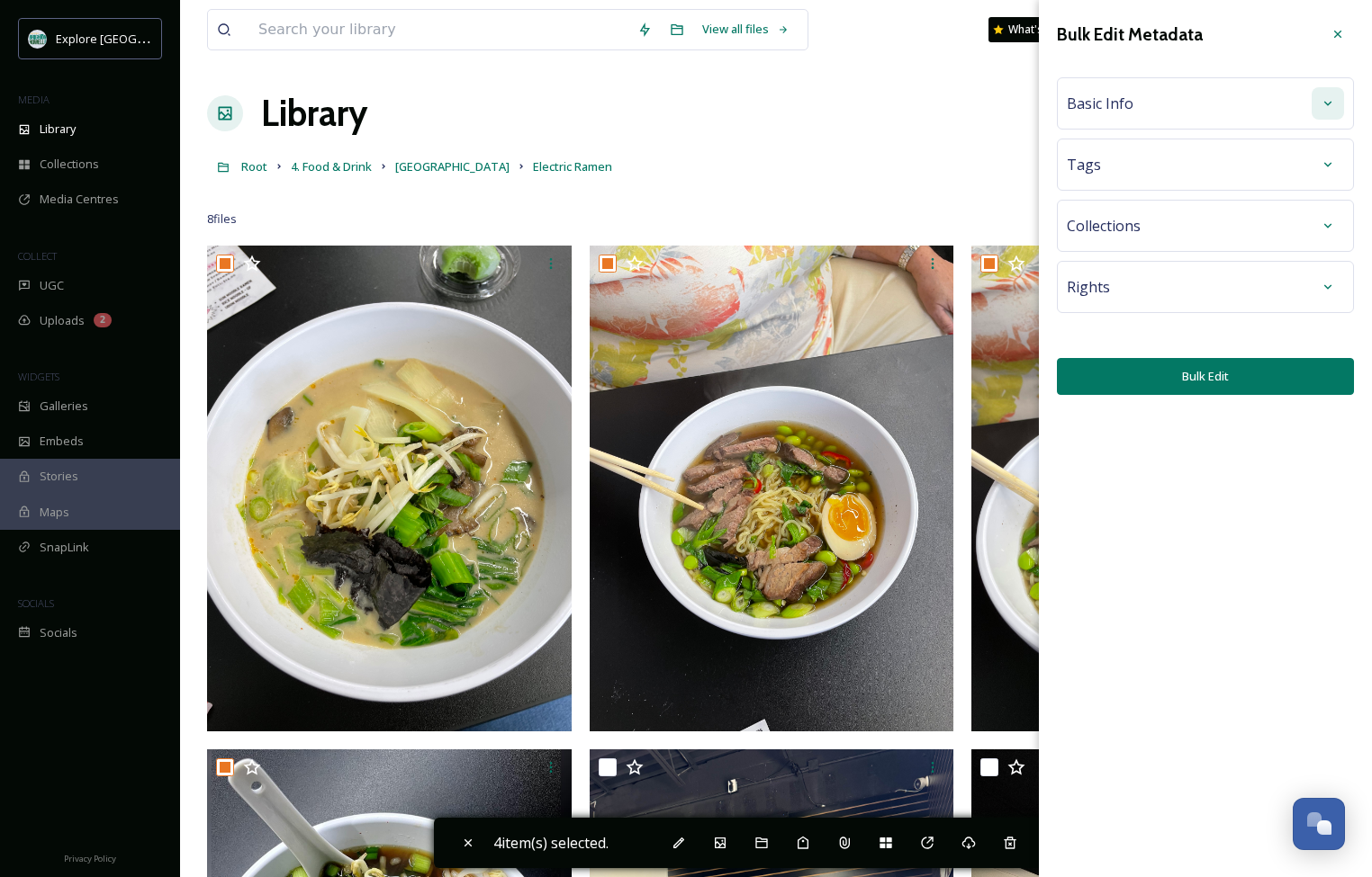
click at [1321, 106] on icon at bounding box center [1327, 103] width 14 height 14
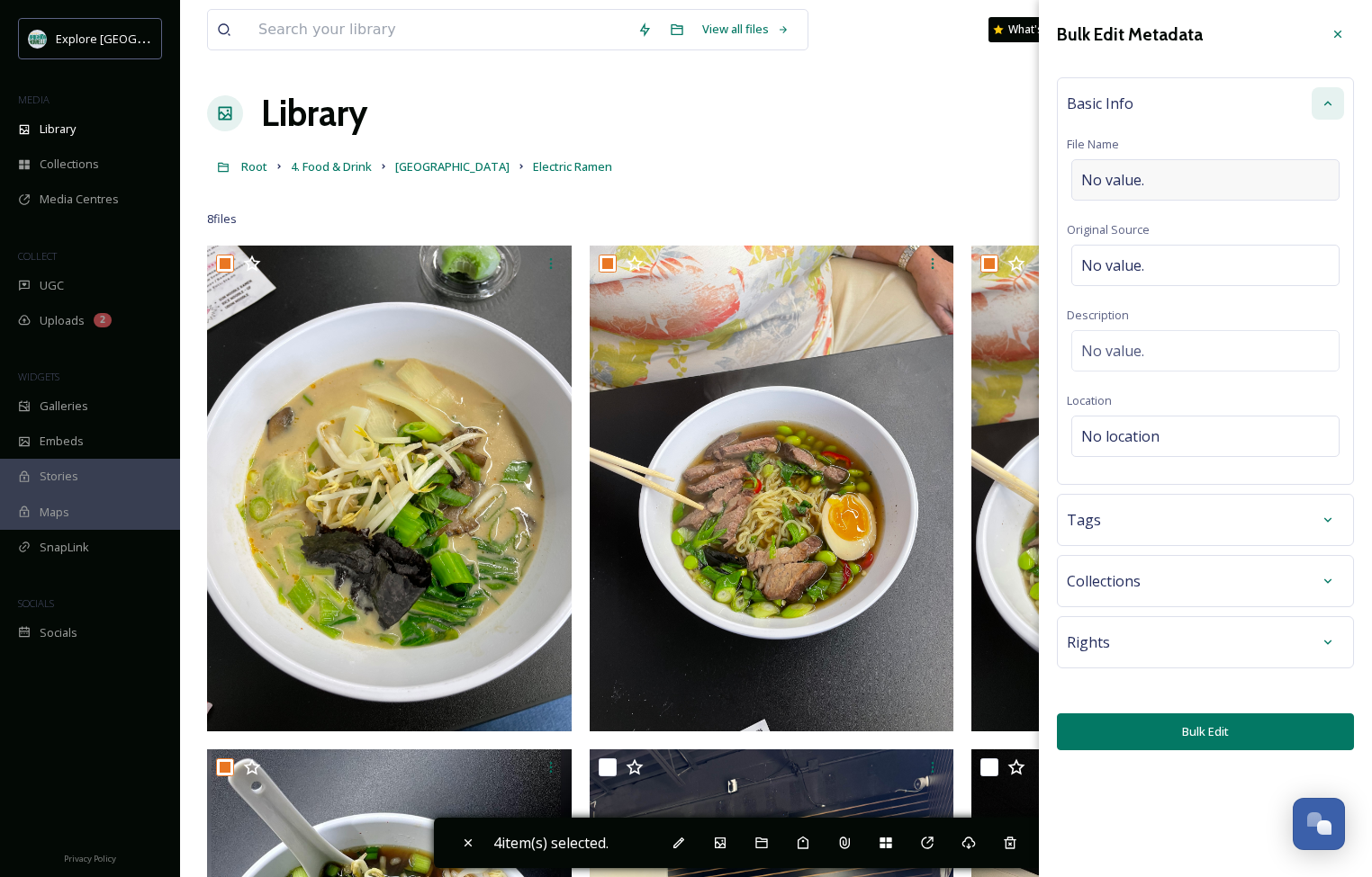
click at [1161, 187] on div "No value." at bounding box center [1205, 180] width 268 height 42
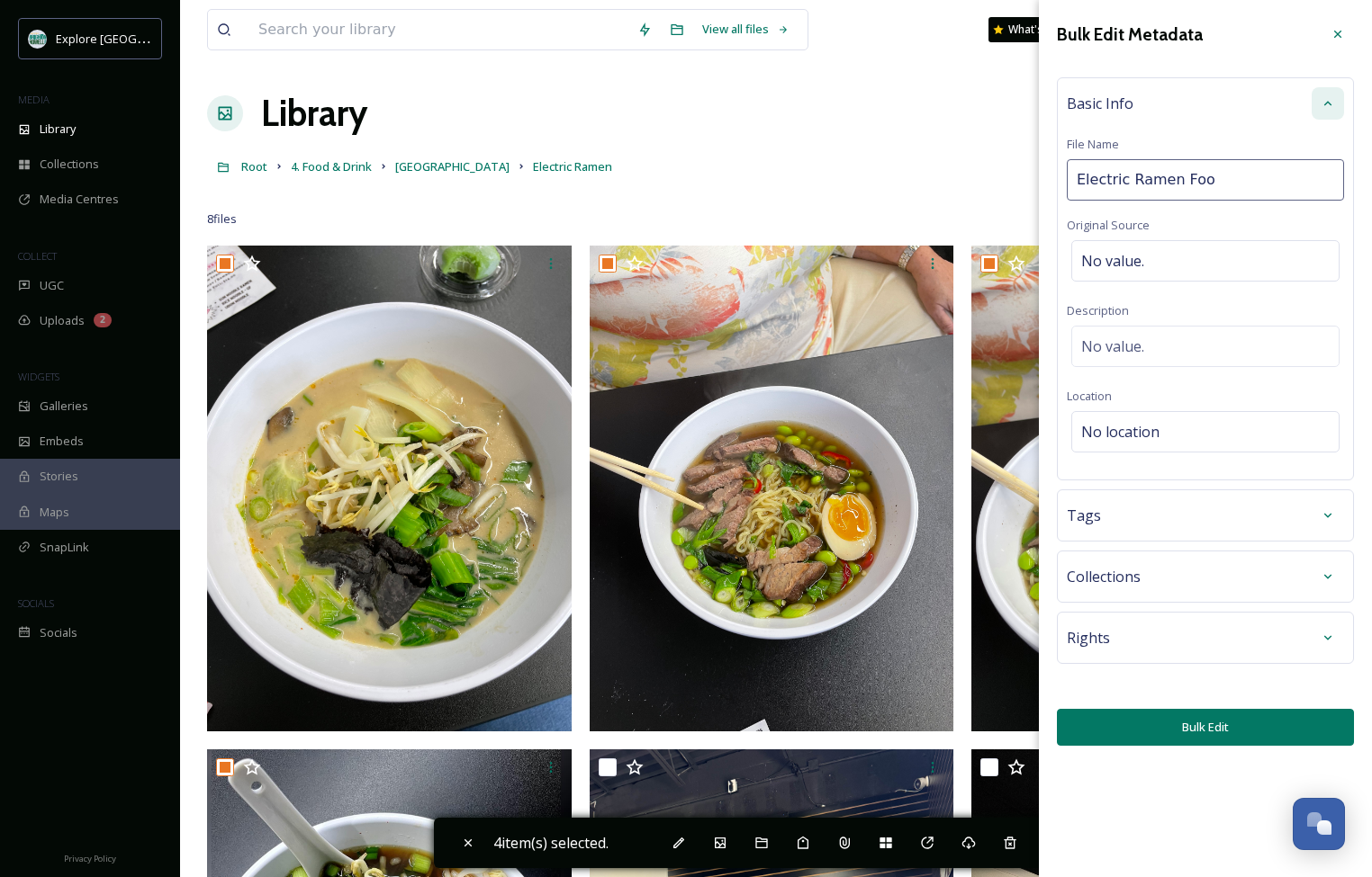
type input "Electric Ramen Food"
click at [1174, 727] on button "Bulk Edit" at bounding box center [1204, 727] width 297 height 37
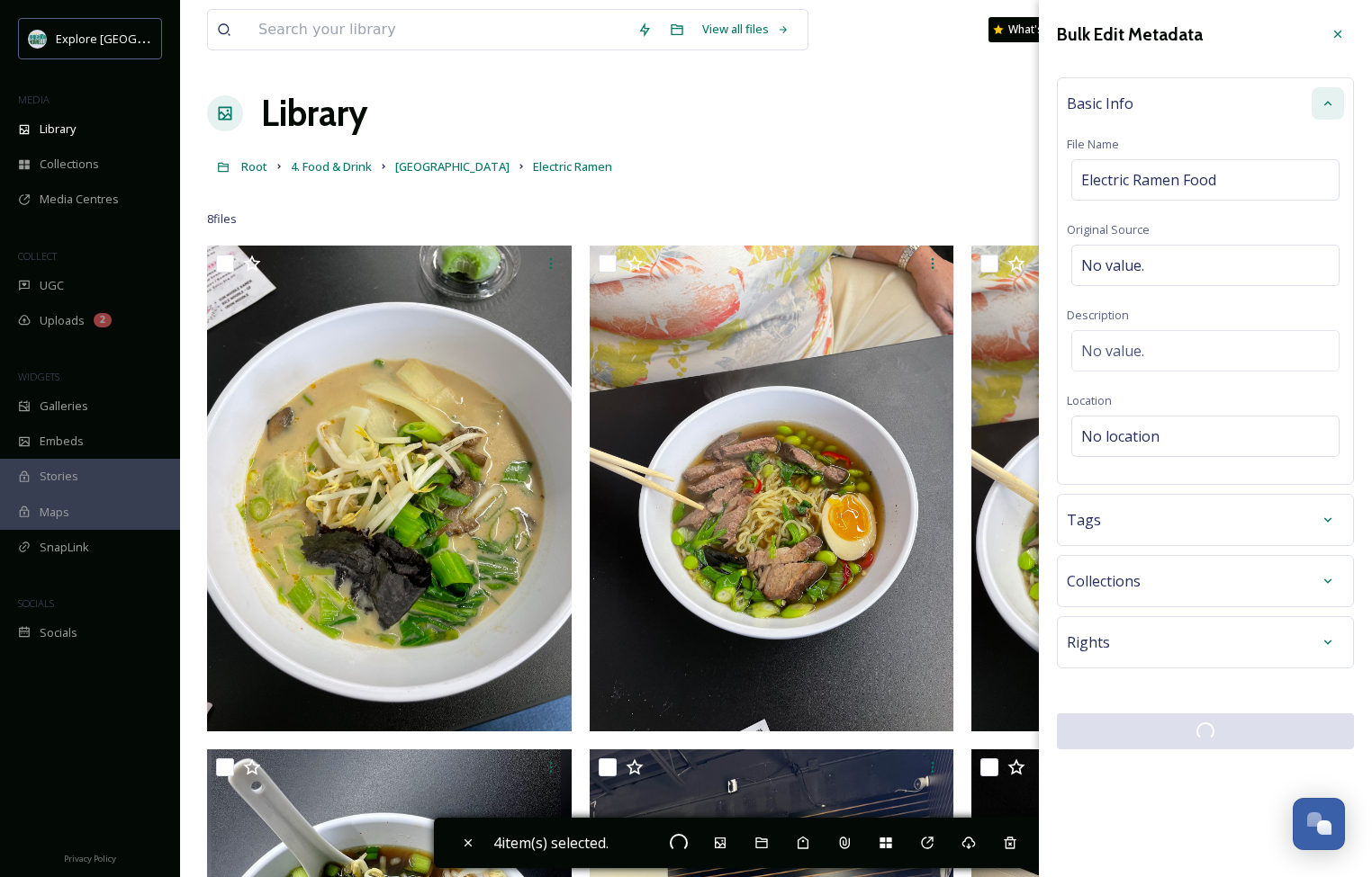
checkbox input "false"
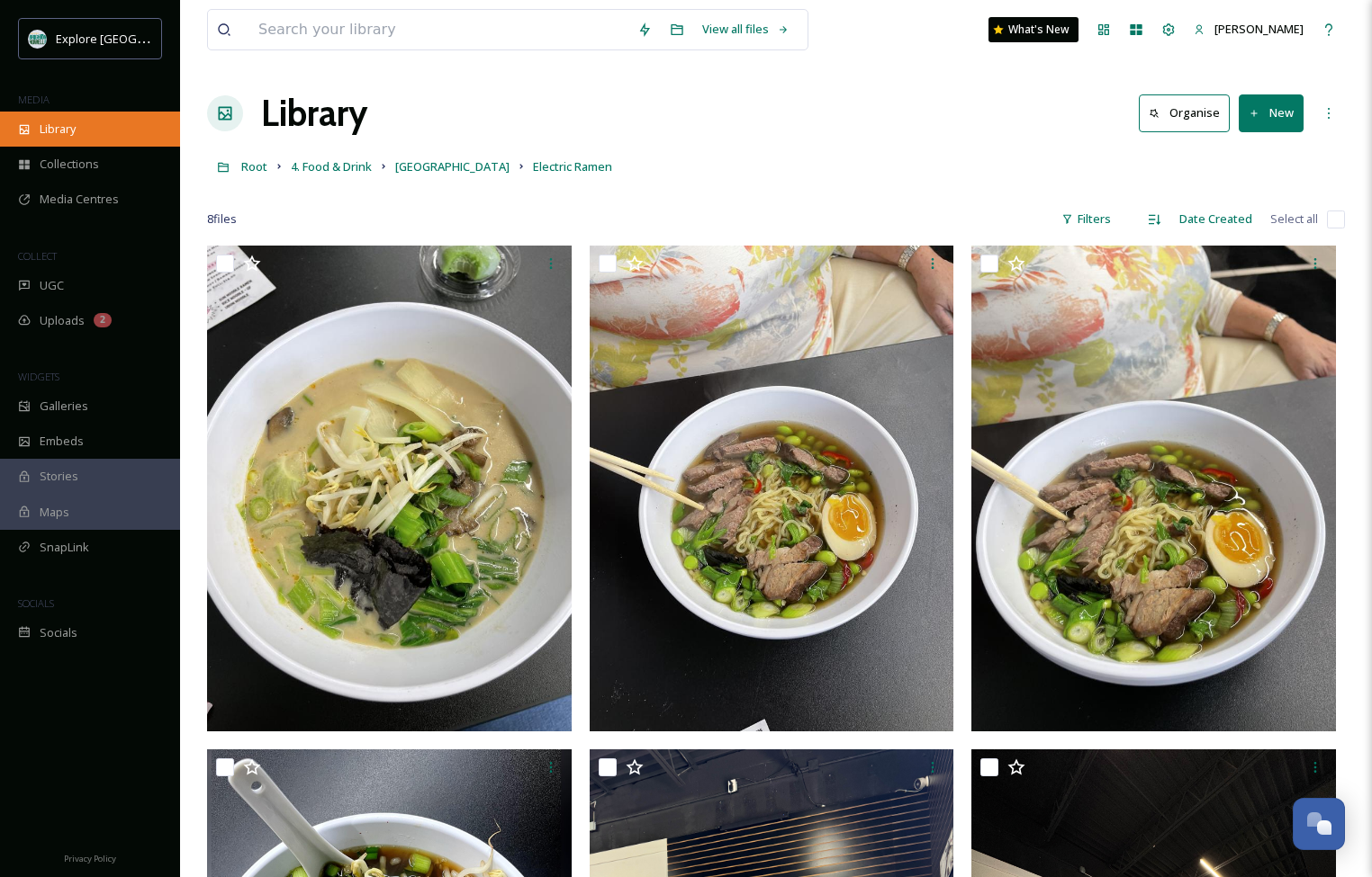
click at [83, 123] on div "Library" at bounding box center [89, 128] width 180 height 35
